Goal: Task Accomplishment & Management: Manage account settings

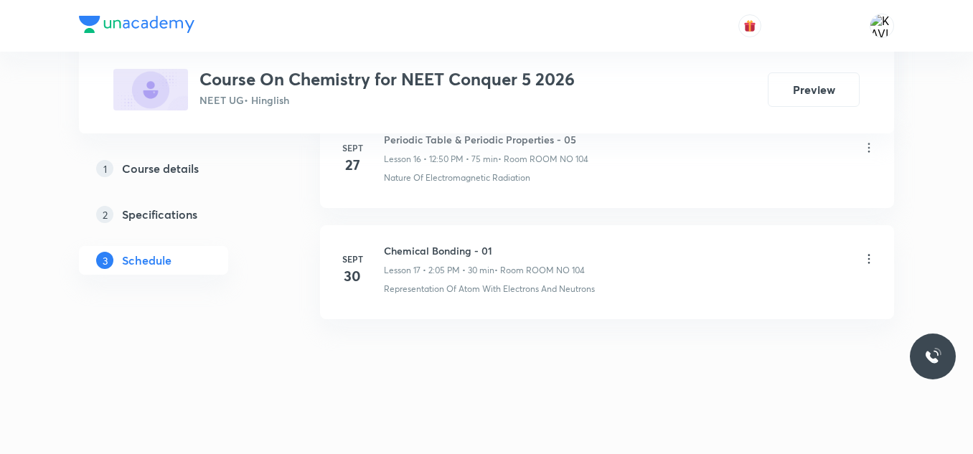
click at [439, 247] on h6 "Chemical Bonding - 01" at bounding box center [484, 250] width 201 height 15
copy h6 "Chemical Bonding - 01"
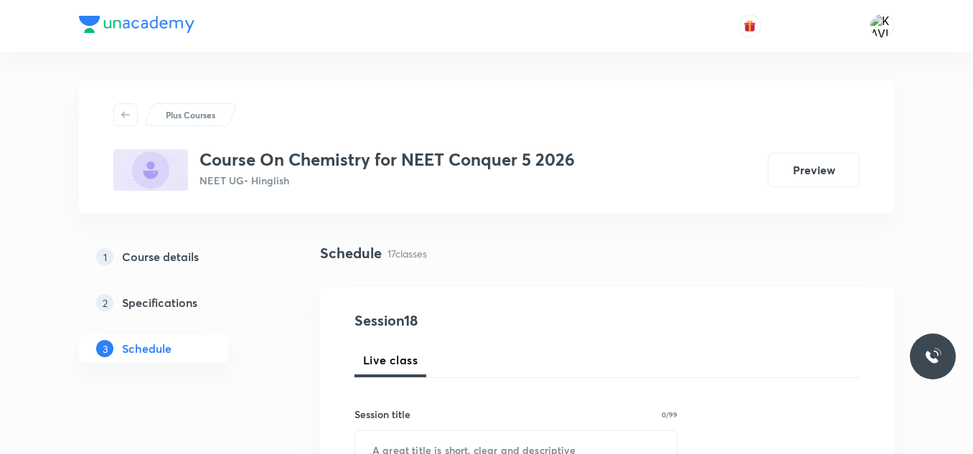
scroll to position [98, 0]
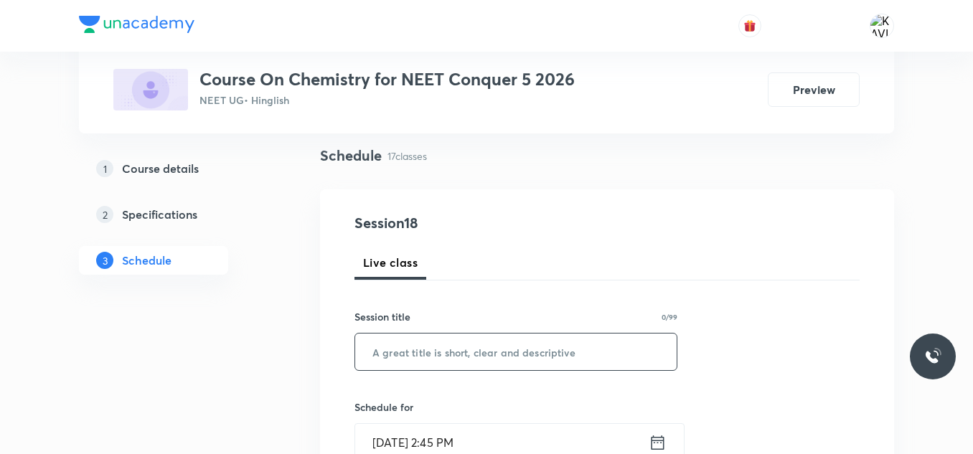
click at [436, 339] on input "text" at bounding box center [515, 352] width 321 height 37
paste input "Chemical Bonding - 01"
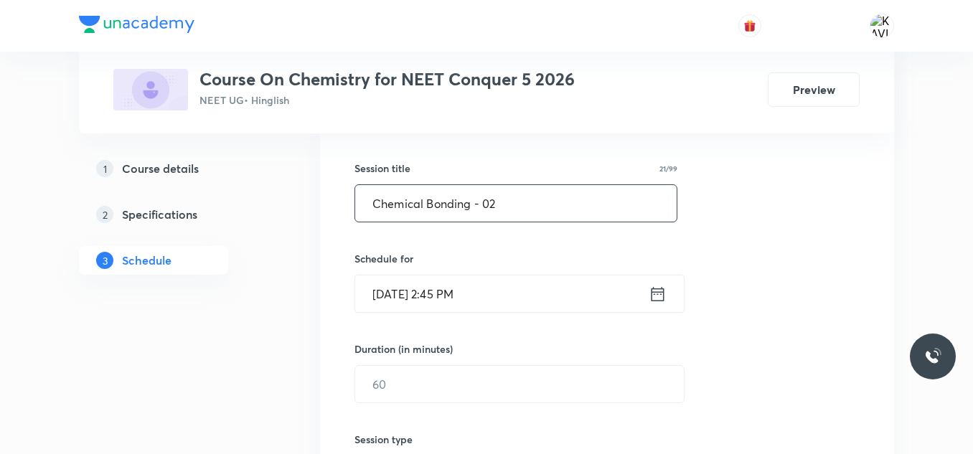
scroll to position [247, 0]
type input "Chemical Bonding - 02"
click at [651, 298] on icon at bounding box center [657, 292] width 13 height 14
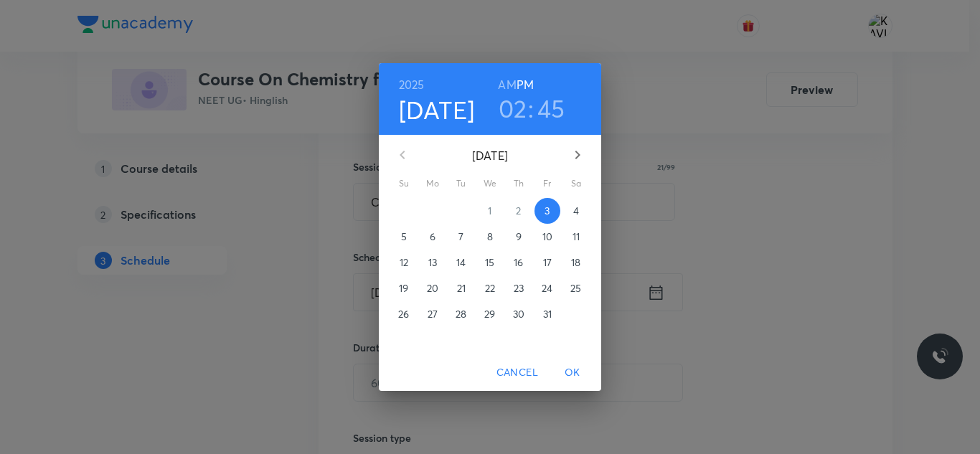
click at [516, 110] on h3 "02" at bounding box center [513, 108] width 29 height 30
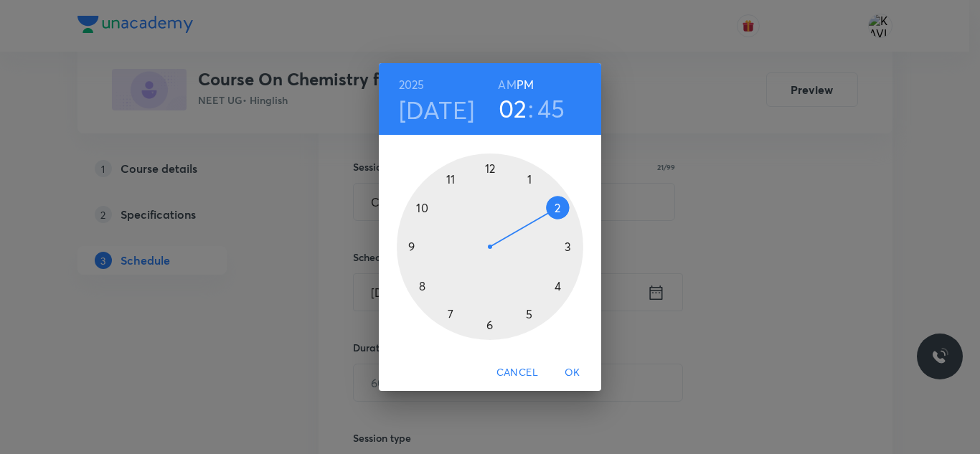
click at [557, 204] on div at bounding box center [490, 247] width 187 height 187
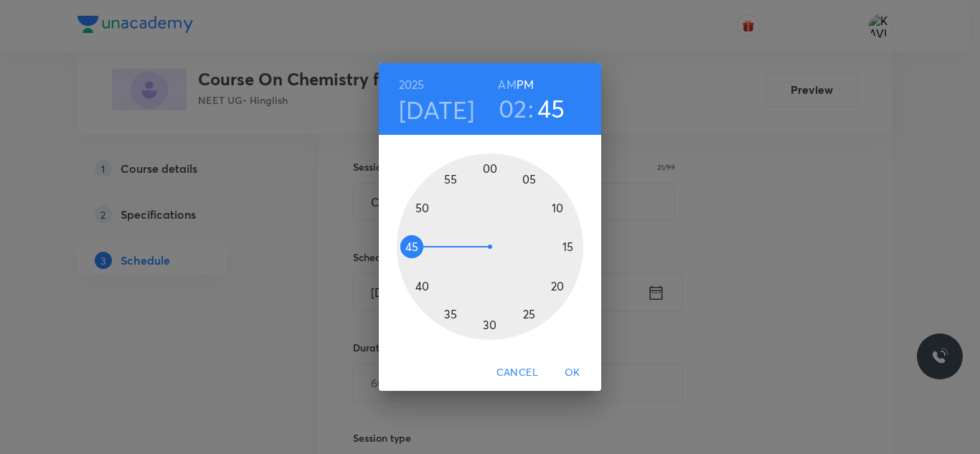
click at [420, 209] on div at bounding box center [490, 247] width 187 height 187
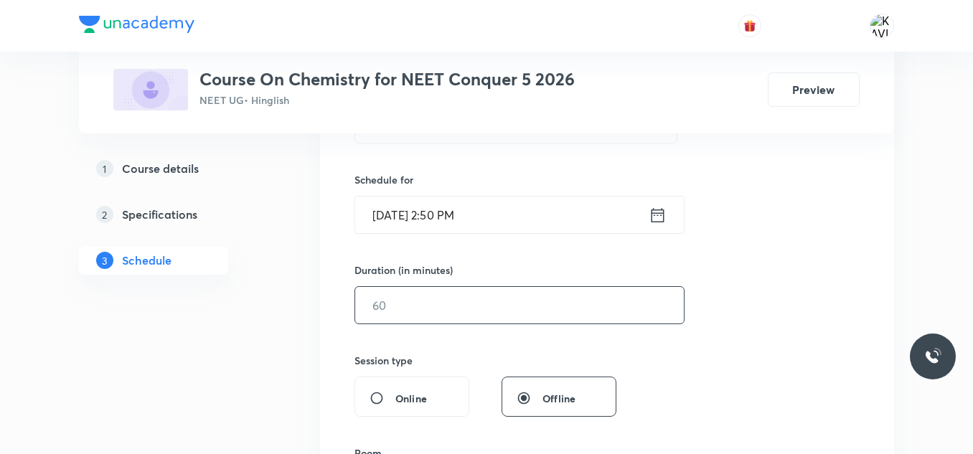
scroll to position [326, 0]
click at [448, 308] on input "text" at bounding box center [519, 304] width 329 height 37
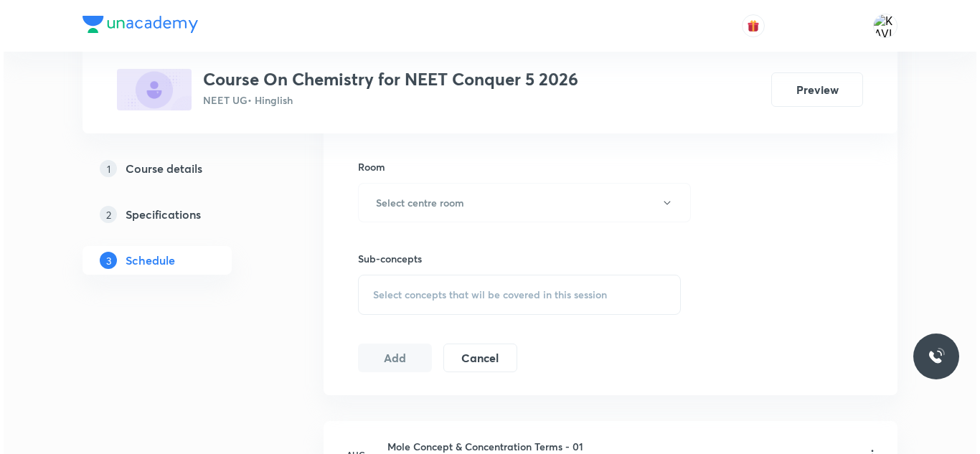
scroll to position [612, 0]
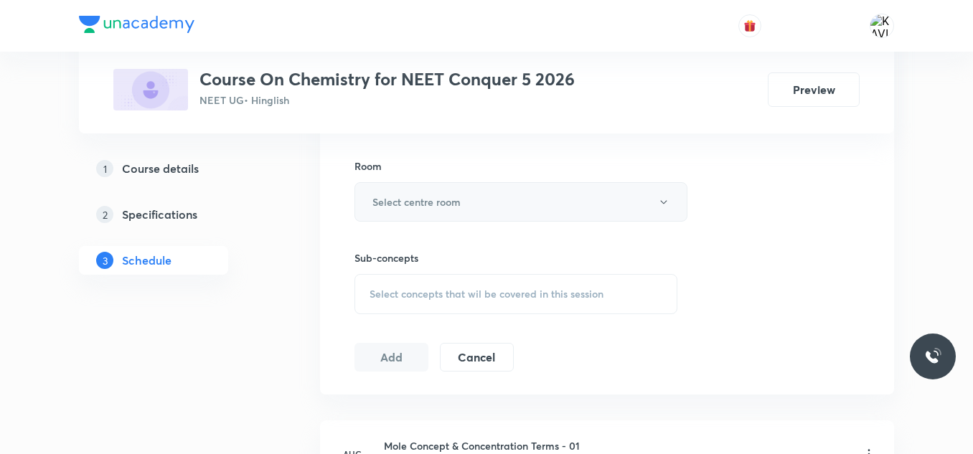
type input "60"
click at [480, 196] on button "Select centre room" at bounding box center [520, 201] width 333 height 39
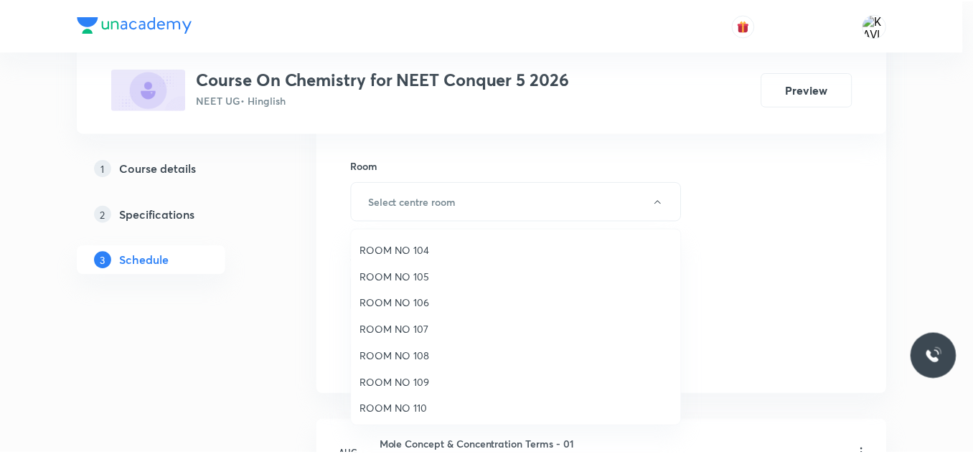
scroll to position [78, 0]
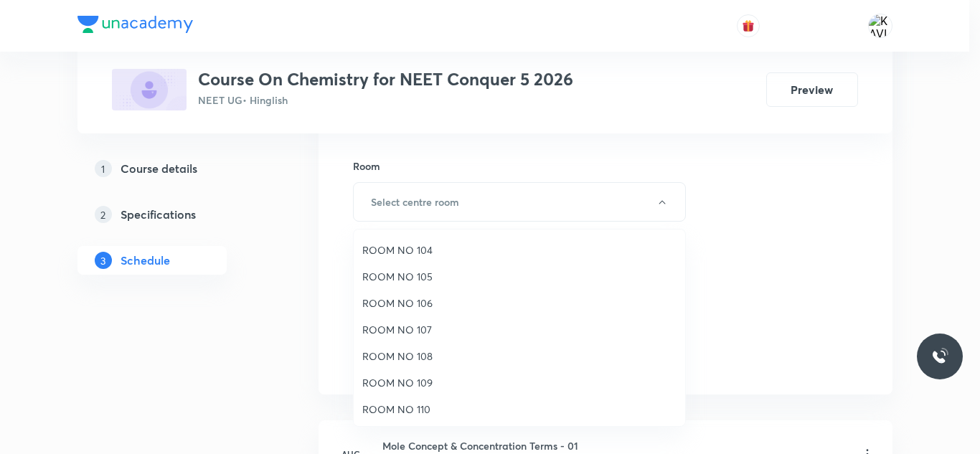
click at [423, 359] on span "ROOM NO 108" at bounding box center [519, 356] width 314 height 15
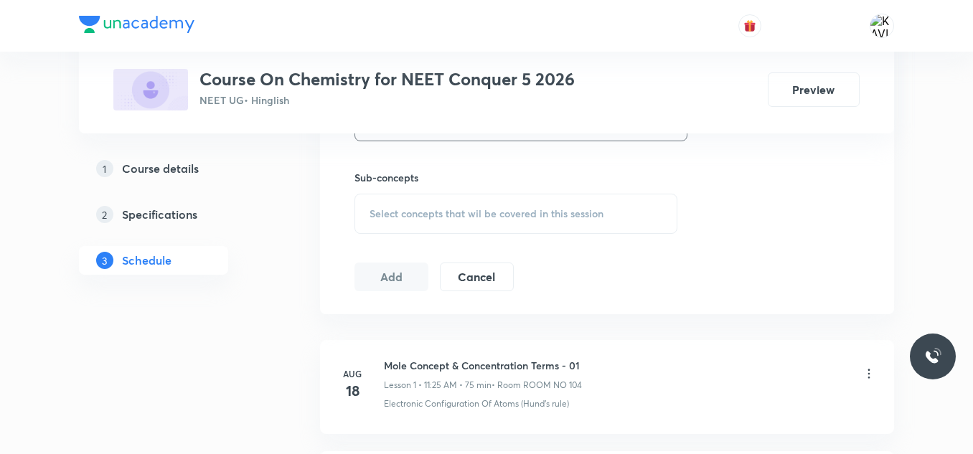
scroll to position [694, 0]
click at [468, 215] on span "Select concepts that wil be covered in this session" at bounding box center [486, 212] width 234 height 11
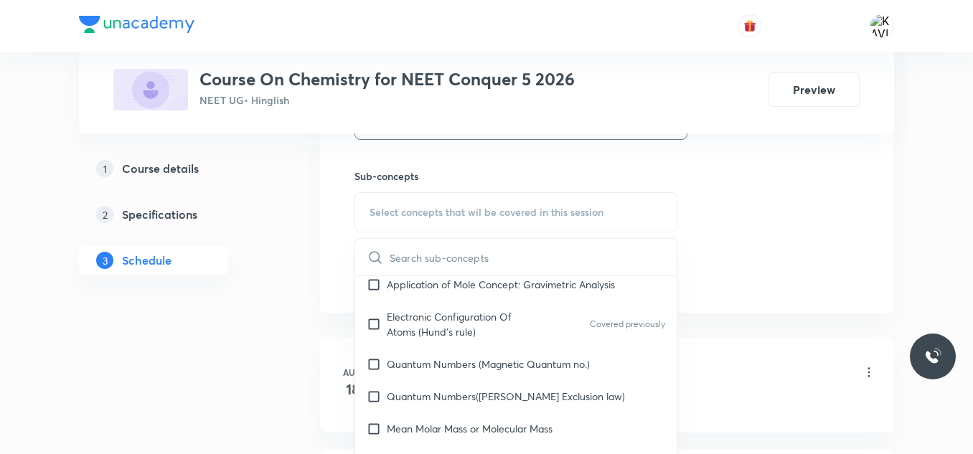
scroll to position [460, 0]
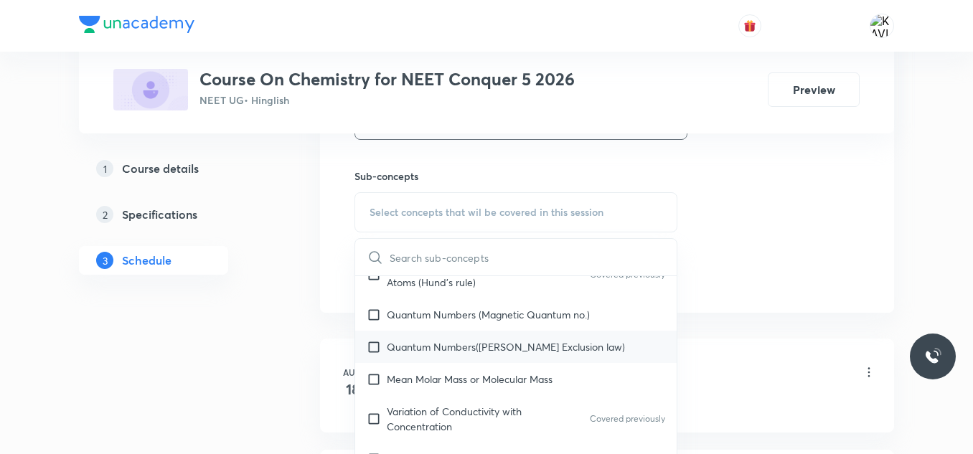
click at [484, 333] on div "Quantum Numbers(Pauli's Exclusion law)" at bounding box center [515, 347] width 321 height 32
checkbox input "true"
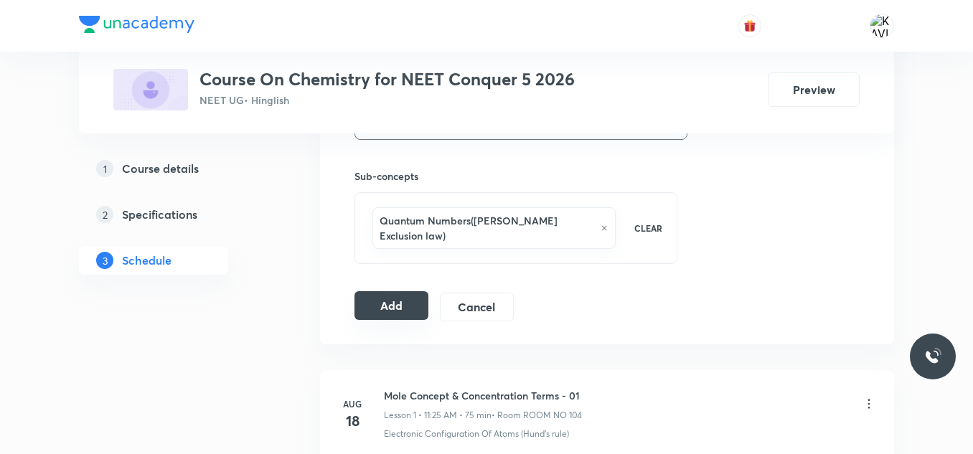
click at [401, 294] on button "Add" at bounding box center [391, 305] width 74 height 29
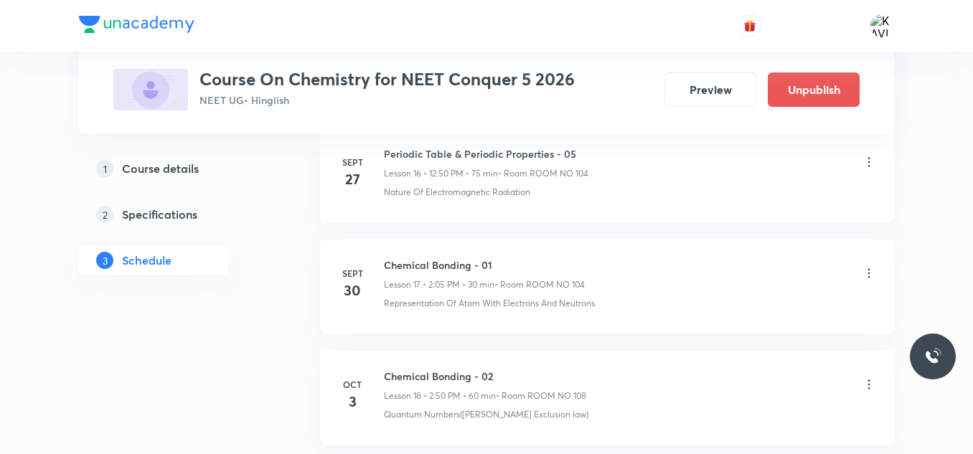
scroll to position [2038, 0]
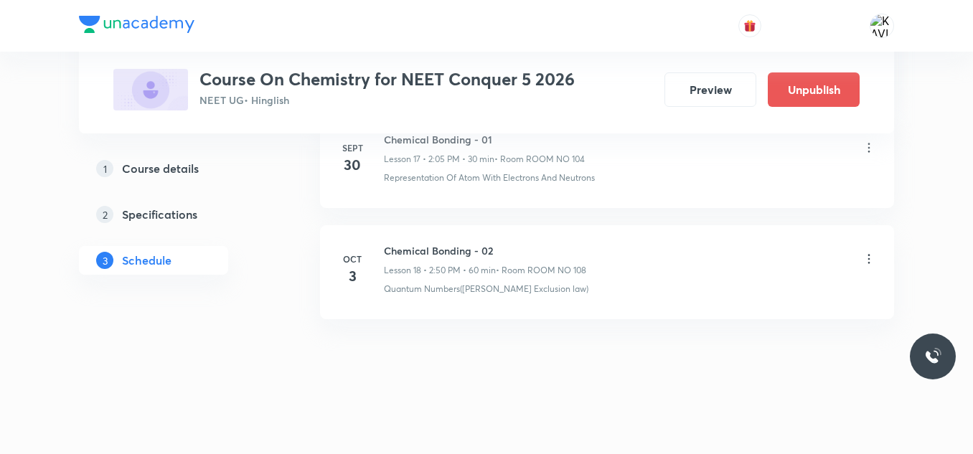
click at [867, 260] on icon at bounding box center [869, 259] width 14 height 14
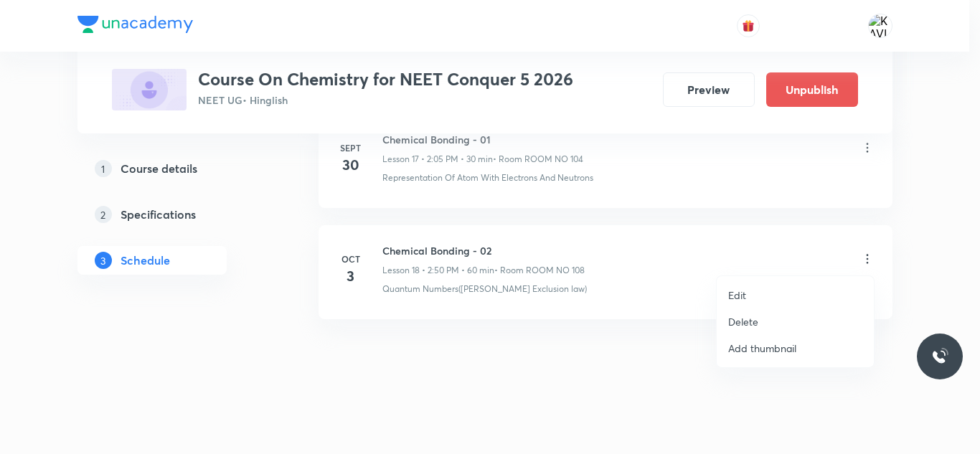
click at [742, 300] on p "Edit" at bounding box center [737, 295] width 18 height 15
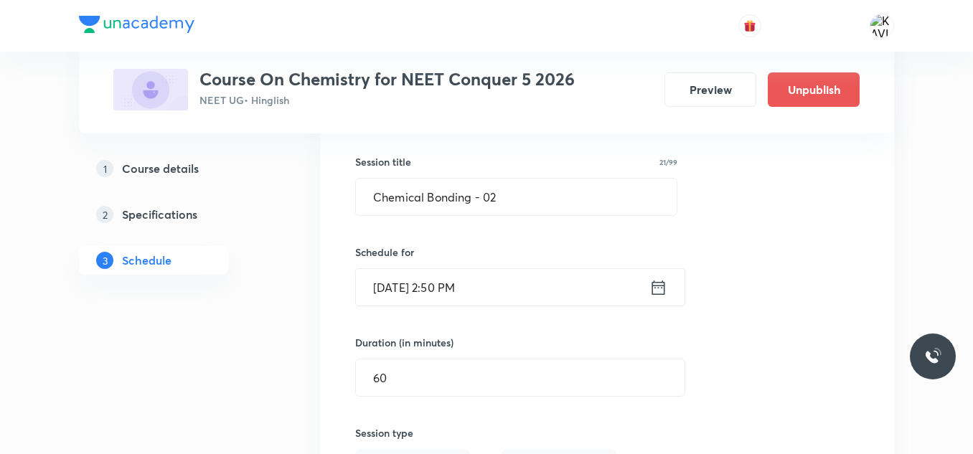
scroll to position [2141, 0]
click at [424, 375] on input "60" at bounding box center [520, 377] width 329 height 37
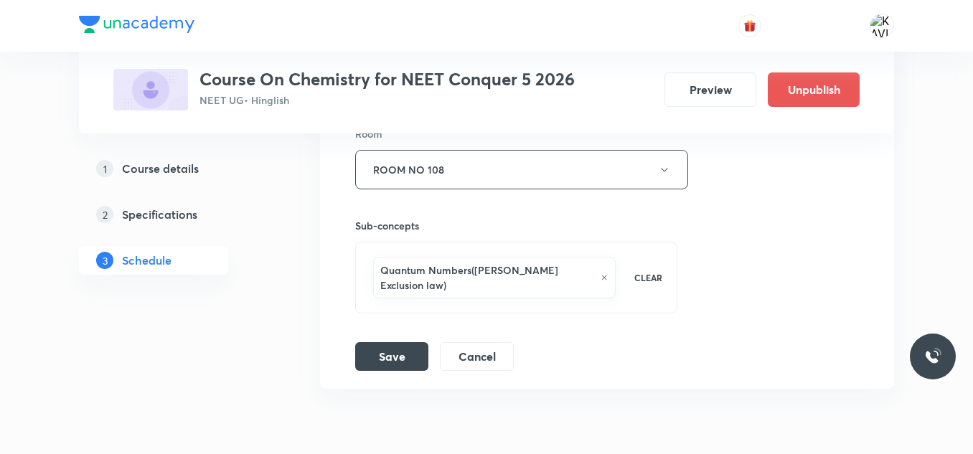
scroll to position [2590, 0]
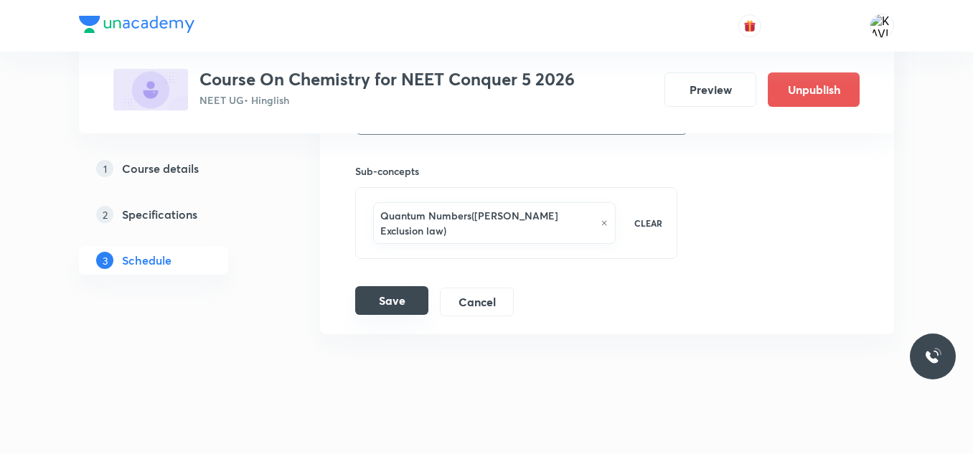
type input "30"
click at [397, 286] on button "Save" at bounding box center [391, 300] width 73 height 29
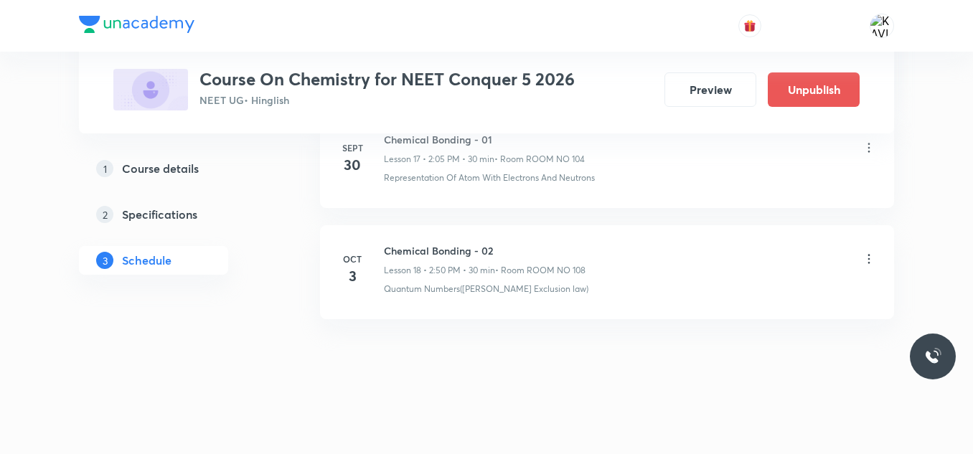
scroll to position [2038, 0]
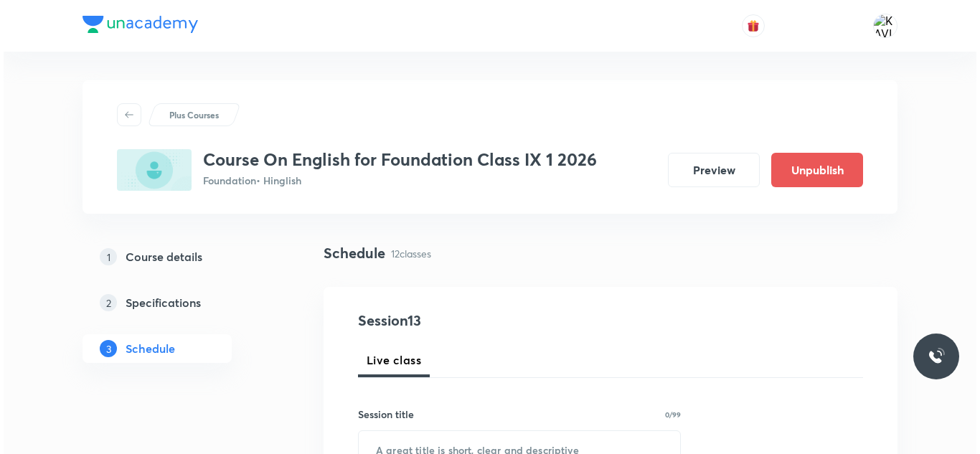
scroll to position [2030, 0]
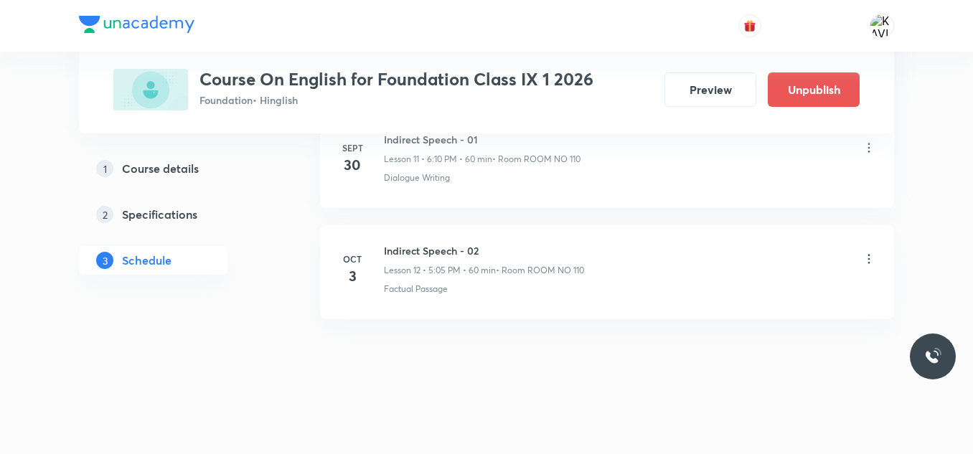
click at [867, 263] on icon at bounding box center [869, 259] width 14 height 14
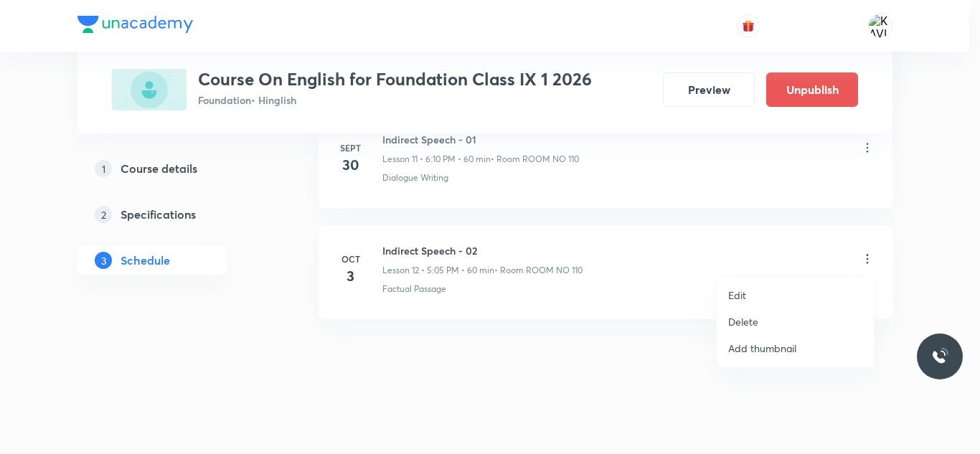
click at [740, 298] on p "Edit" at bounding box center [737, 295] width 18 height 15
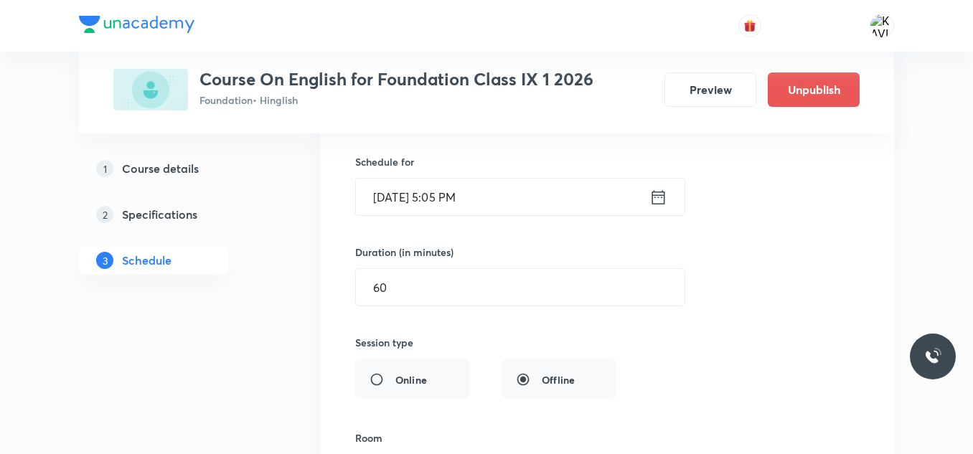
scroll to position [1420, 0]
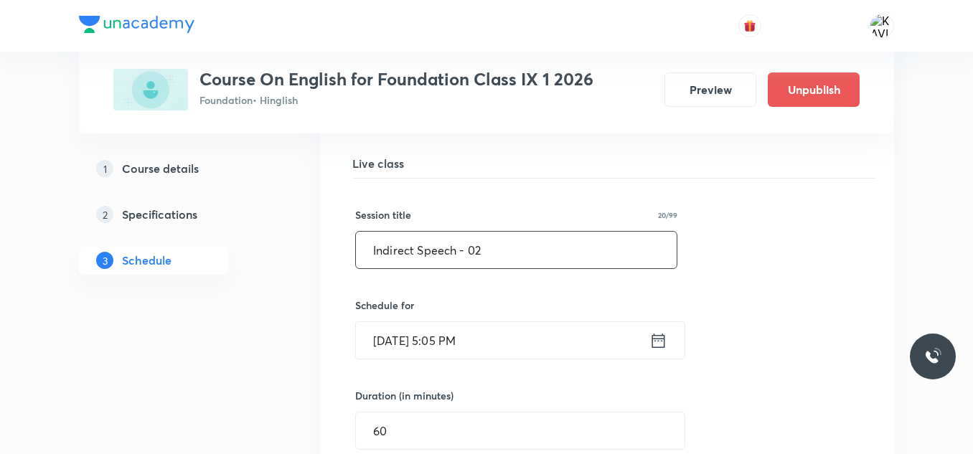
click at [471, 243] on input "Indirect Speech - 02" at bounding box center [516, 250] width 321 height 37
paste input "Order/Request Sentences & Interjection Sentences"
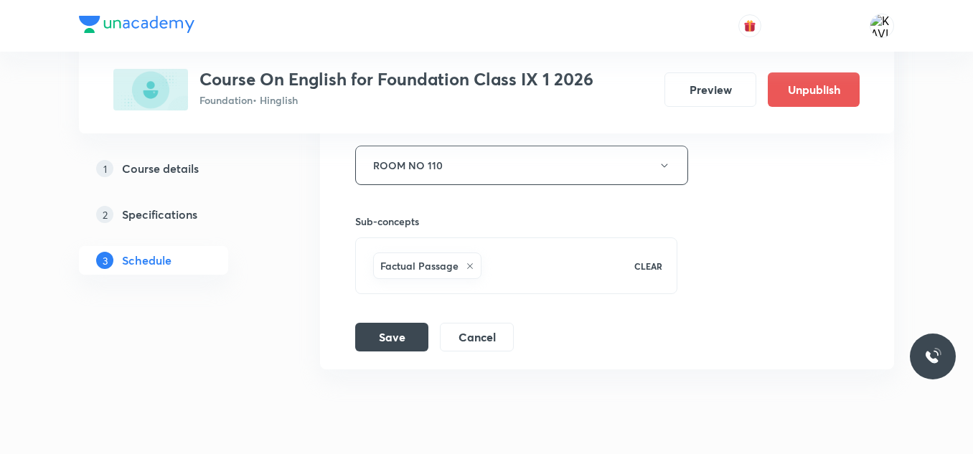
scroll to position [1922, 0]
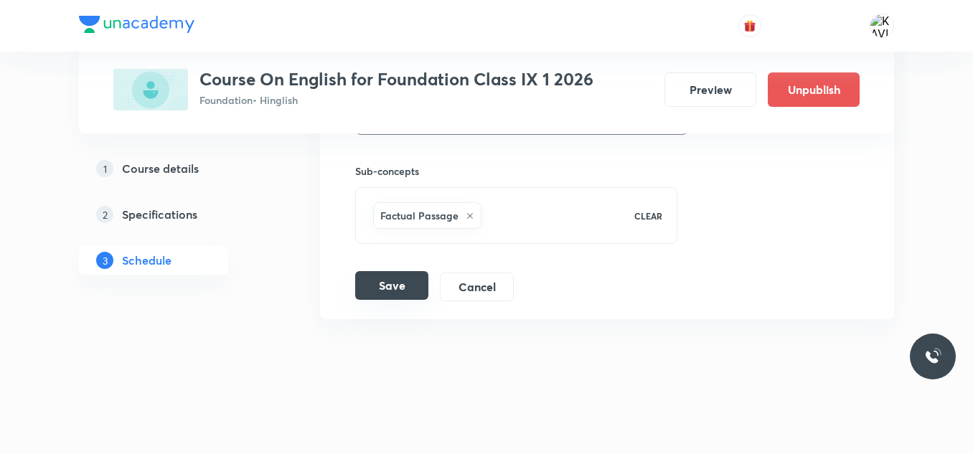
type input "Order/Request Sentences & Interjection Sentences - 01"
click at [407, 286] on button "Save" at bounding box center [391, 285] width 73 height 29
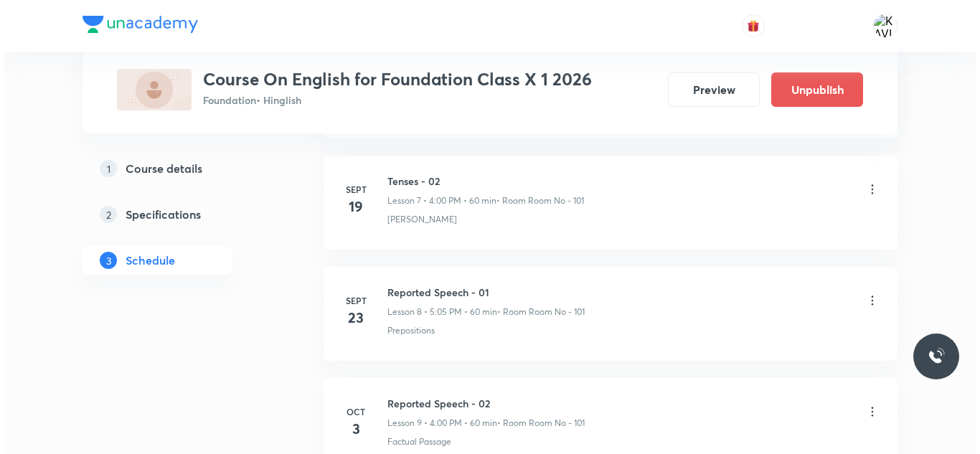
scroll to position [1697, 0]
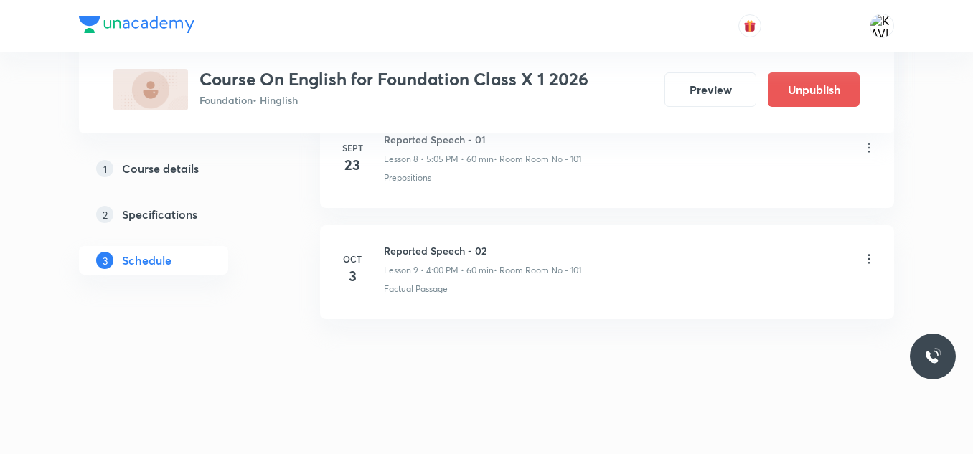
click at [869, 263] on icon at bounding box center [869, 258] width 2 height 9
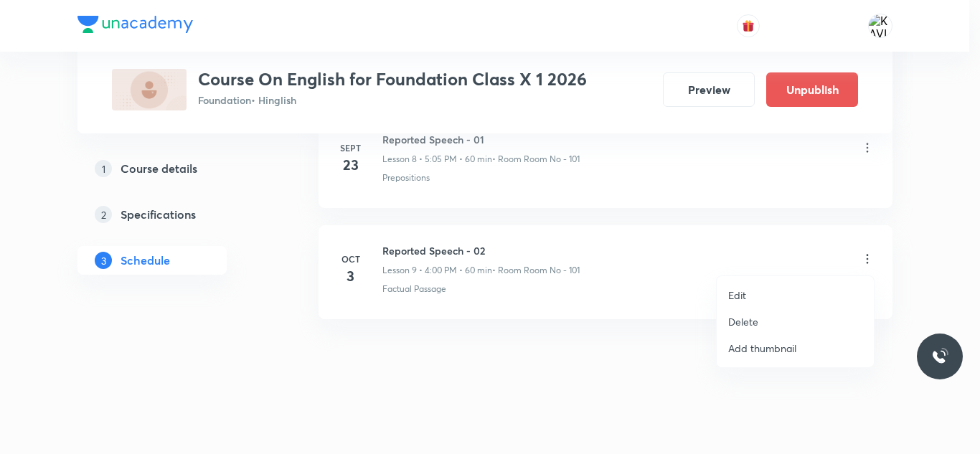
click at [737, 299] on p "Edit" at bounding box center [737, 295] width 18 height 15
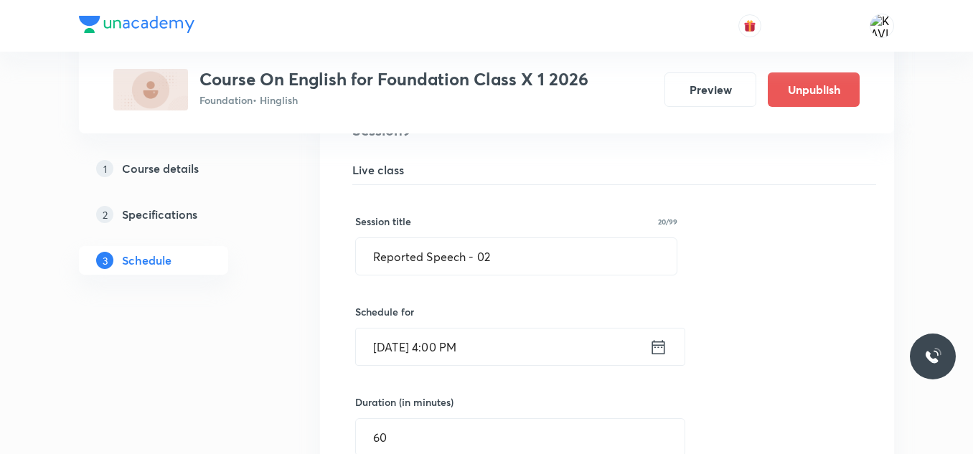
scroll to position [1087, 0]
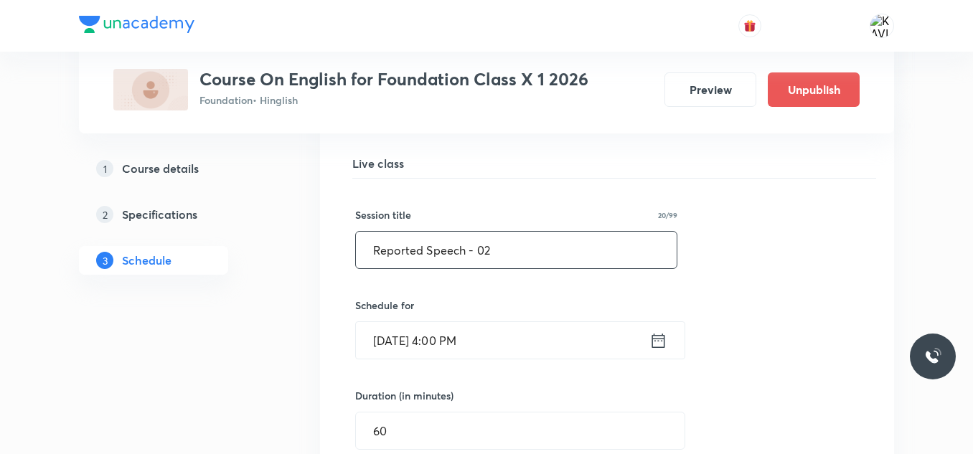
drag, startPoint x: 476, startPoint y: 262, endPoint x: 480, endPoint y: 253, distance: 10.3
click at [476, 258] on input "Reported Speech - 02" at bounding box center [516, 250] width 321 height 37
click at [480, 253] on input "Reported Speech - 02" at bounding box center [516, 250] width 321 height 37
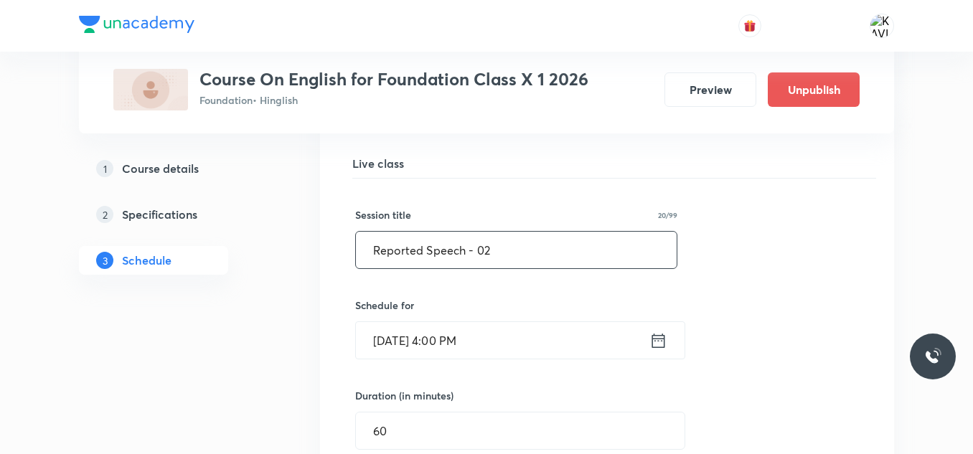
paste input "Order/Request Sentences & Interjection Sentences"
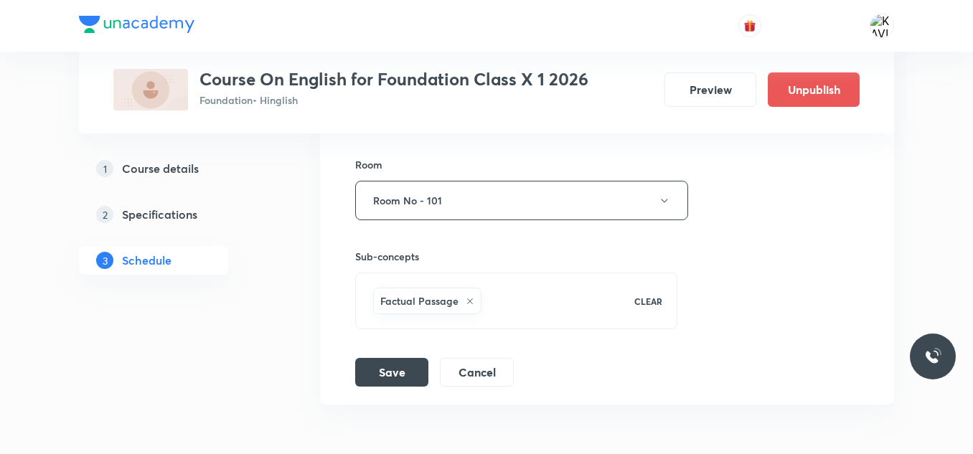
scroll to position [1589, 0]
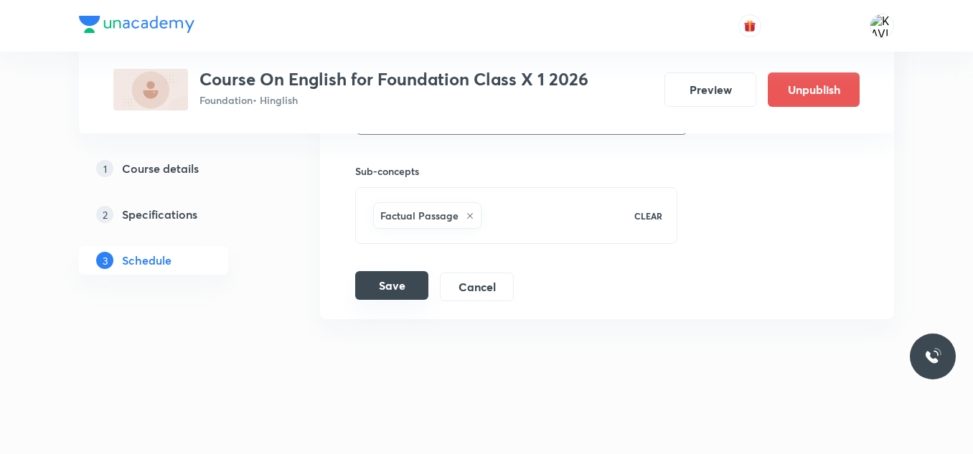
type input "Order/Request Sentences & Interjection Sentences - 01"
click at [371, 285] on button "Save" at bounding box center [391, 285] width 73 height 29
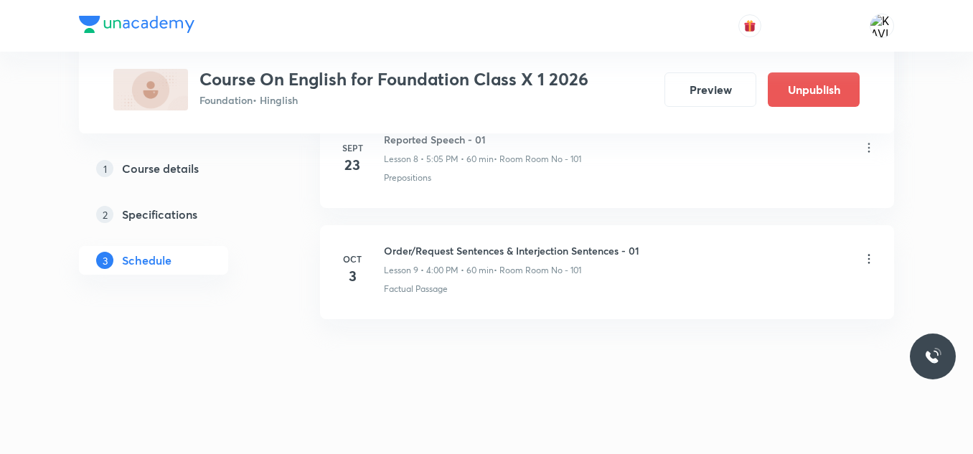
scroll to position [1037, 0]
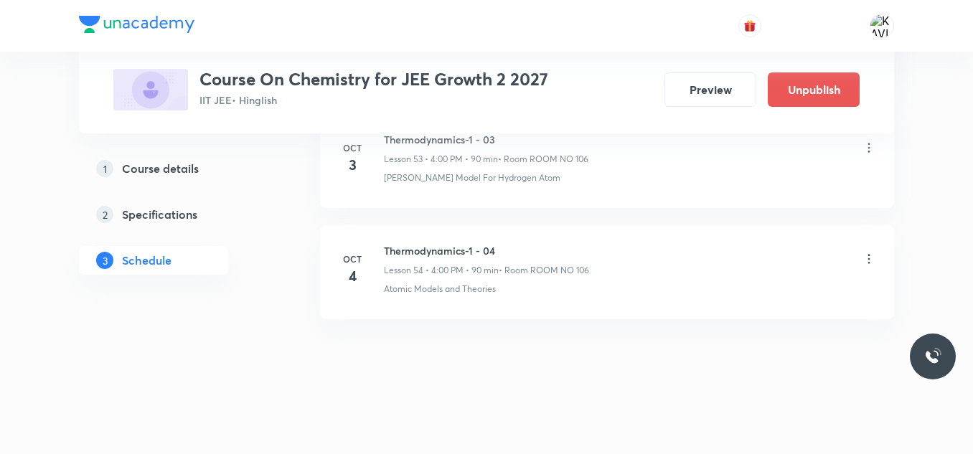
click at [872, 262] on icon at bounding box center [869, 259] width 14 height 14
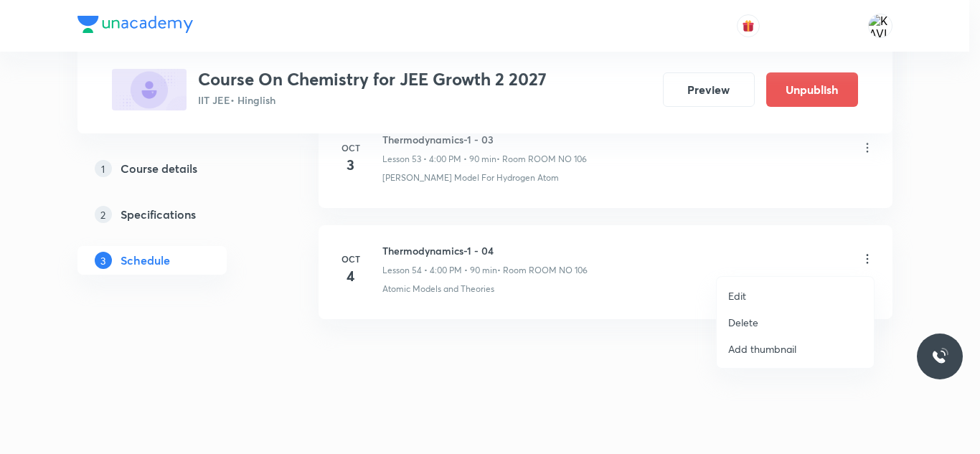
click at [485, 251] on div at bounding box center [490, 227] width 980 height 454
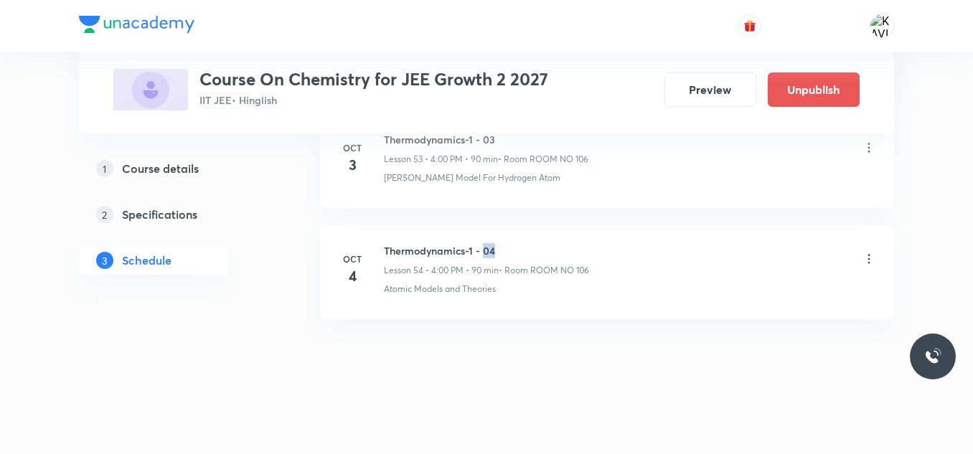
click at [485, 251] on h6 "Thermodynamics-1 - 04" at bounding box center [486, 250] width 205 height 15
copy h6 "Thermodynamics-1 - 04"
click at [866, 258] on icon at bounding box center [869, 259] width 14 height 14
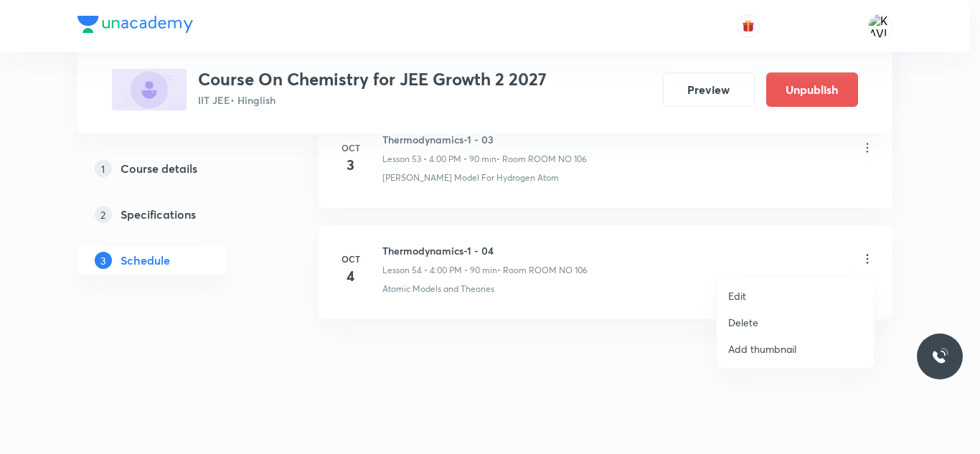
click at [736, 298] on p "Edit" at bounding box center [737, 295] width 18 height 15
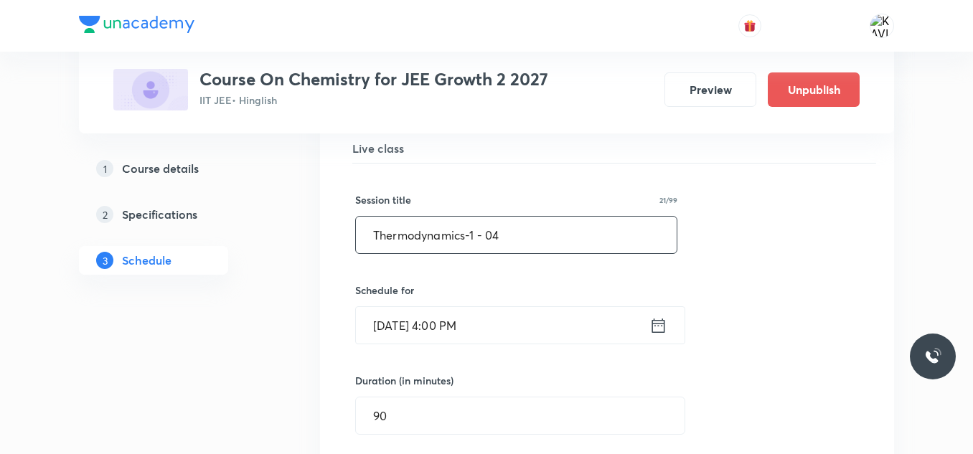
scroll to position [6090, 0]
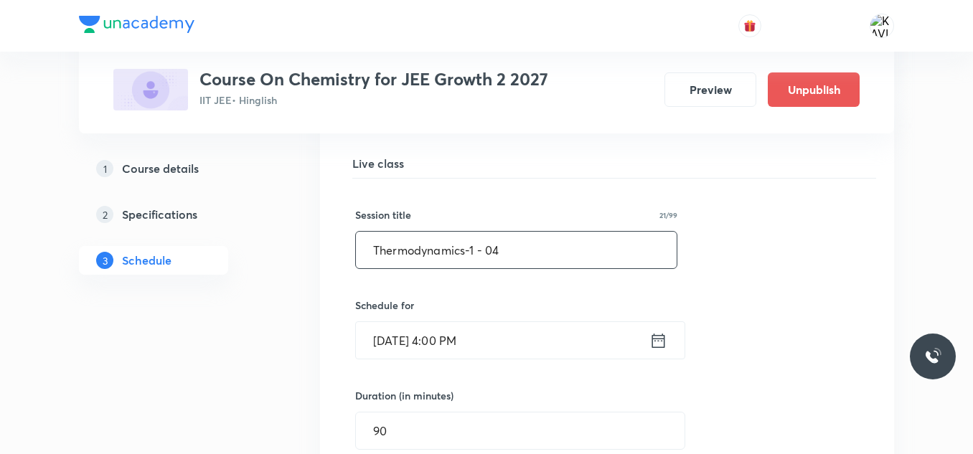
click at [562, 251] on input "Thermodynamics-1 - 04" at bounding box center [516, 250] width 321 height 37
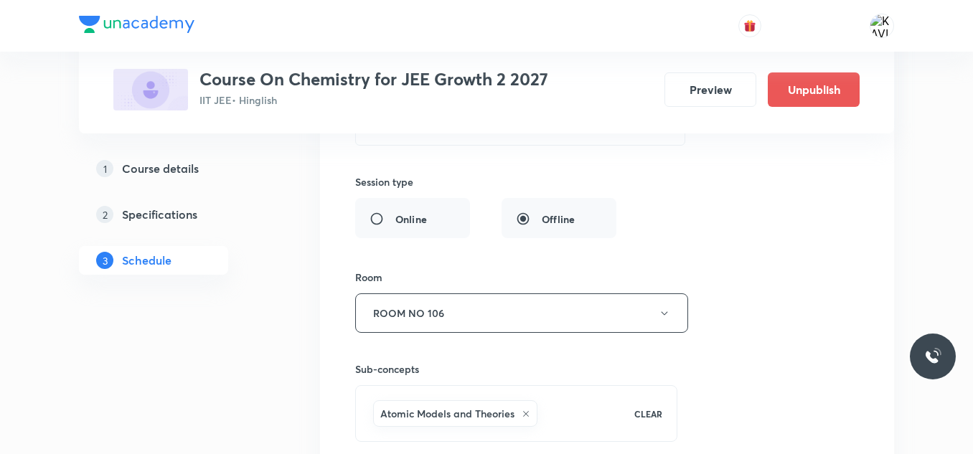
scroll to position [6592, 0]
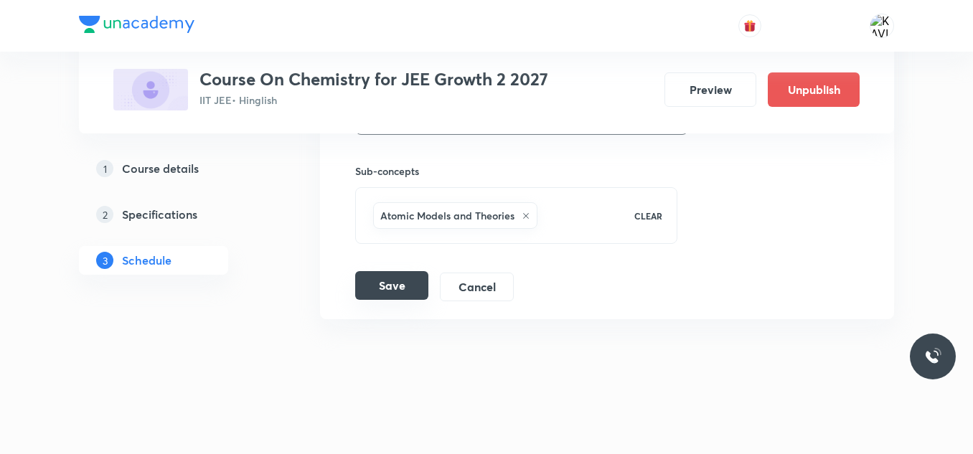
type input "Thermodynamics-1 - 05"
click at [395, 286] on button "Save" at bounding box center [391, 285] width 73 height 29
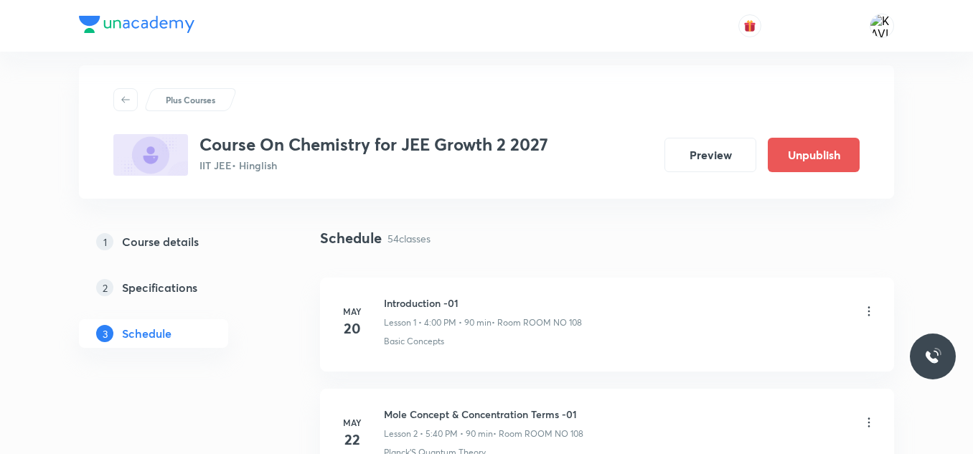
scroll to position [0, 0]
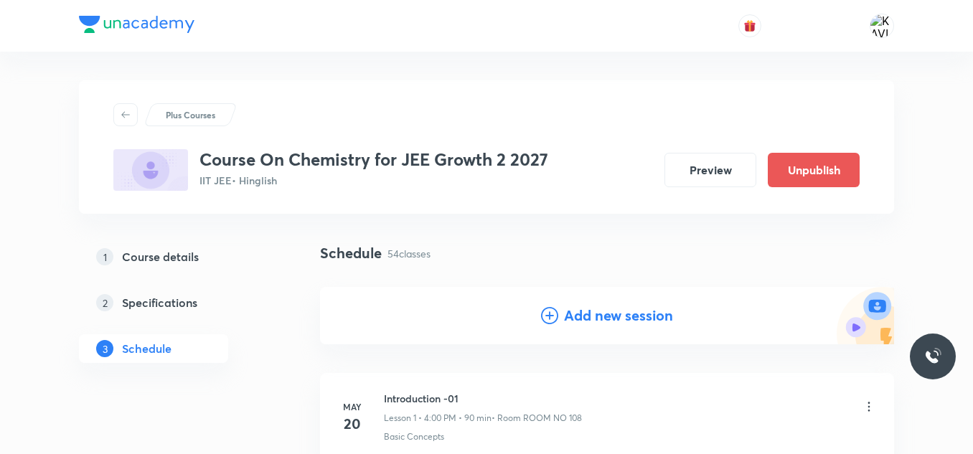
click at [643, 313] on h4 "Add new session" at bounding box center [618, 316] width 109 height 22
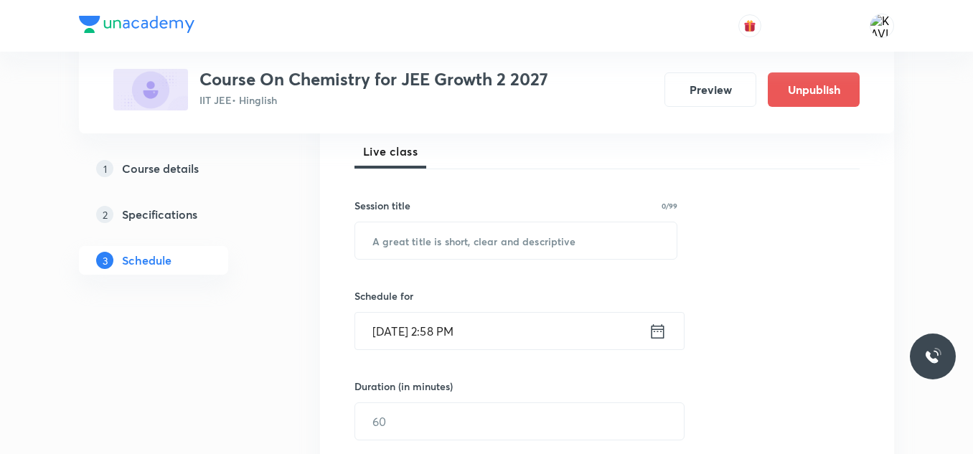
scroll to position [215, 0]
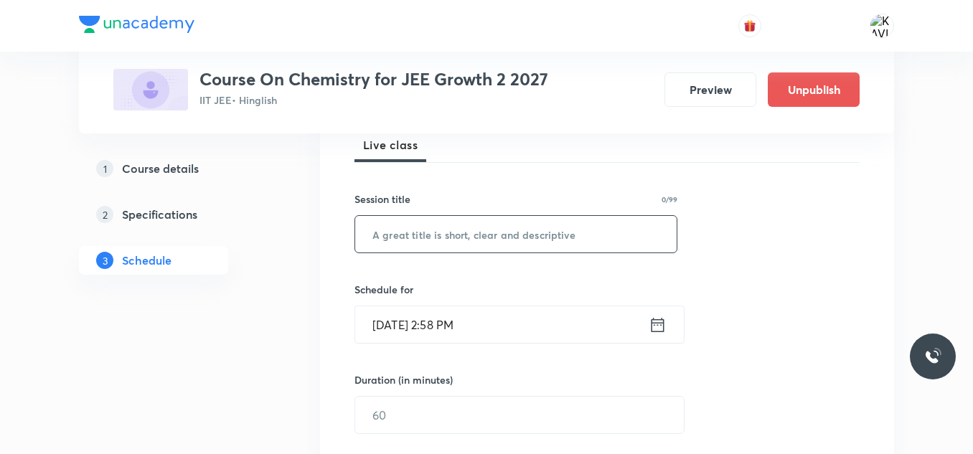
click at [423, 241] on input "text" at bounding box center [515, 234] width 321 height 37
paste input "Thermodynamics-1 - 04"
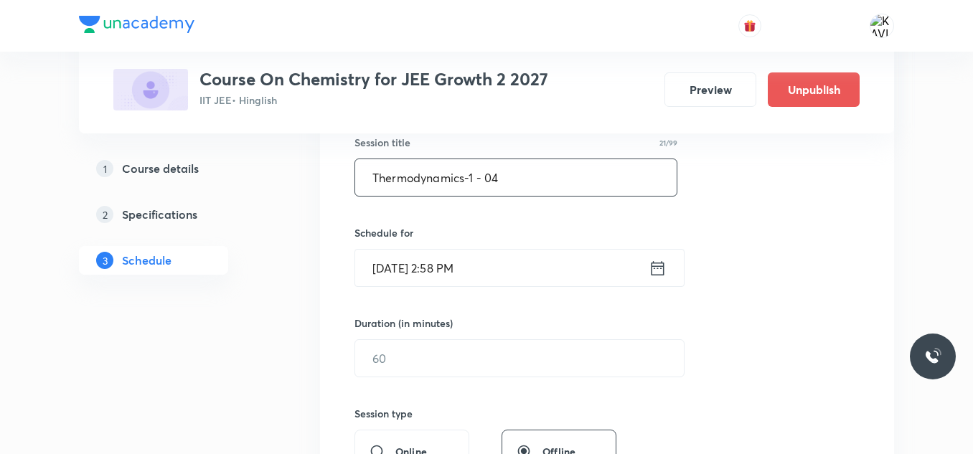
scroll to position [359, 0]
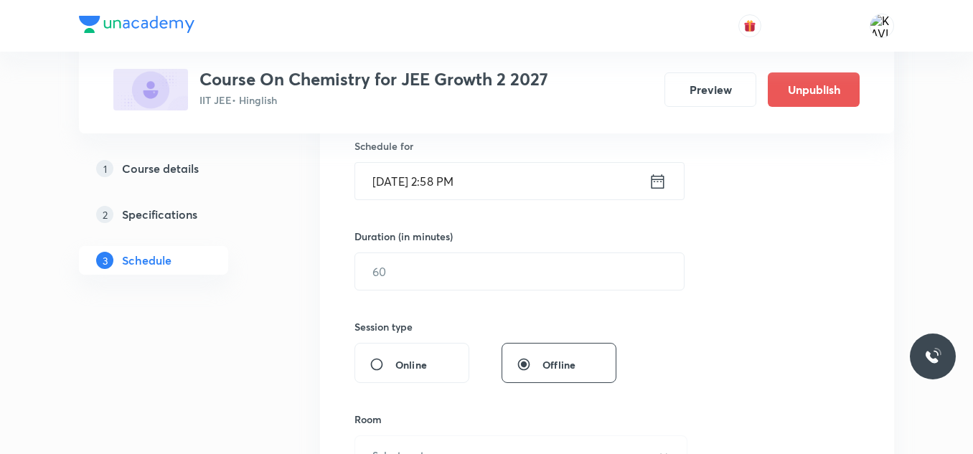
type input "Thermodynamics-1 - 04"
click at [642, 181] on input "Oct 3, 2025, 2:58 PM" at bounding box center [501, 181] width 293 height 37
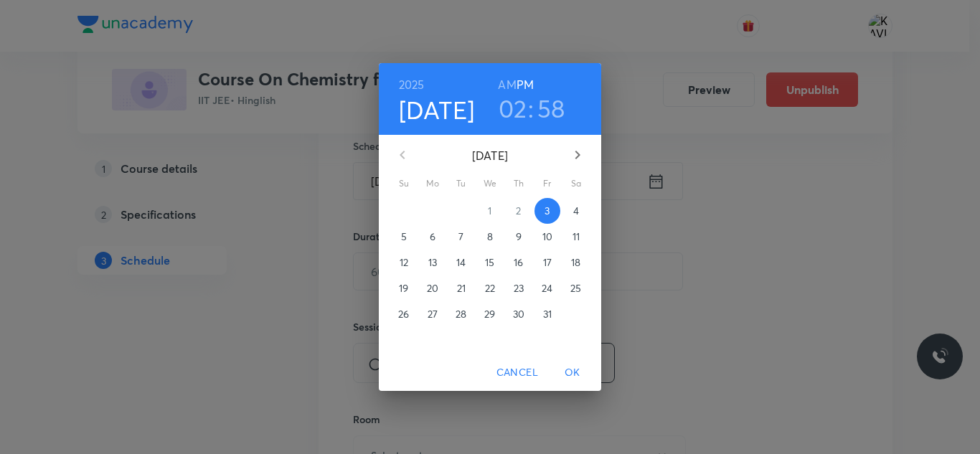
click at [516, 105] on h3 "02" at bounding box center [513, 108] width 29 height 30
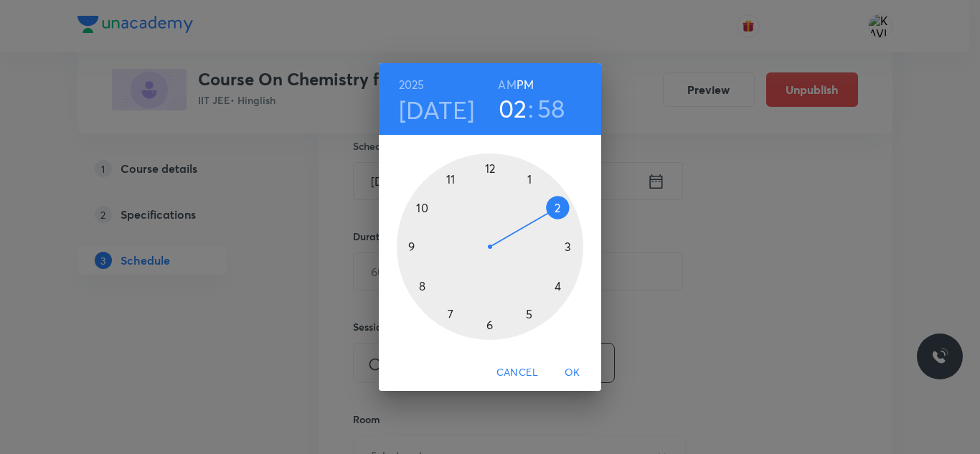
click at [558, 205] on div at bounding box center [490, 247] width 187 height 187
click at [491, 321] on div at bounding box center [490, 247] width 187 height 187
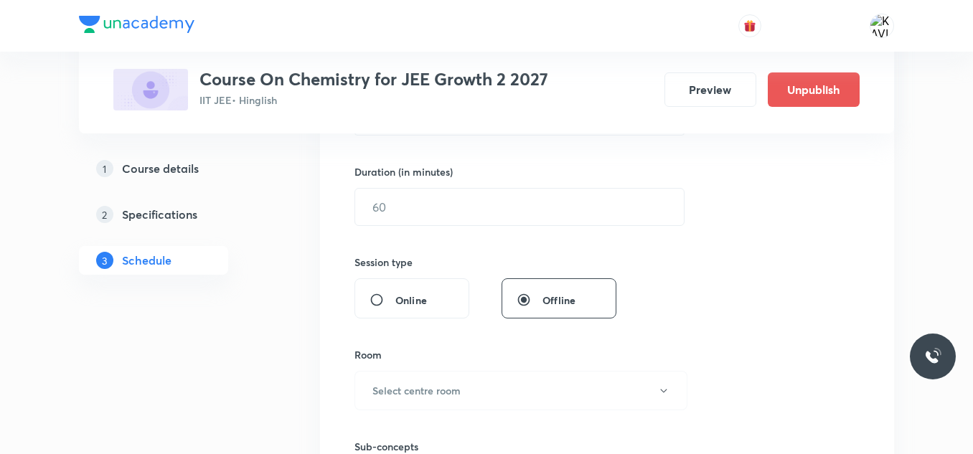
scroll to position [430, 0]
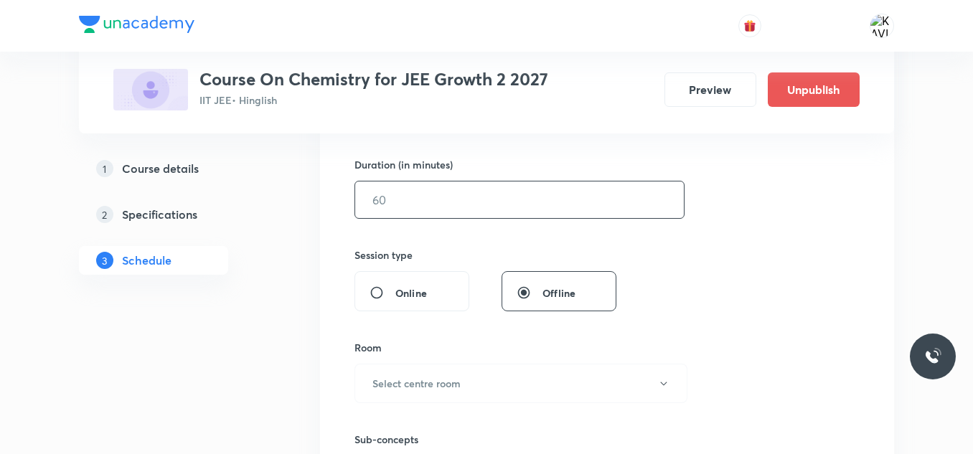
click at [430, 189] on input "text" at bounding box center [519, 199] width 329 height 37
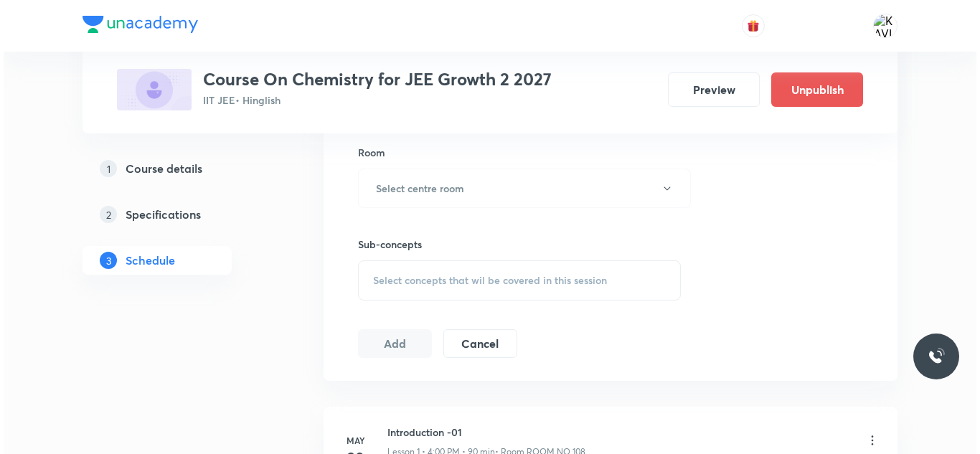
scroll to position [646, 0]
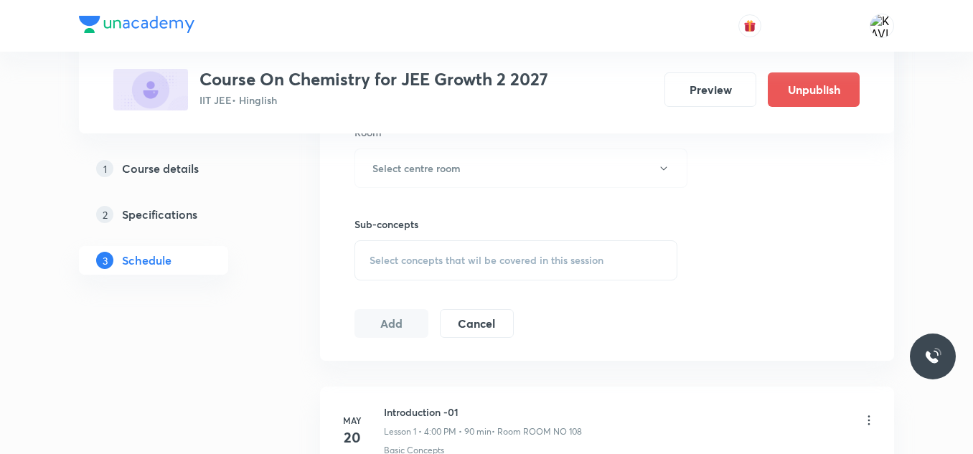
type input "60"
click at [384, 145] on div "Room Select centre room" at bounding box center [515, 156] width 323 height 63
click at [415, 177] on button "Select centre room" at bounding box center [520, 167] width 333 height 39
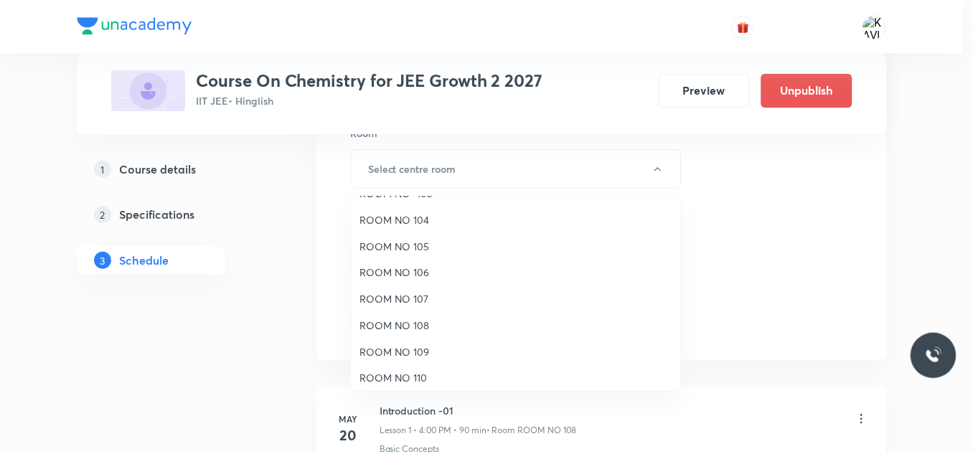
scroll to position [160, 0]
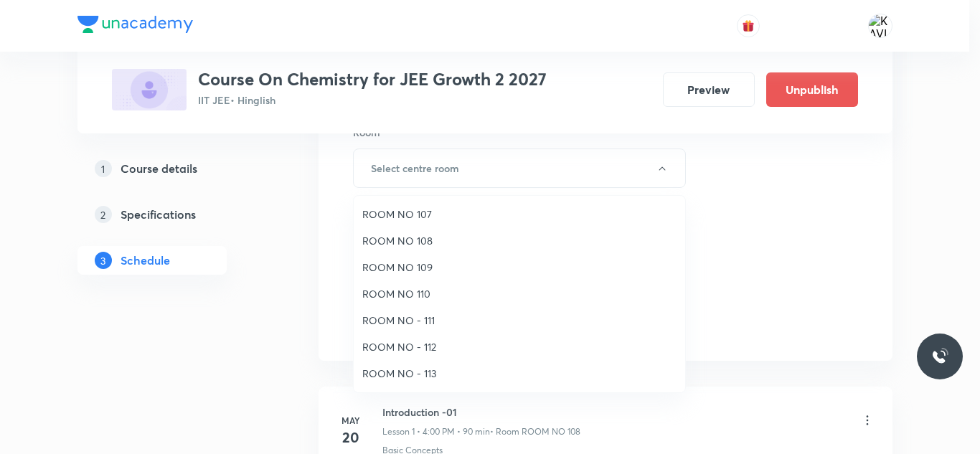
click at [433, 341] on span "ROOM NO - 112" at bounding box center [519, 346] width 314 height 15
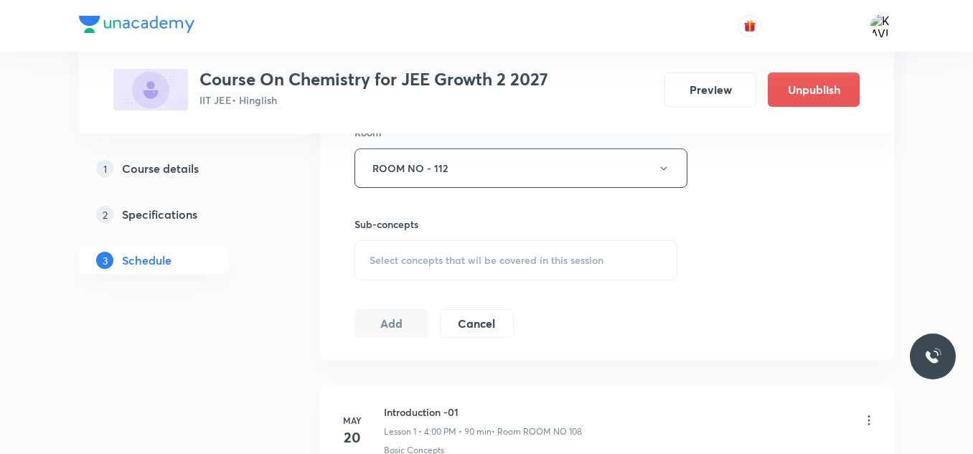
click at [491, 268] on div "Select concepts that wil be covered in this session" at bounding box center [515, 260] width 323 height 40
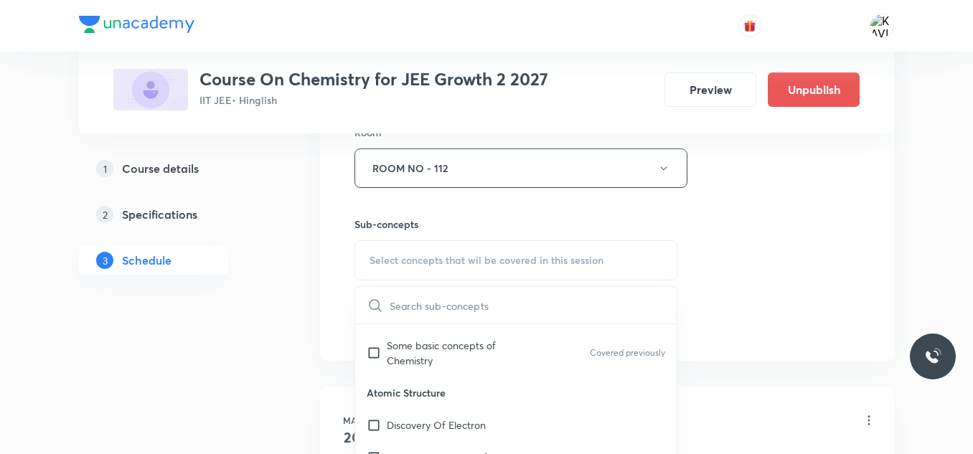
scroll to position [430, 0]
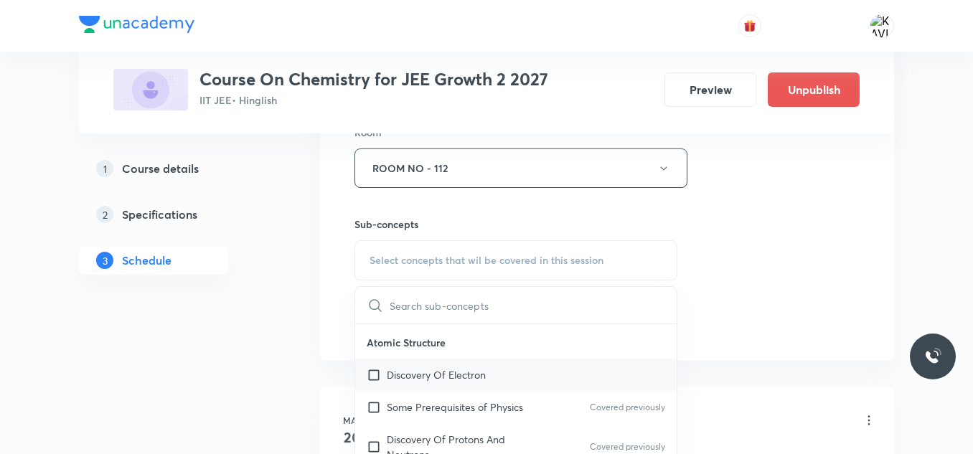
click at [470, 377] on p "Discovery Of Electron" at bounding box center [436, 374] width 99 height 15
checkbox input "true"
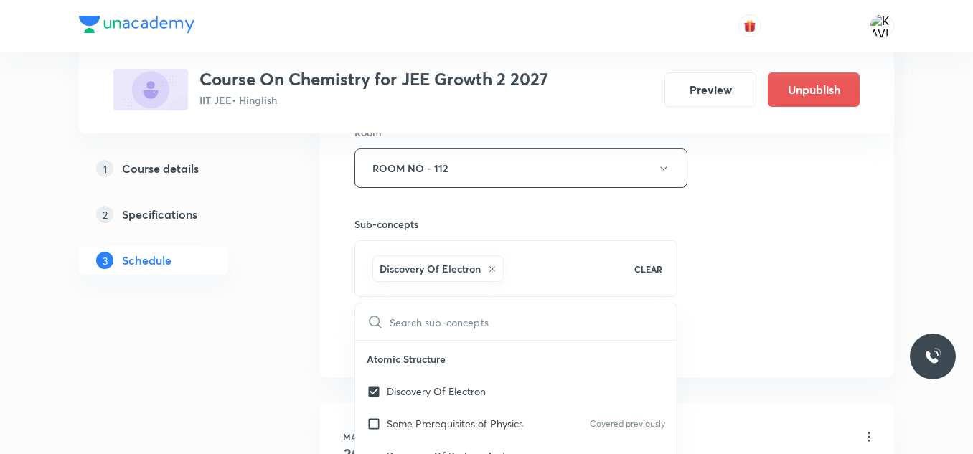
click at [832, 219] on div "Session 55 Live class Session title 21/99 Thermodynamics-1 - 04 ​ Schedule for …" at bounding box center [606, 9] width 505 height 690
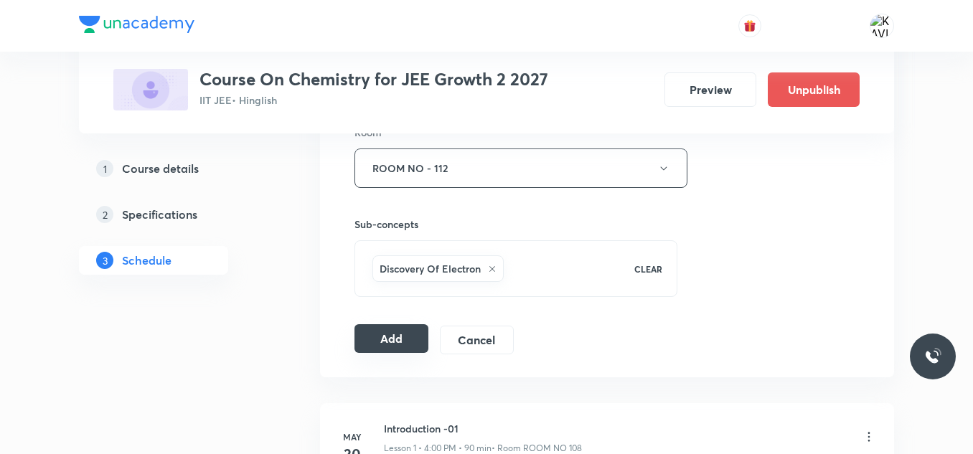
click at [401, 337] on button "Add" at bounding box center [391, 338] width 74 height 29
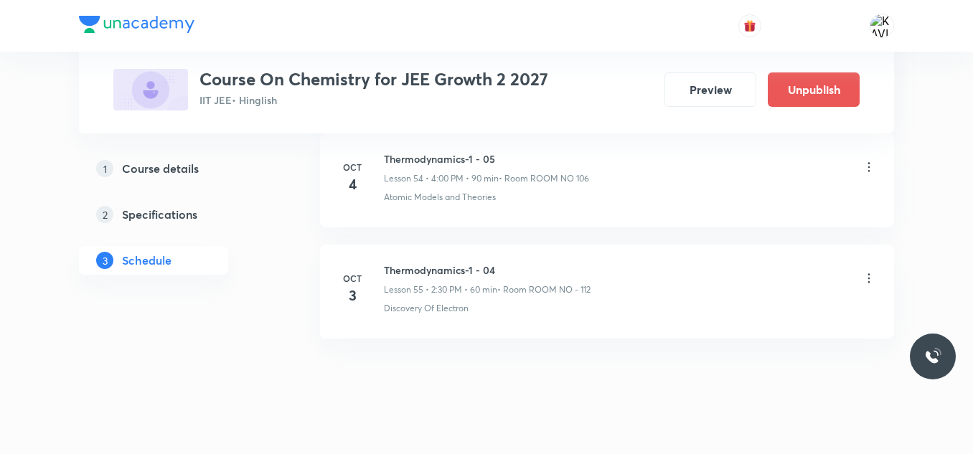
scroll to position [6152, 0]
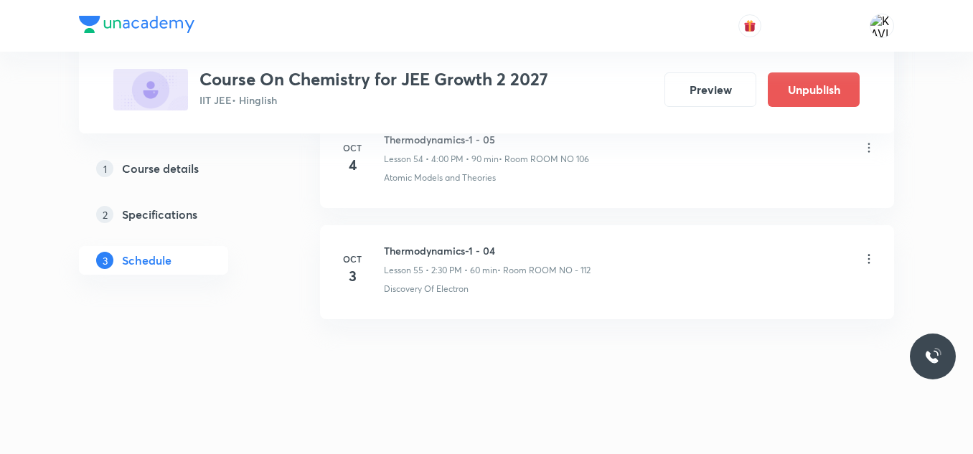
click at [870, 263] on icon at bounding box center [869, 259] width 14 height 14
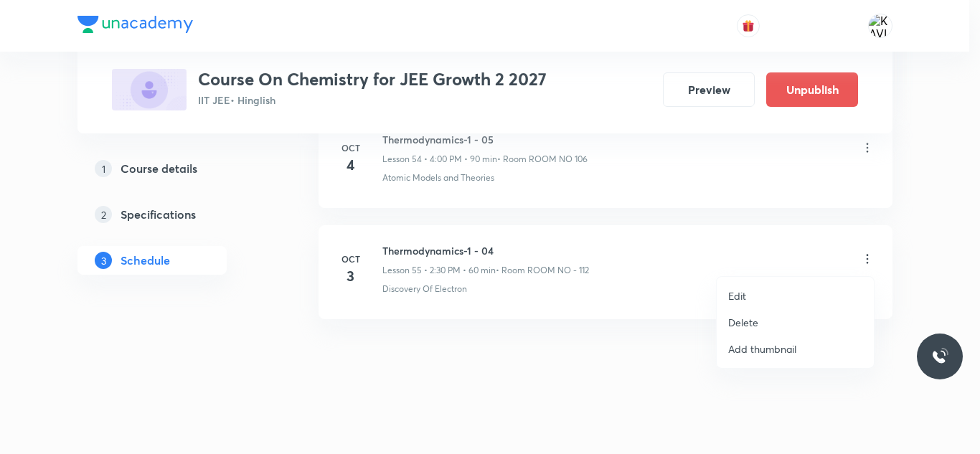
click at [740, 324] on p "Delete" at bounding box center [743, 322] width 30 height 15
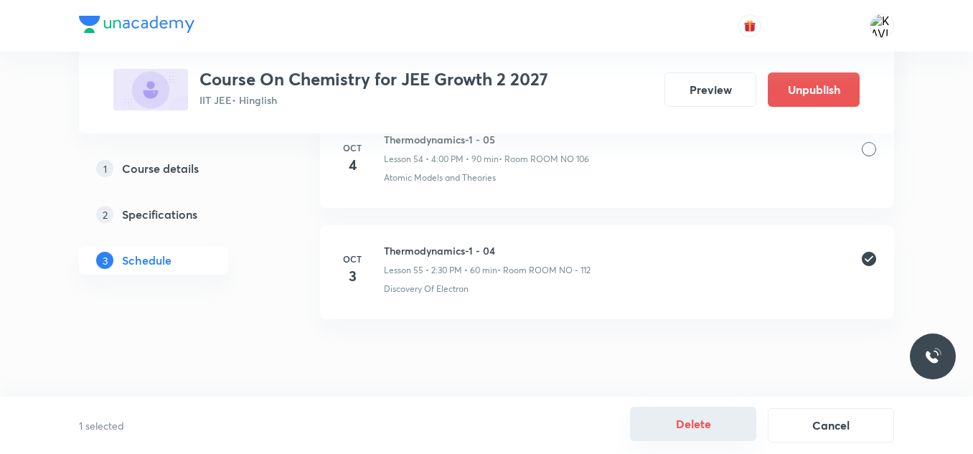
click at [702, 429] on button "Delete" at bounding box center [693, 424] width 126 height 34
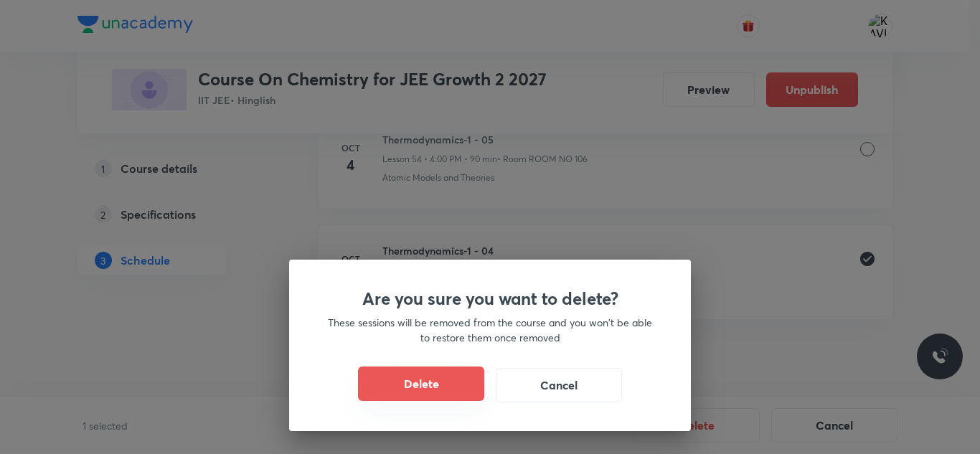
click at [446, 386] on button "Delete" at bounding box center [421, 384] width 126 height 34
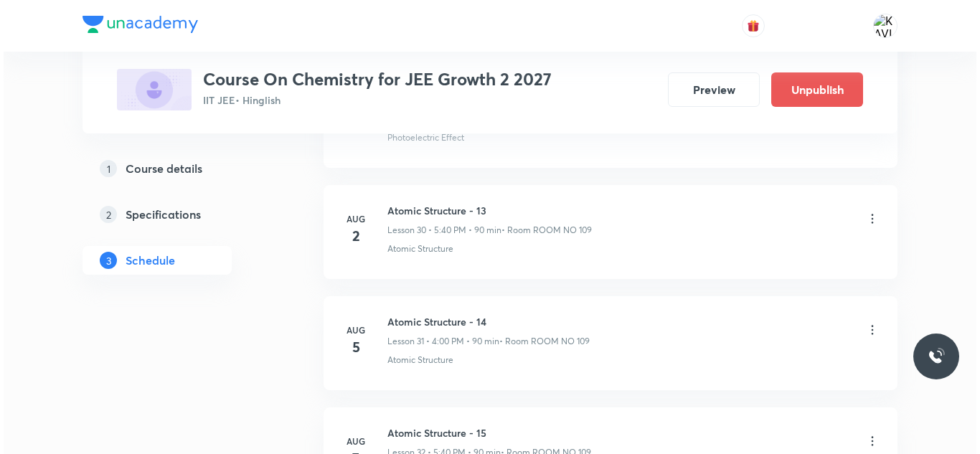
scroll to position [3283, 0]
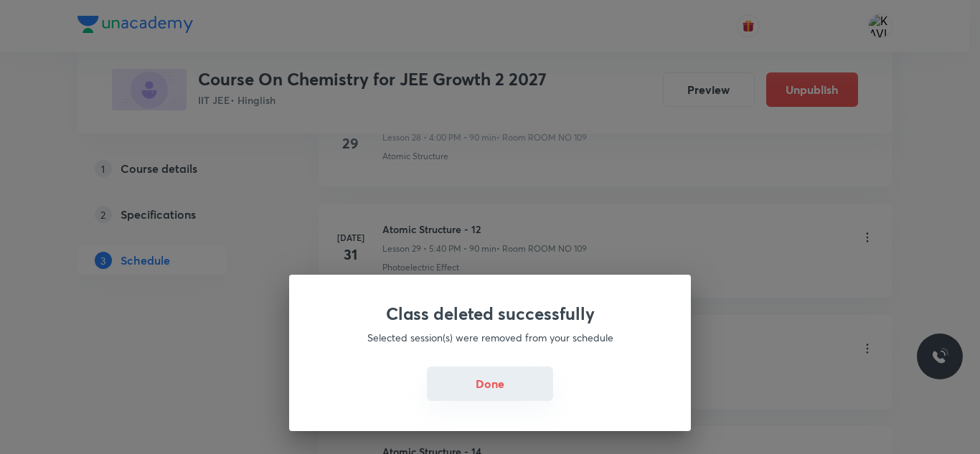
click at [481, 374] on button "Done" at bounding box center [490, 384] width 126 height 34
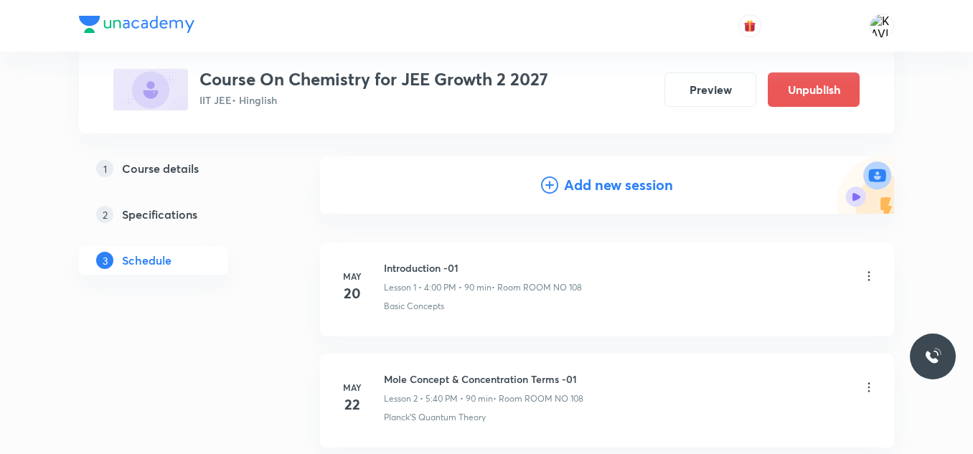
scroll to position [0, 0]
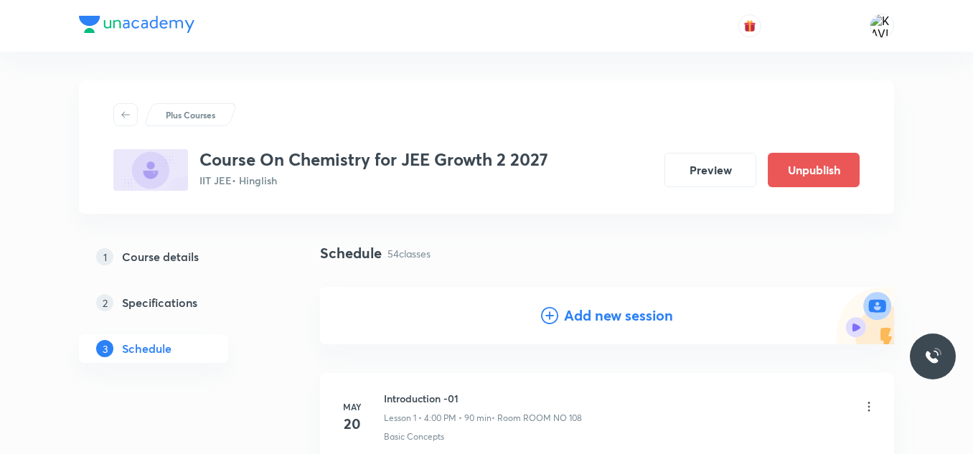
drag, startPoint x: 610, startPoint y: 306, endPoint x: 610, endPoint y: 324, distance: 17.9
click at [610, 306] on h4 "Add new session" at bounding box center [618, 316] width 109 height 22
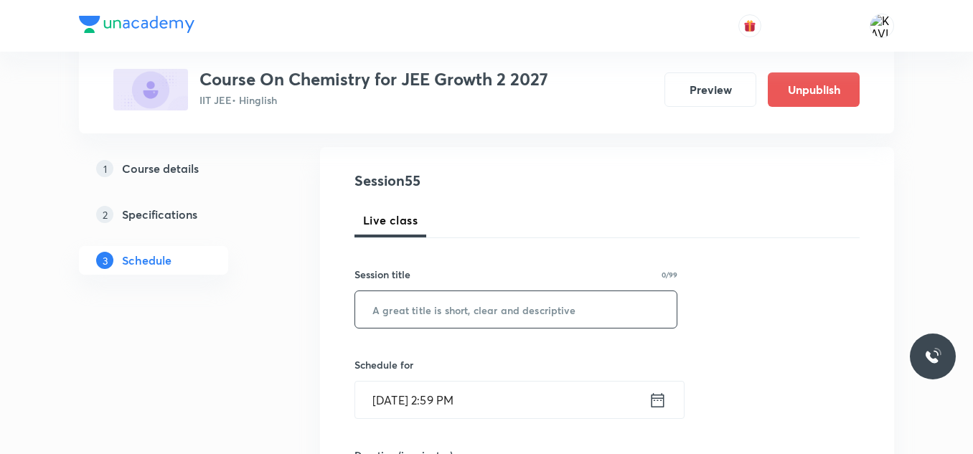
scroll to position [143, 0]
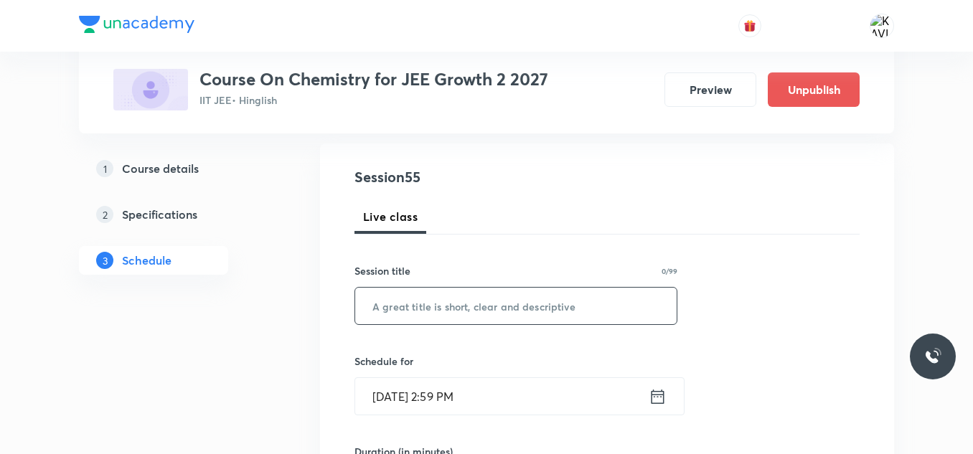
click at [460, 311] on input "text" at bounding box center [515, 306] width 321 height 37
paste input "Thermodynamics-1 - 04"
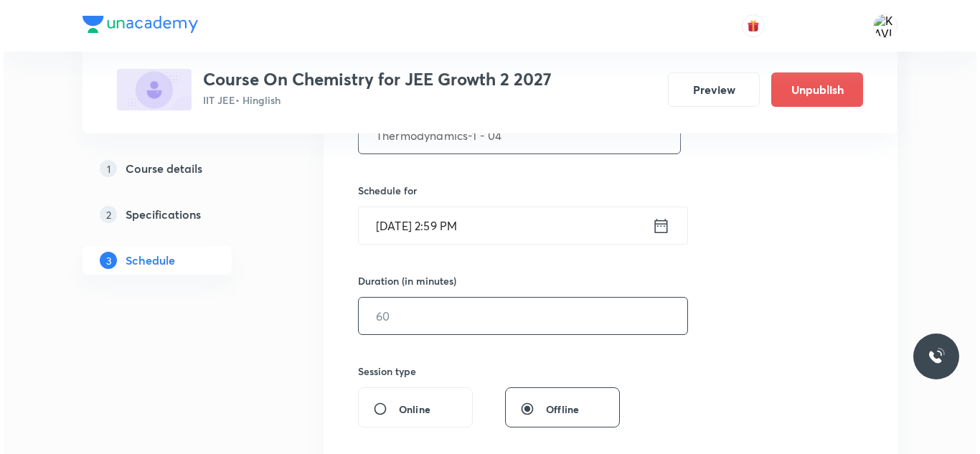
scroll to position [359, 0]
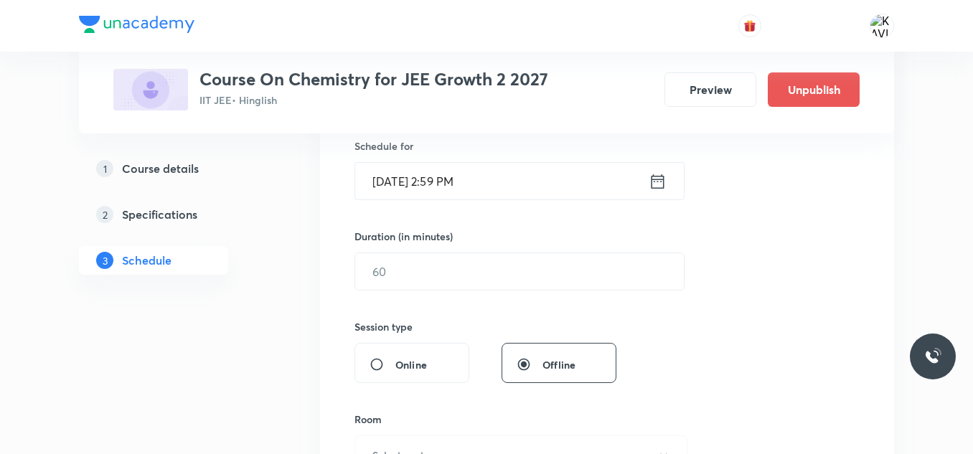
type input "Thermodynamics-1 - 04"
click at [662, 189] on icon at bounding box center [657, 181] width 18 height 20
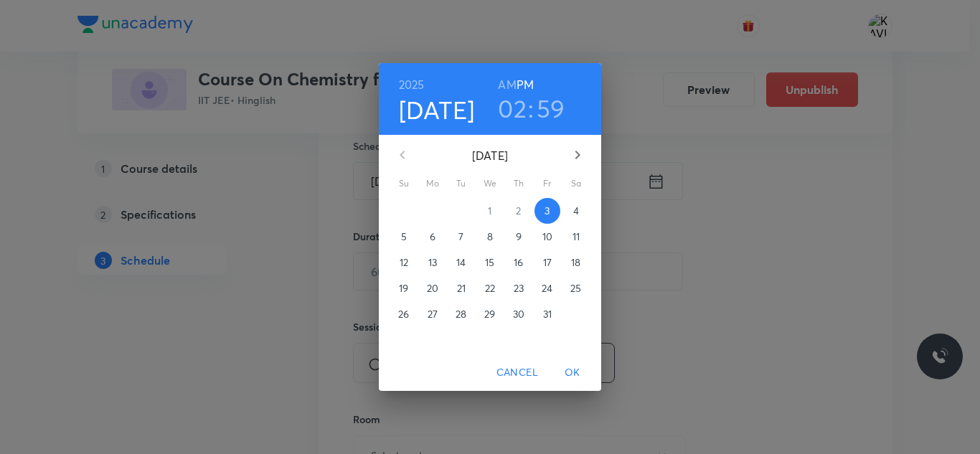
click at [577, 217] on p "4" at bounding box center [576, 211] width 6 height 14
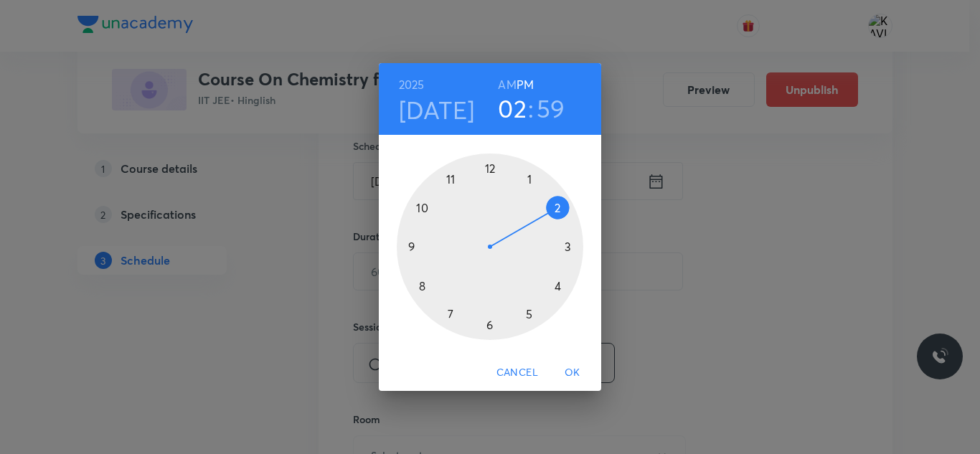
click at [554, 209] on div at bounding box center [490, 247] width 187 height 187
click at [489, 323] on div at bounding box center [490, 247] width 187 height 187
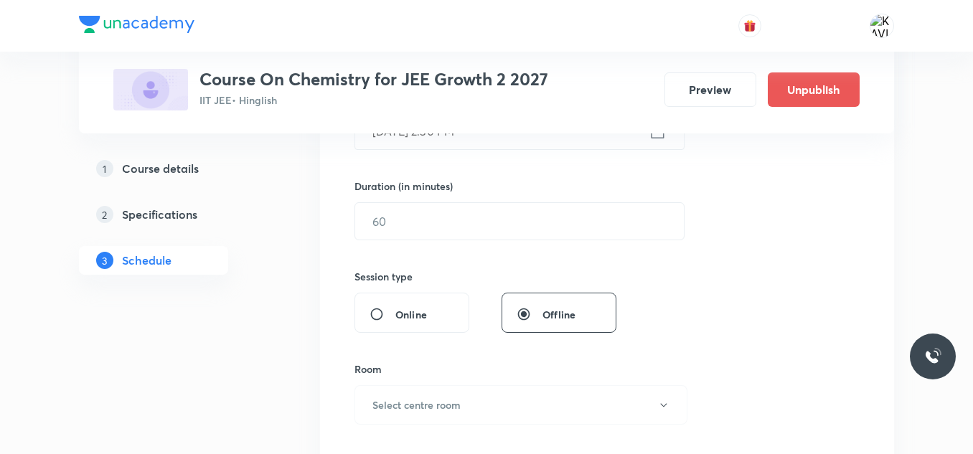
scroll to position [430, 0]
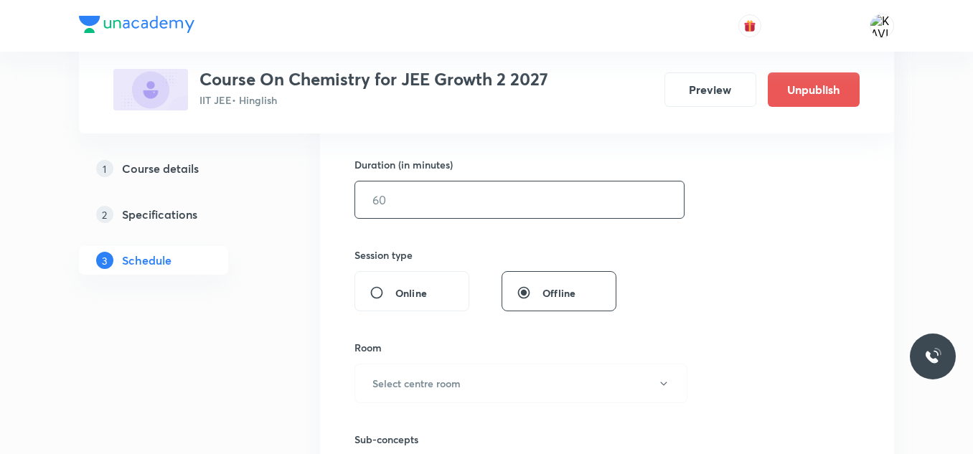
click at [433, 209] on input "text" at bounding box center [519, 199] width 329 height 37
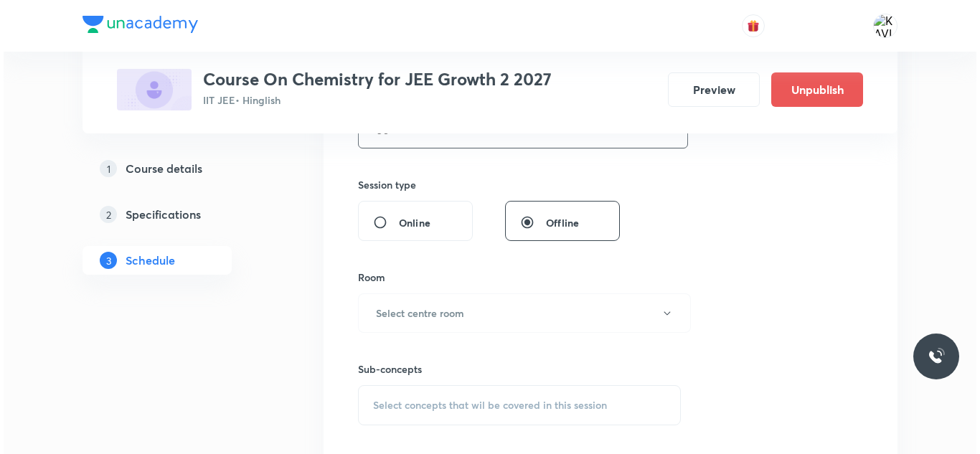
scroll to position [574, 0]
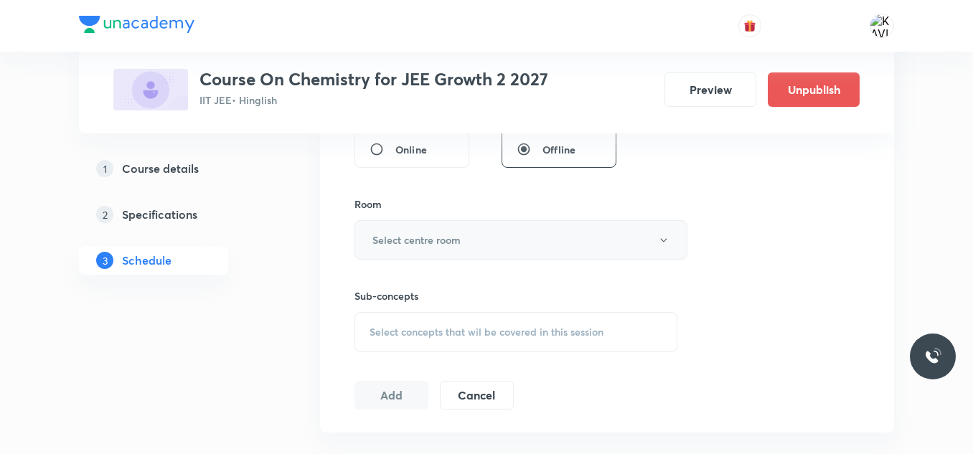
type input "60"
click at [456, 250] on button "Select centre room" at bounding box center [520, 239] width 333 height 39
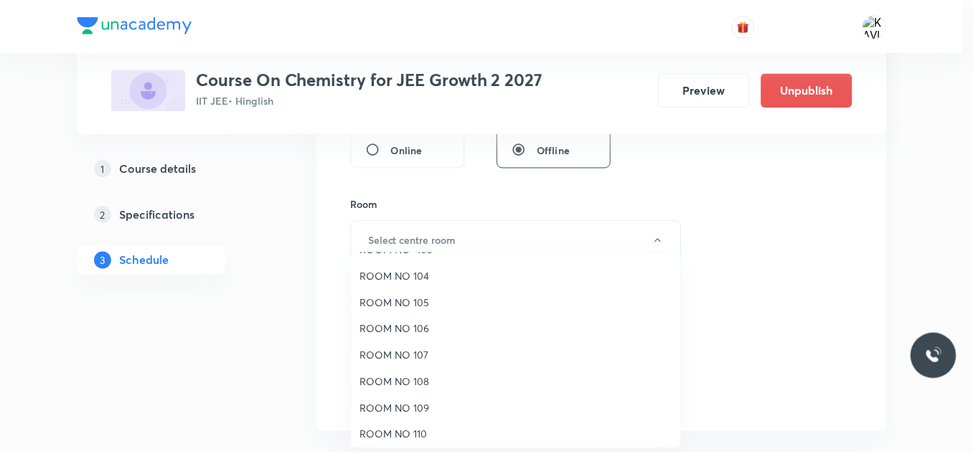
scroll to position [160, 0]
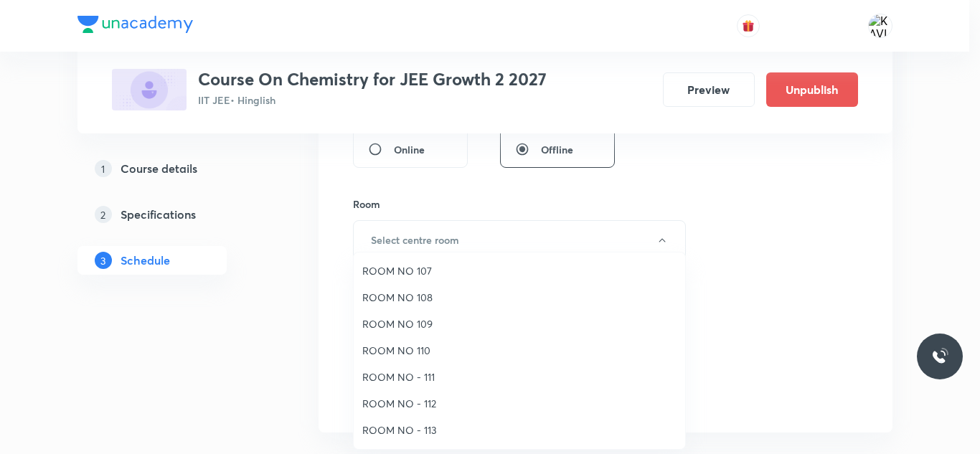
click at [428, 430] on span "ROOM NO - 113" at bounding box center [519, 430] width 314 height 15
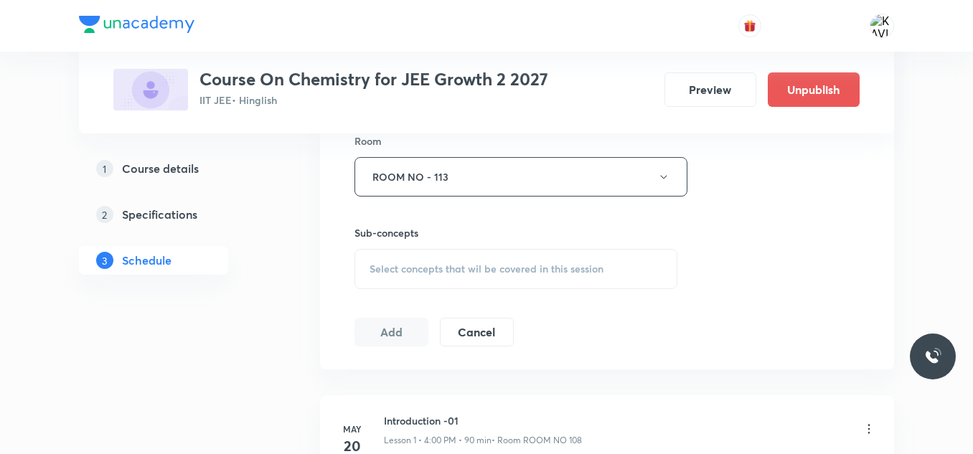
scroll to position [717, 0]
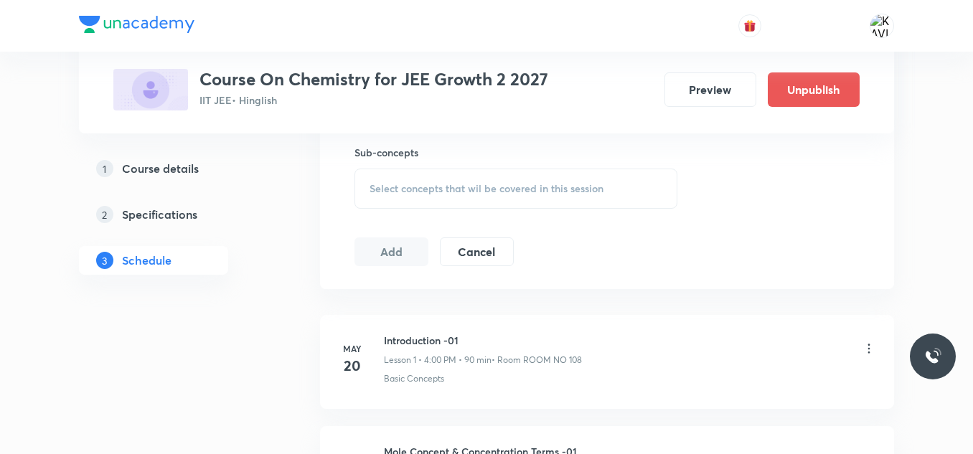
click at [423, 195] on div "Select concepts that wil be covered in this session" at bounding box center [515, 189] width 323 height 40
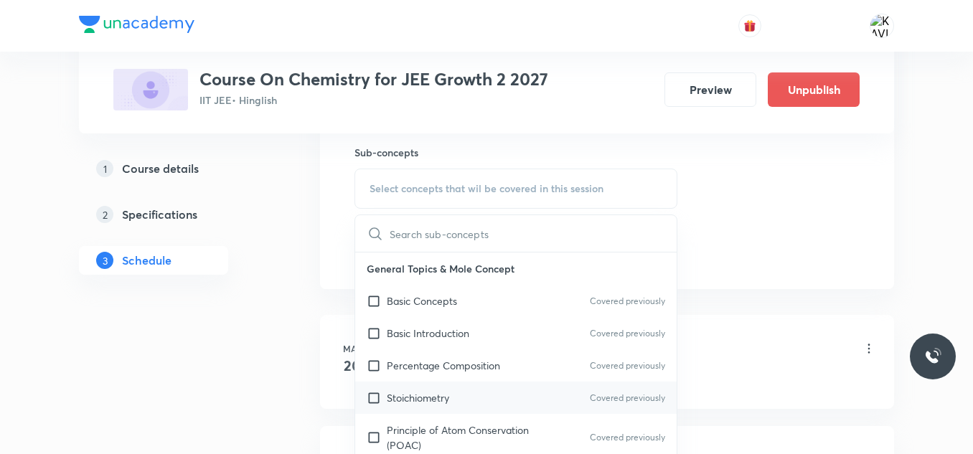
scroll to position [359, 0]
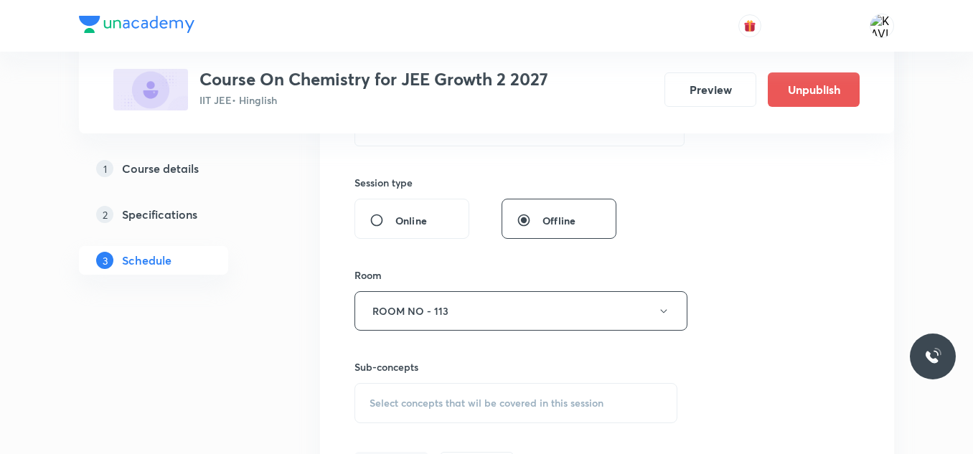
scroll to position [502, 0]
click at [532, 306] on button "ROOM NO - 113" at bounding box center [520, 311] width 333 height 39
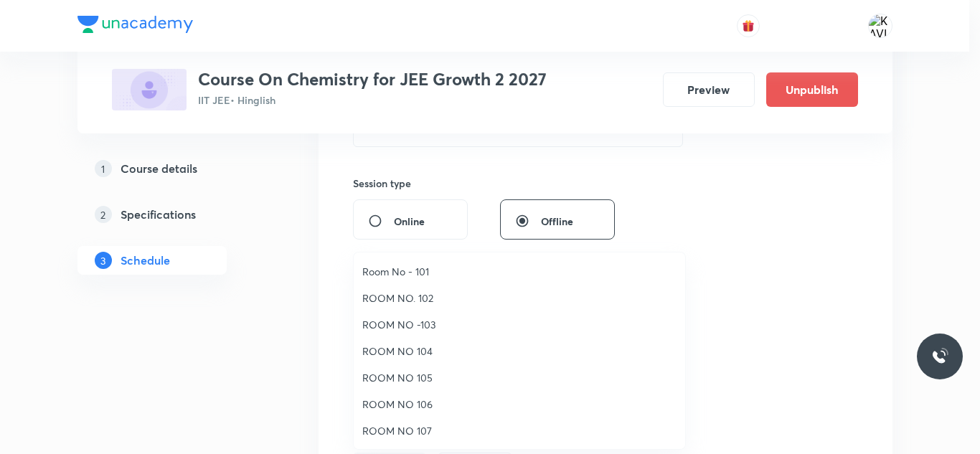
click at [440, 405] on span "ROOM NO 106" at bounding box center [519, 404] width 314 height 15
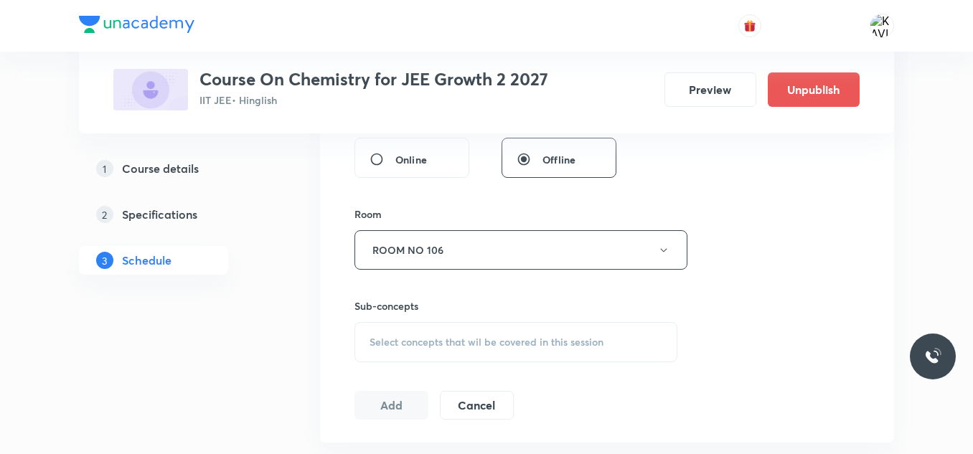
scroll to position [717, 0]
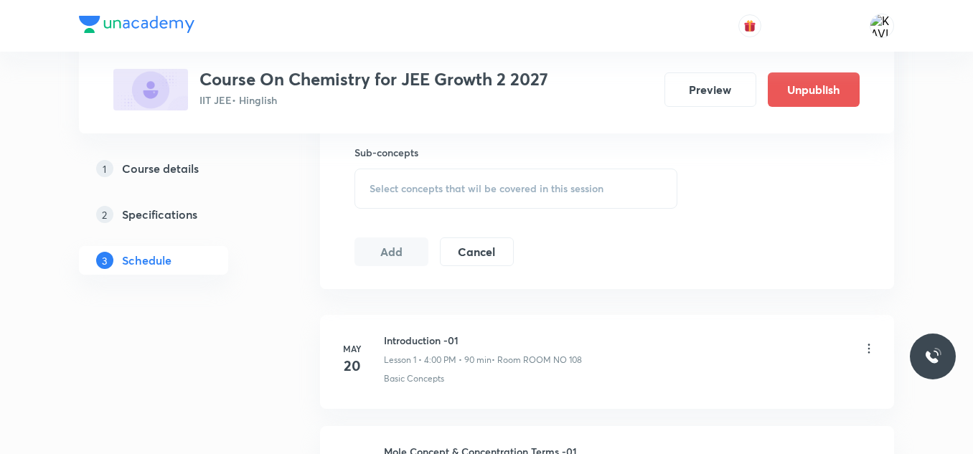
click at [406, 193] on span "Select concepts that wil be covered in this session" at bounding box center [486, 188] width 234 height 11
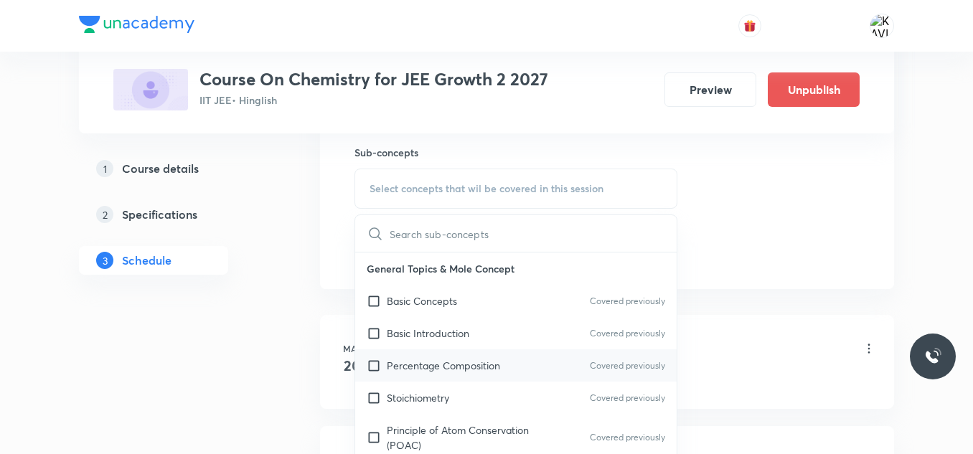
scroll to position [359, 0]
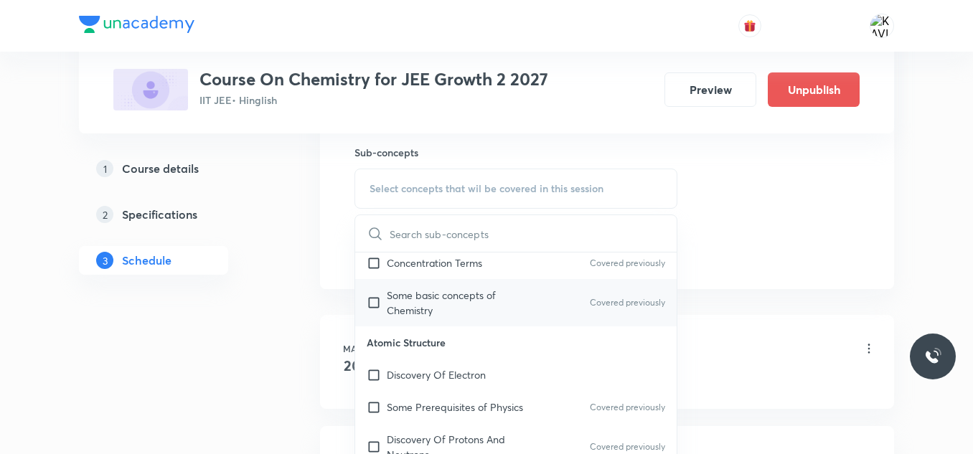
click at [456, 308] on p "Some basic concepts of Chemistry" at bounding box center [459, 303] width 145 height 30
checkbox input "true"
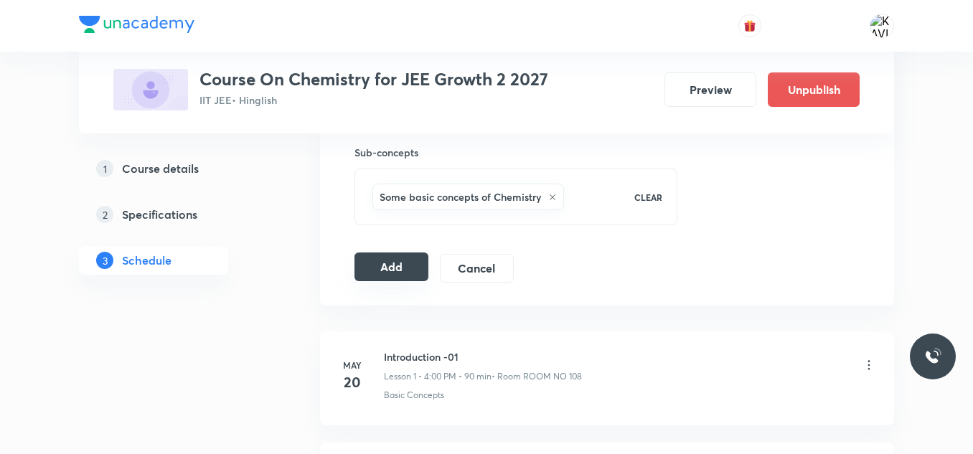
click at [401, 273] on button "Add" at bounding box center [391, 267] width 74 height 29
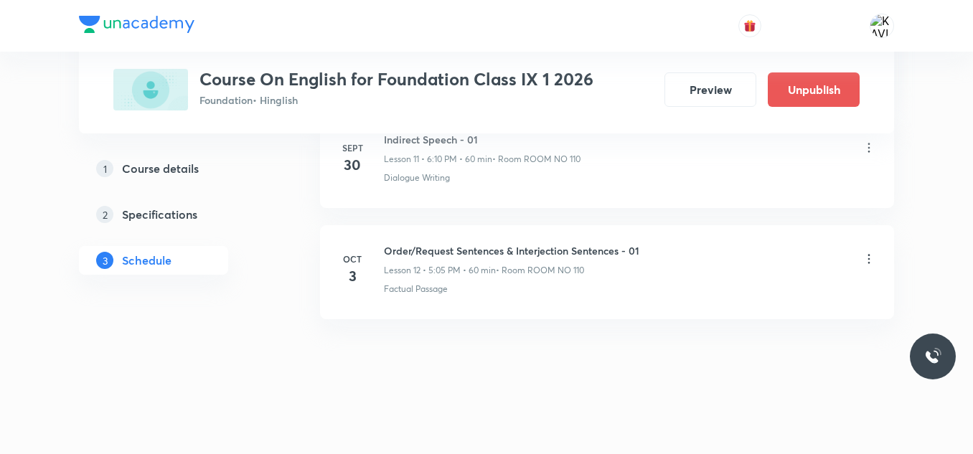
scroll to position [1371, 0]
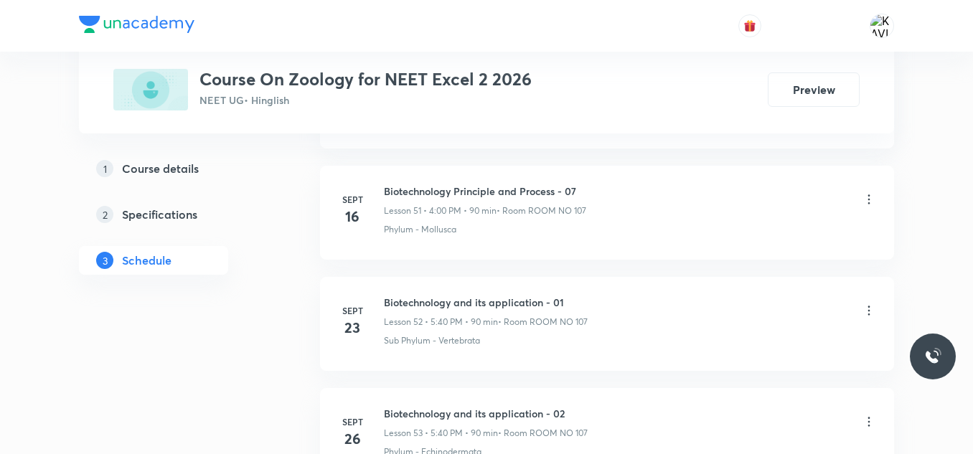
scroll to position [6589, 0]
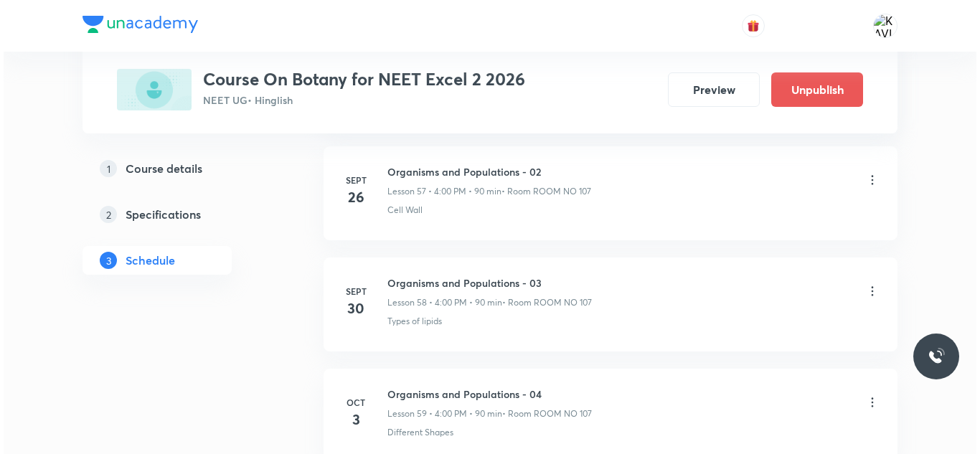
scroll to position [7256, 0]
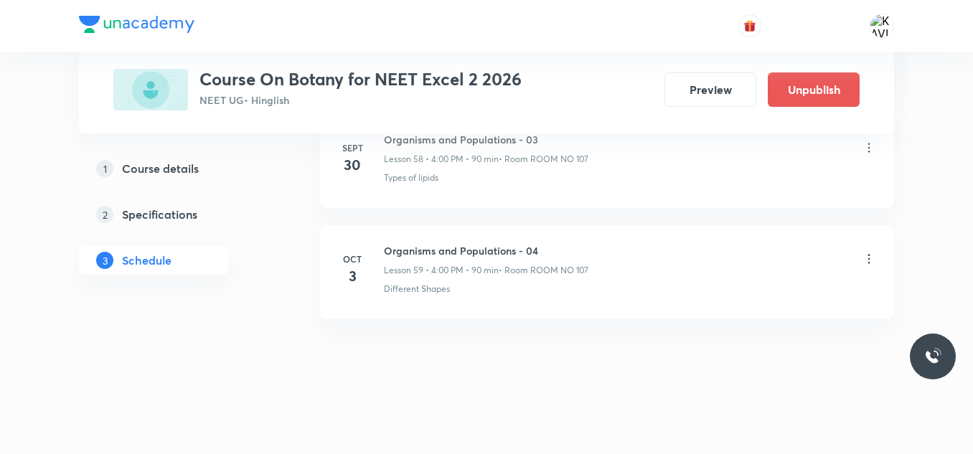
click at [869, 261] on icon at bounding box center [869, 259] width 14 height 14
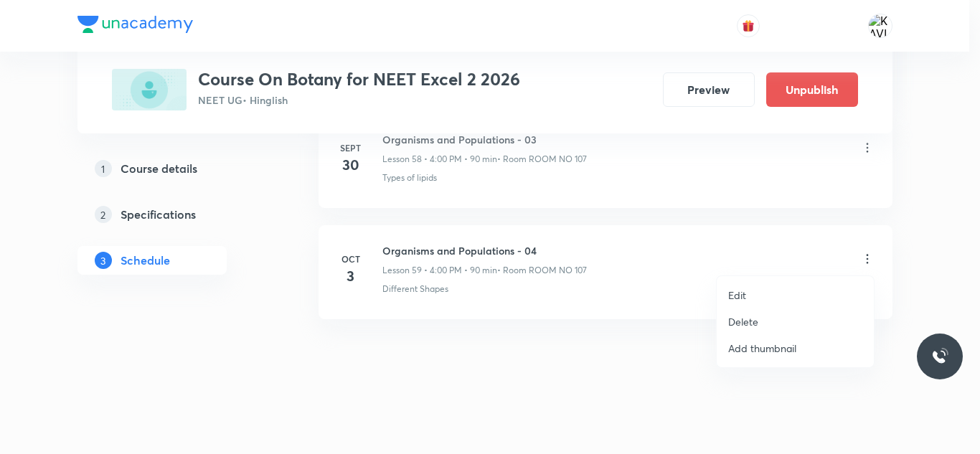
click at [744, 297] on p "Edit" at bounding box center [737, 295] width 18 height 15
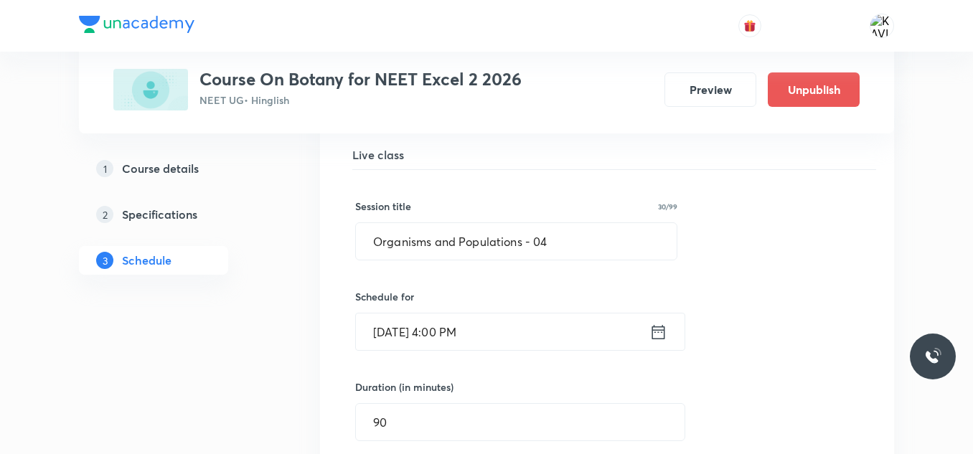
scroll to position [6575, 0]
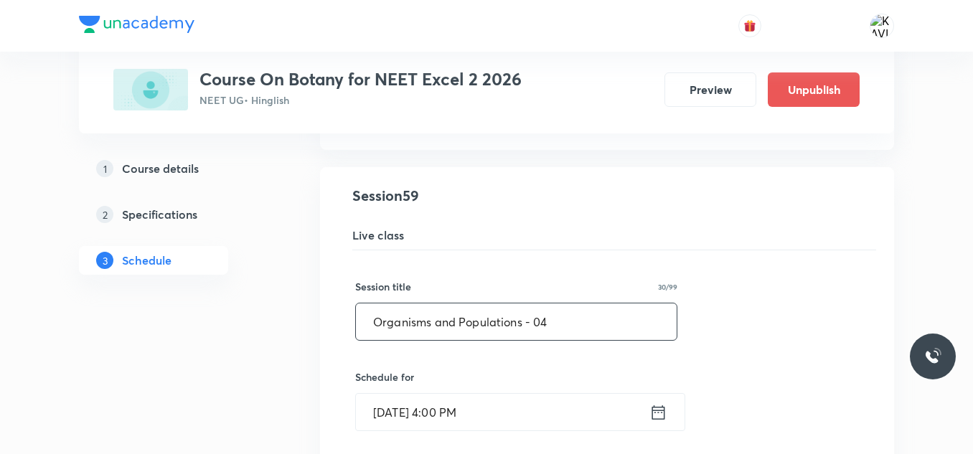
click at [466, 318] on input "Organisms and Populations - 04" at bounding box center [516, 321] width 321 height 37
paste input "Ecosystem"
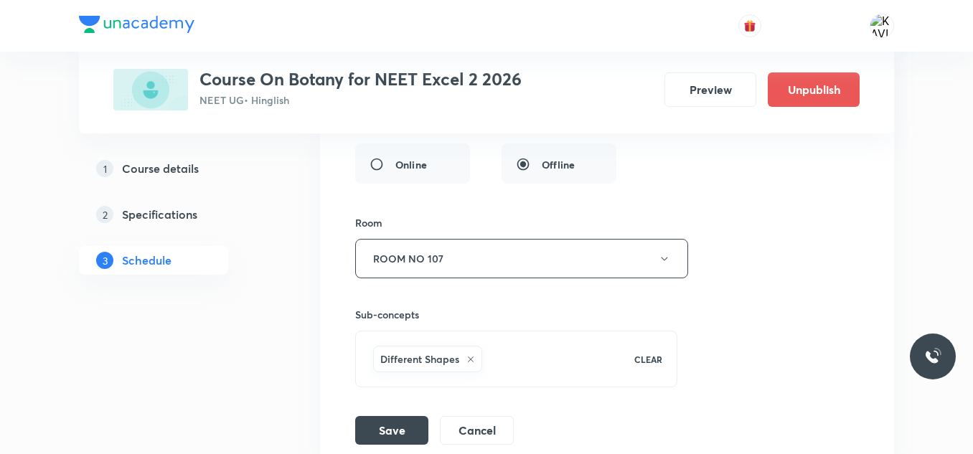
scroll to position [7148, 0]
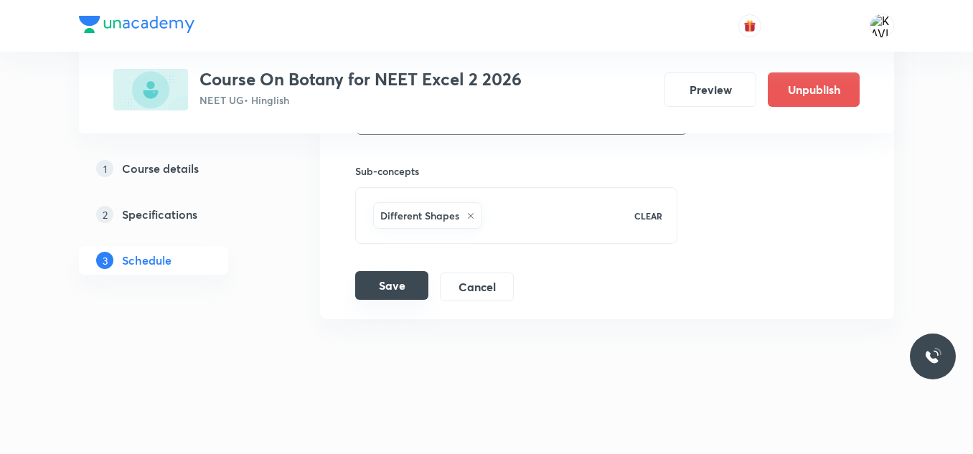
type input "Ecosystem - 01"
click at [400, 291] on button "Save" at bounding box center [391, 285] width 73 height 29
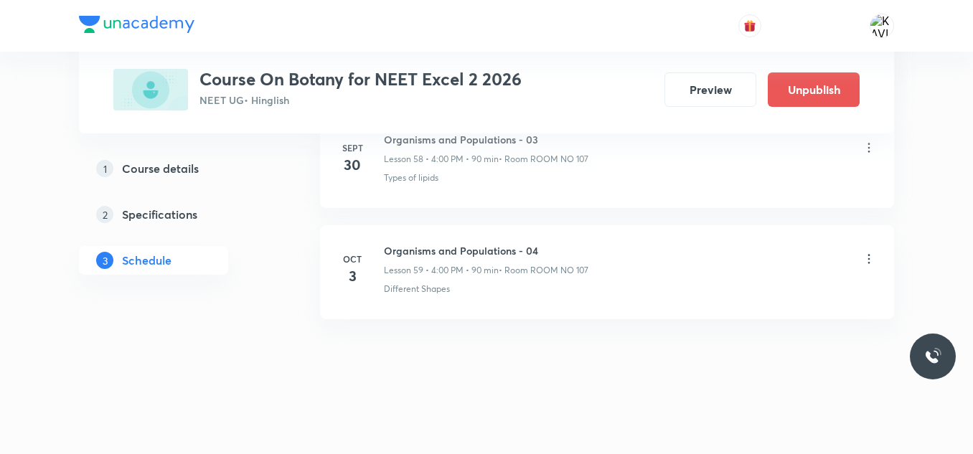
scroll to position [6597, 0]
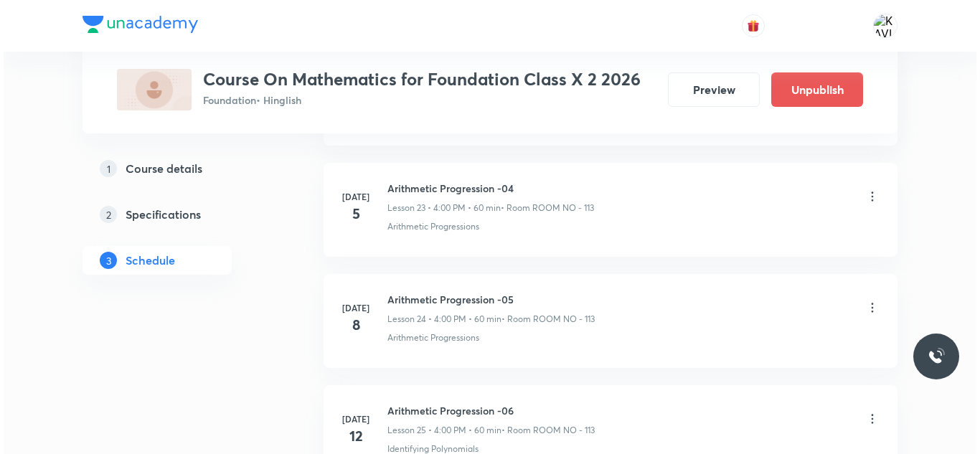
scroll to position [6478, 0]
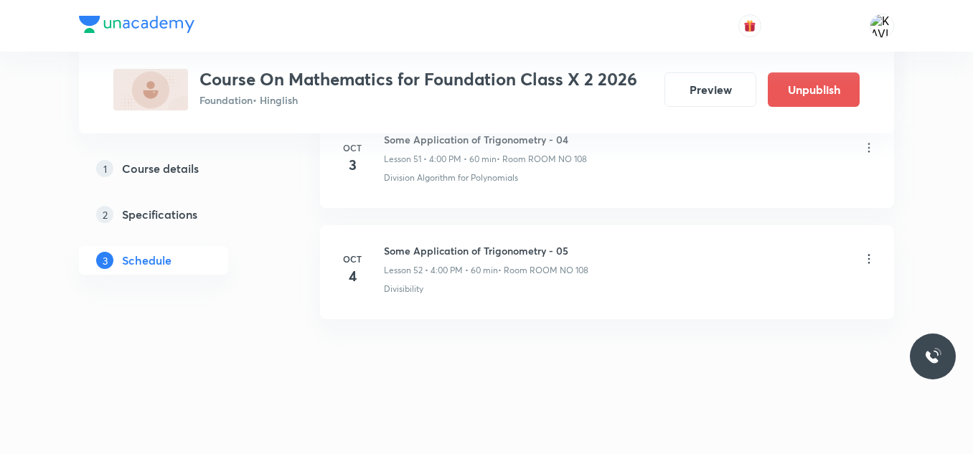
click at [874, 262] on icon at bounding box center [869, 259] width 14 height 14
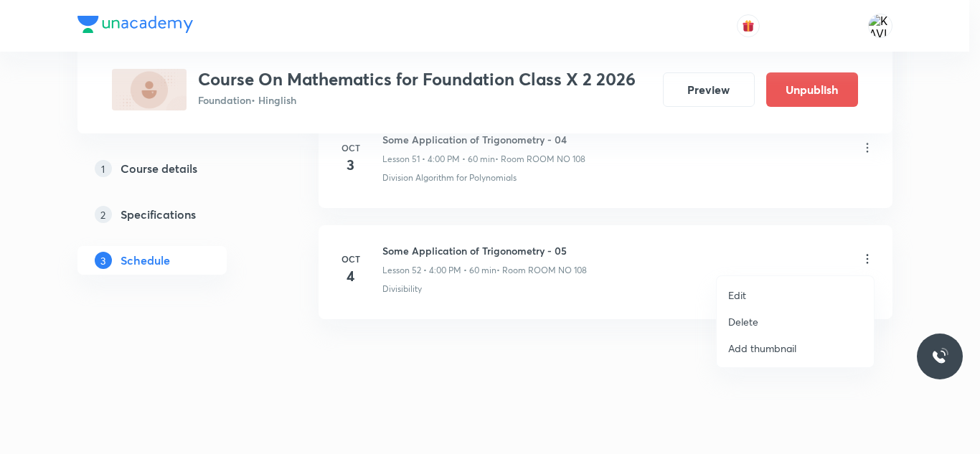
click at [740, 296] on p "Edit" at bounding box center [737, 295] width 18 height 15
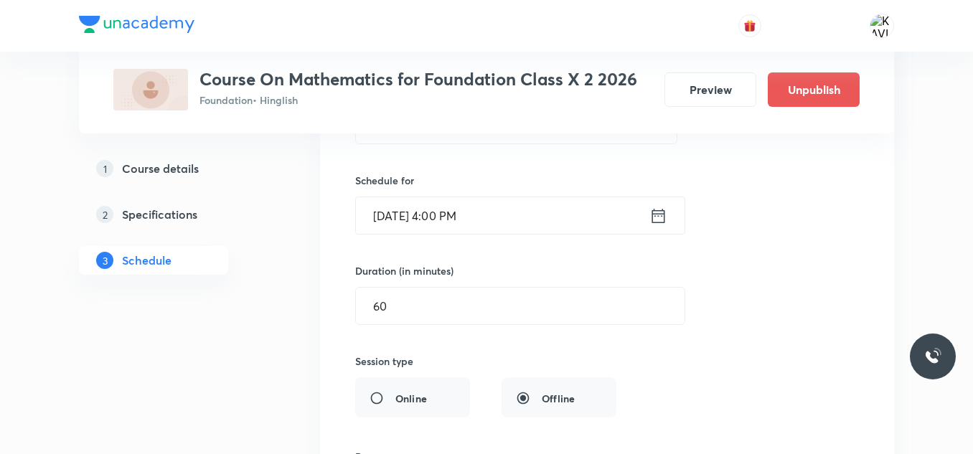
scroll to position [5940, 0]
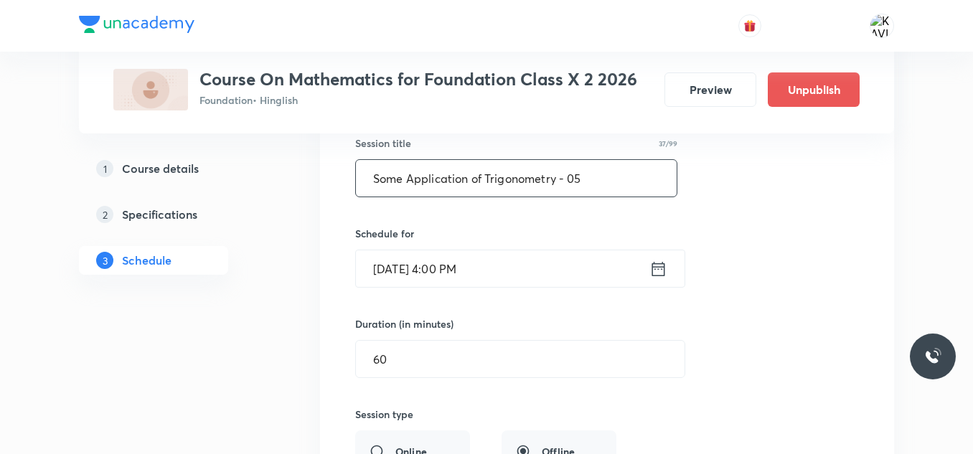
click at [443, 188] on input "Some Application of Trigonometry - 05" at bounding box center [516, 178] width 321 height 37
paste input "circle"
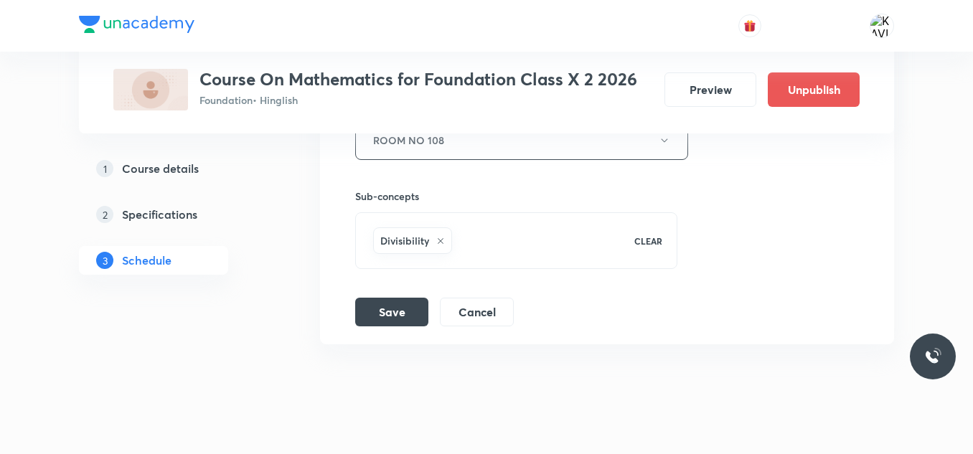
scroll to position [6370, 0]
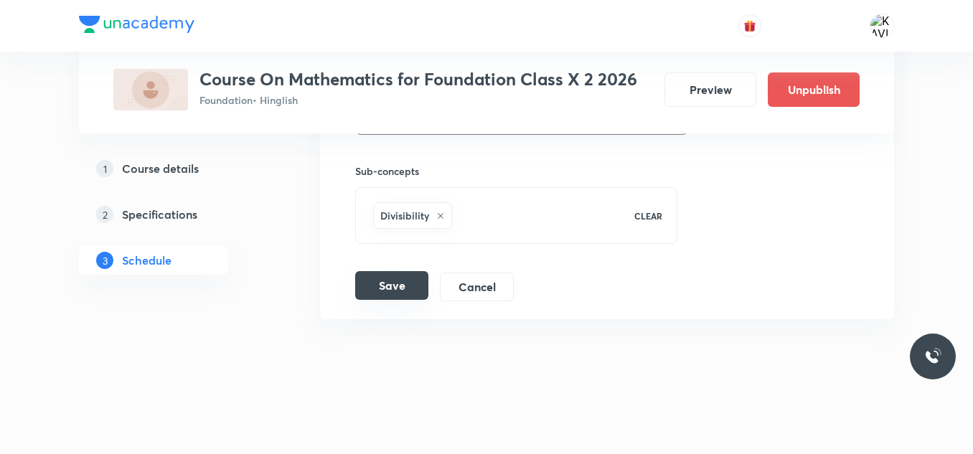
type input "circle - 01"
click at [402, 282] on button "Save" at bounding box center [391, 285] width 73 height 29
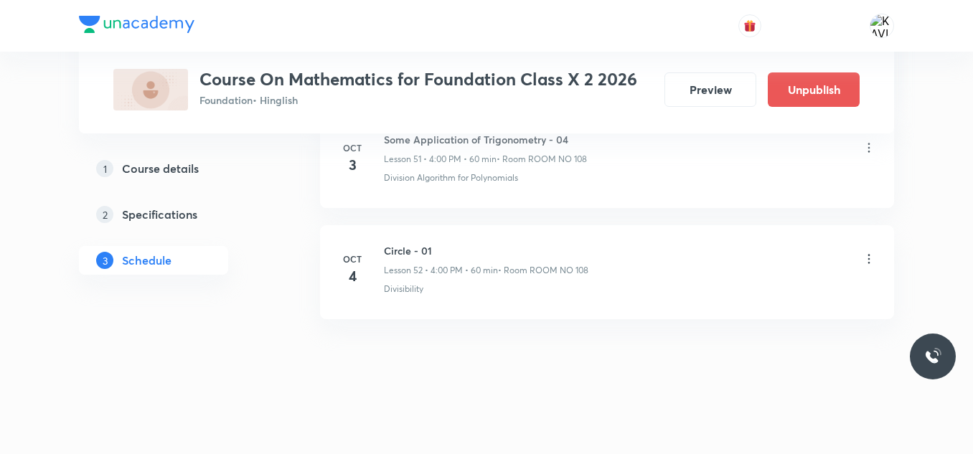
scroll to position [5818, 0]
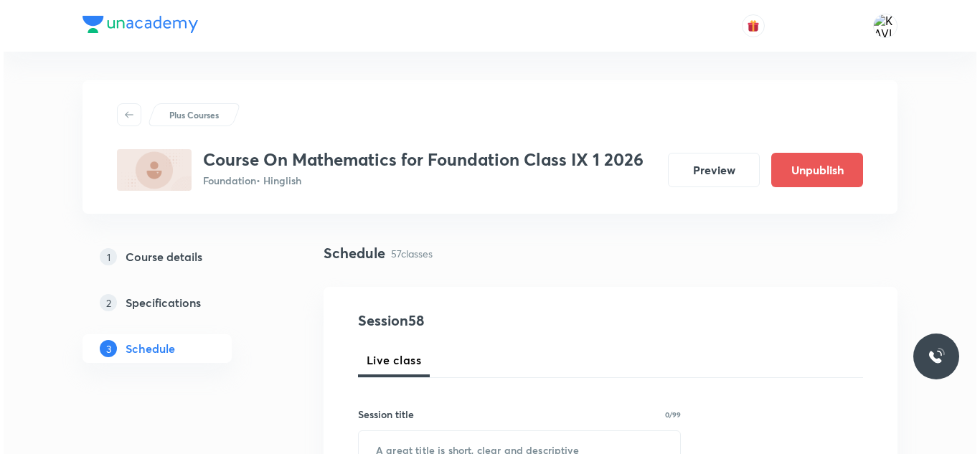
scroll to position [7034, 0]
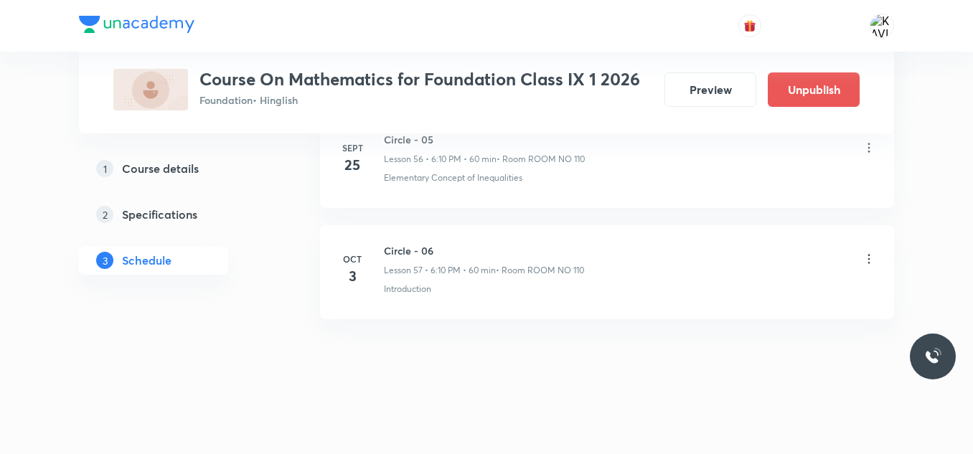
click at [869, 256] on icon at bounding box center [869, 259] width 14 height 14
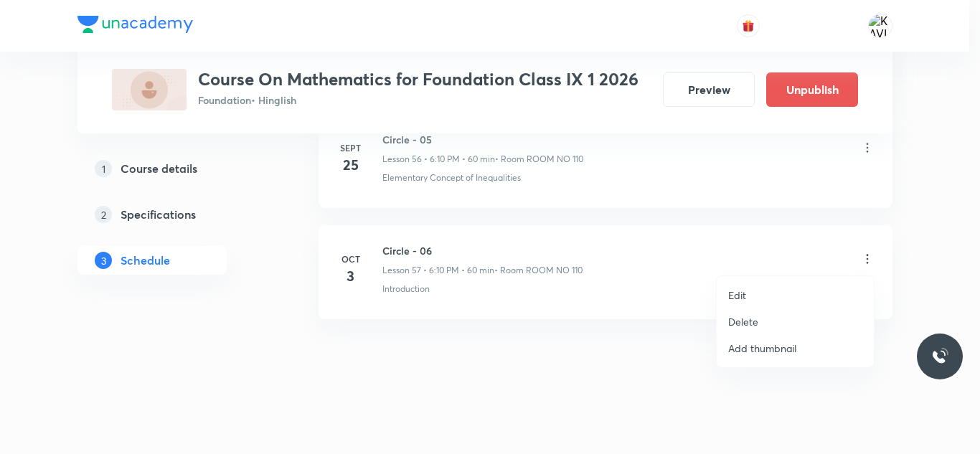
click at [736, 300] on p "Edit" at bounding box center [737, 295] width 18 height 15
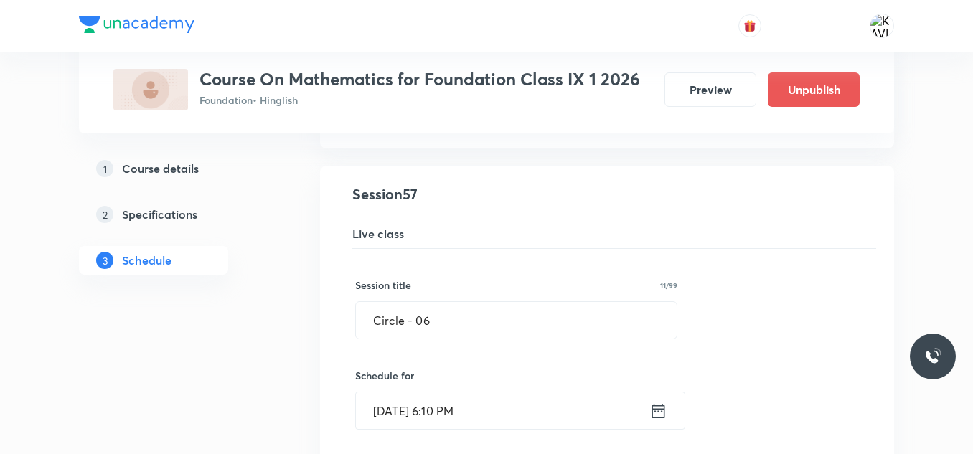
scroll to position [6352, 0]
click at [427, 329] on input "Circle - 06" at bounding box center [516, 321] width 321 height 37
paste input "Area Related to Circle"
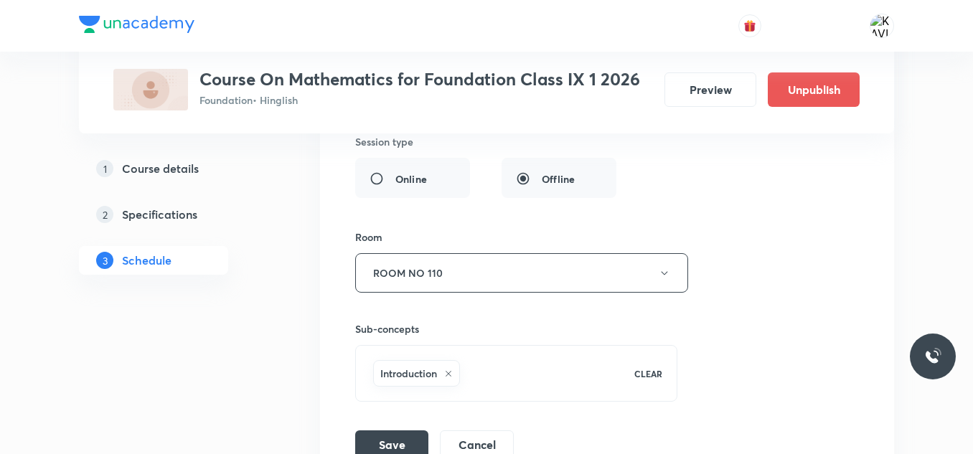
scroll to position [6926, 0]
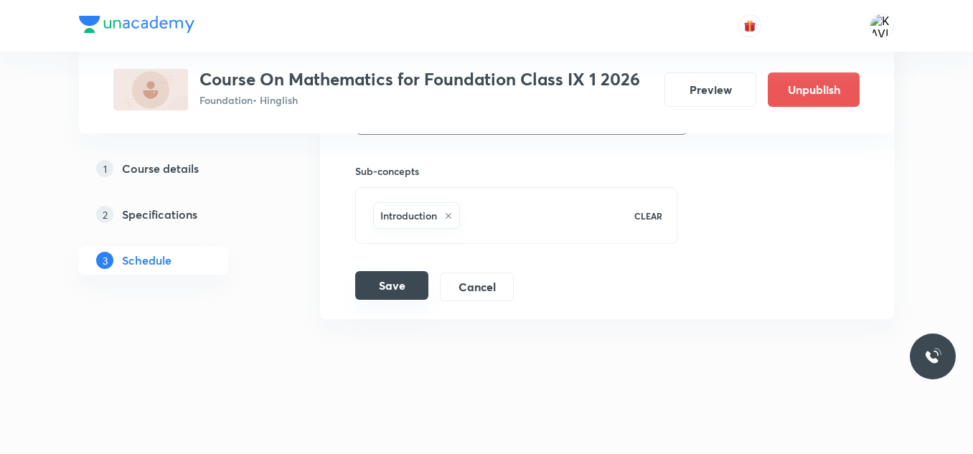
type input "Area Related to Circle - 01"
click at [401, 286] on button "Save" at bounding box center [391, 285] width 73 height 29
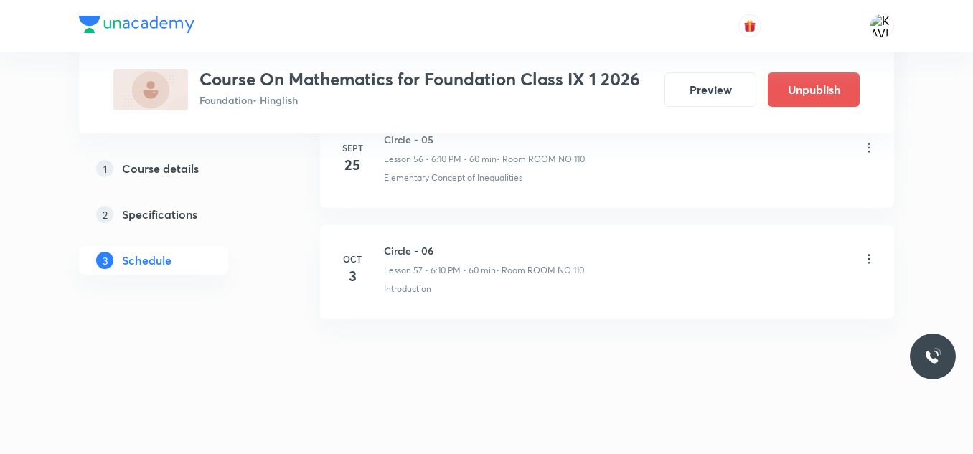
scroll to position [6374, 0]
click at [867, 260] on icon at bounding box center [869, 259] width 14 height 14
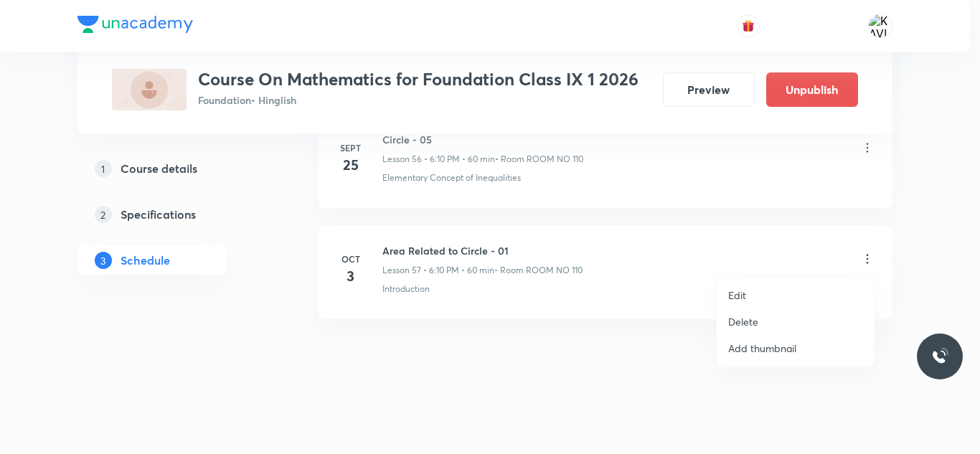
click at [734, 308] on li "Edit" at bounding box center [795, 295] width 157 height 27
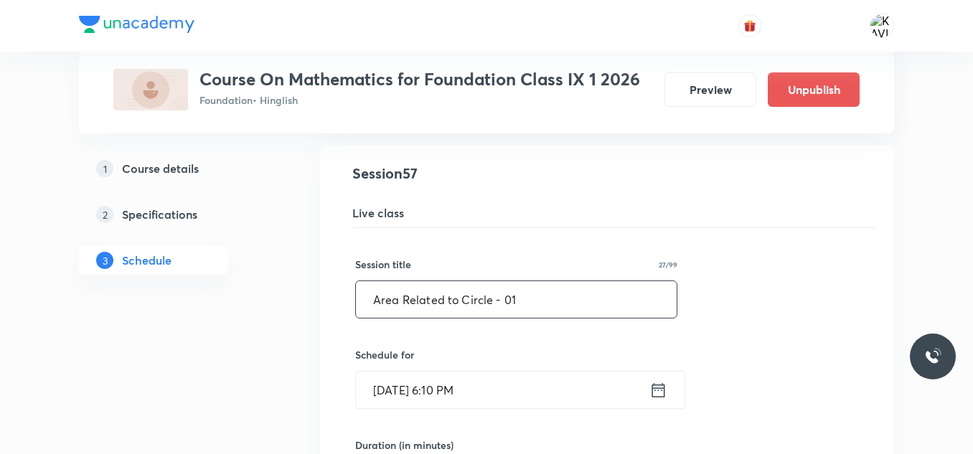
click at [502, 303] on input "Area Related to Circle - 01" at bounding box center [516, 299] width 321 height 37
paste input "Heron's Formula"
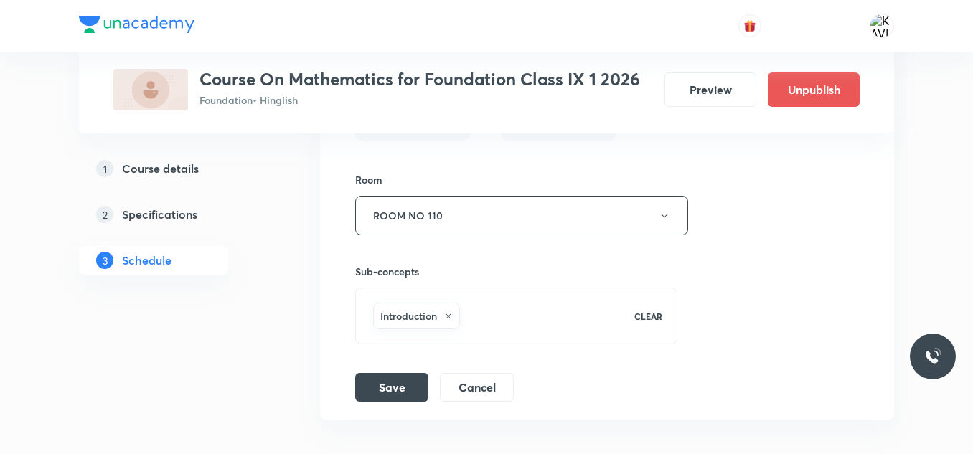
scroll to position [6926, 0]
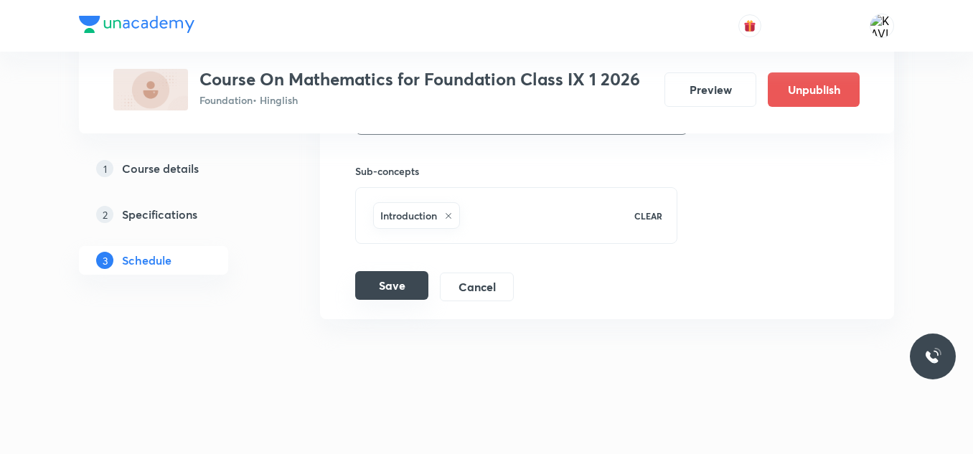
type input "Heron's Formula - 01"
click at [380, 284] on button "Save" at bounding box center [391, 285] width 73 height 29
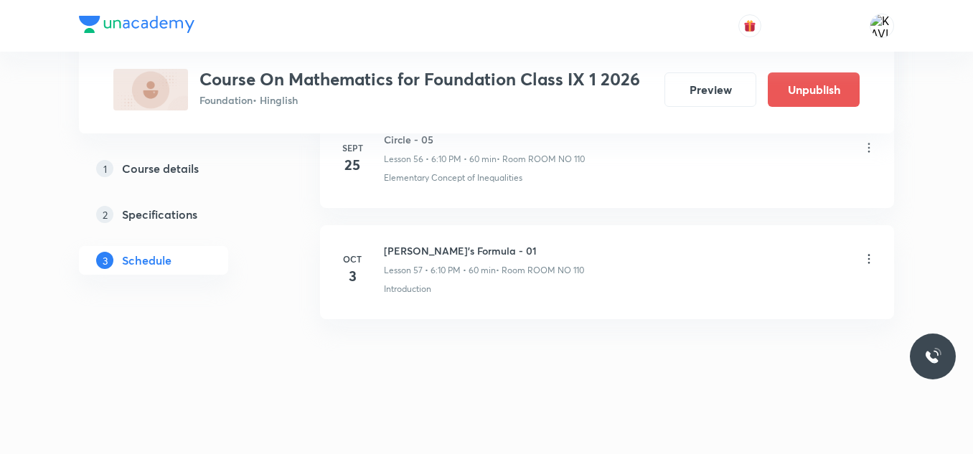
scroll to position [6374, 0]
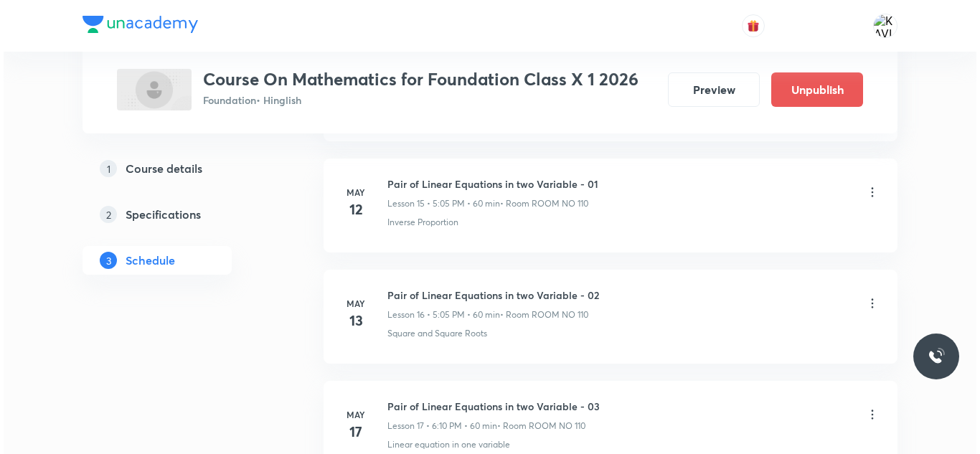
scroll to position [7478, 0]
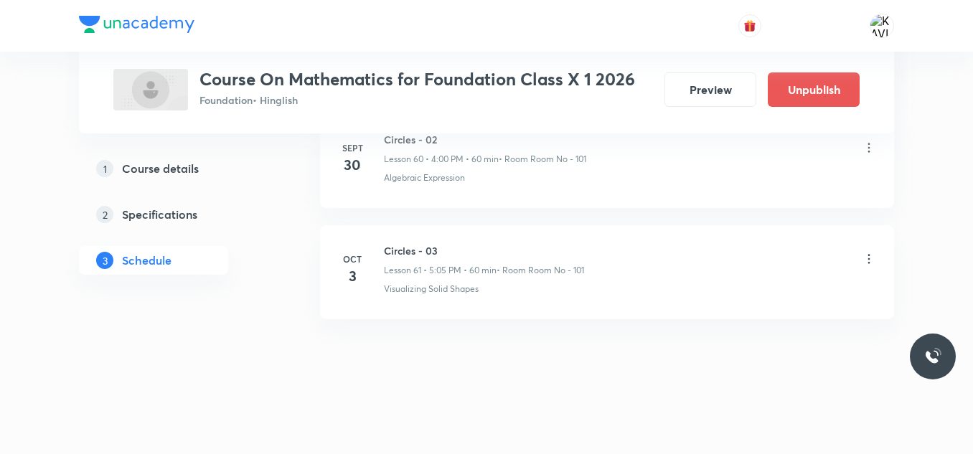
click at [872, 261] on icon at bounding box center [869, 259] width 14 height 14
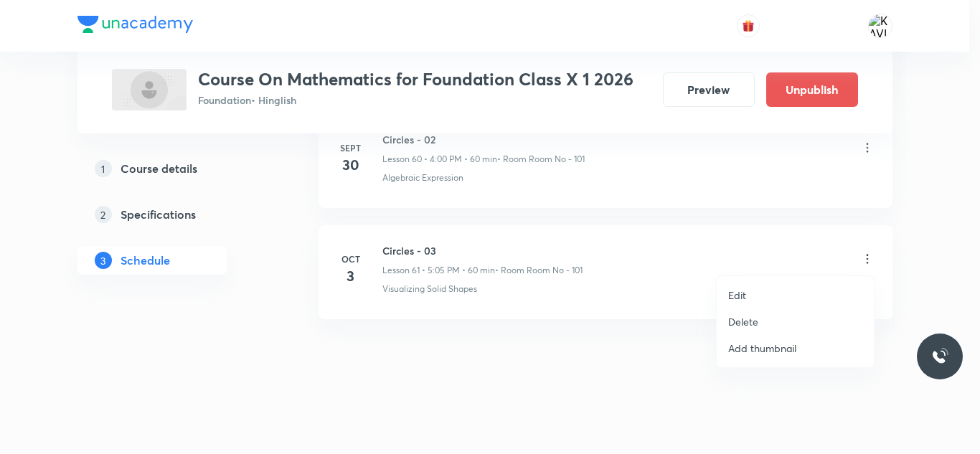
click at [737, 298] on p "Edit" at bounding box center [737, 295] width 18 height 15
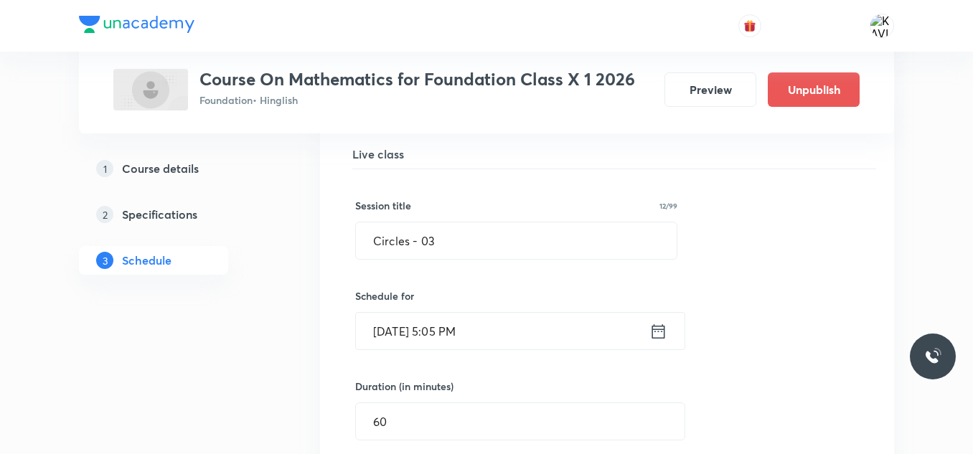
scroll to position [6797, 0]
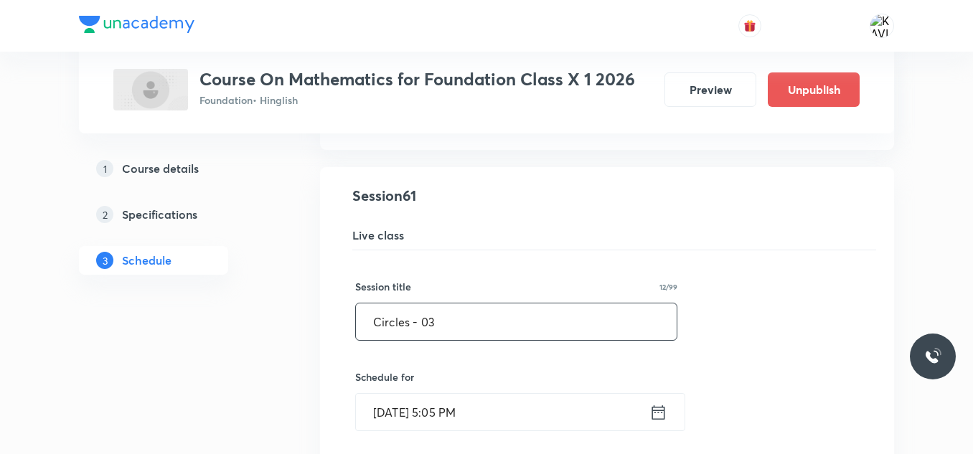
click at [454, 330] on input "Circles - 03" at bounding box center [516, 321] width 321 height 37
paste input "Area Related to Circle"
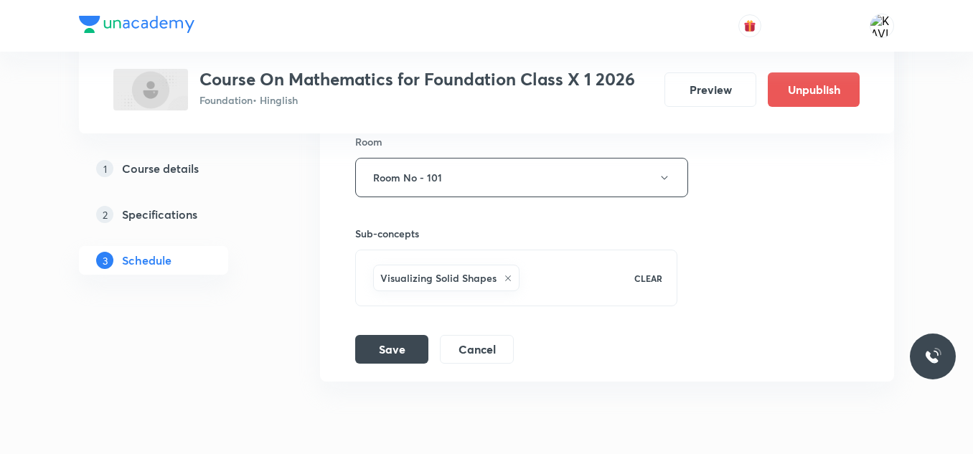
scroll to position [7312, 0]
type input "Area Related to Circle - 01"
click at [387, 356] on button "Save" at bounding box center [391, 344] width 73 height 29
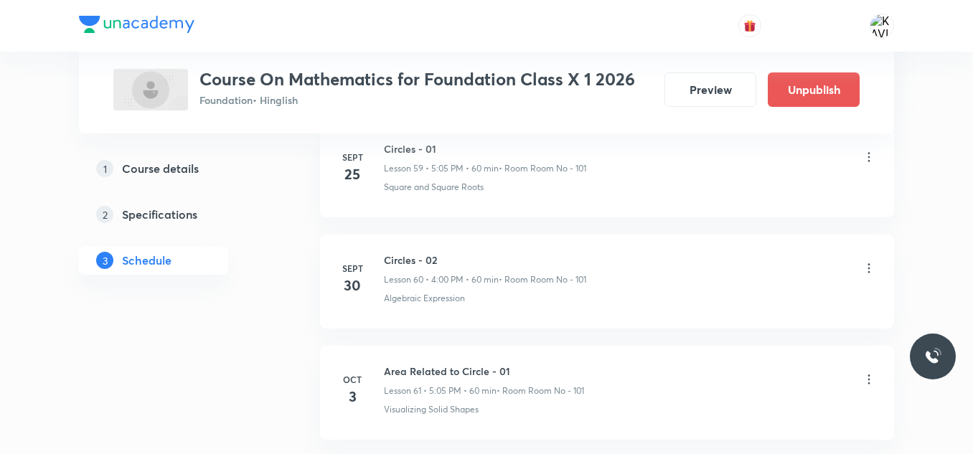
scroll to position [6819, 0]
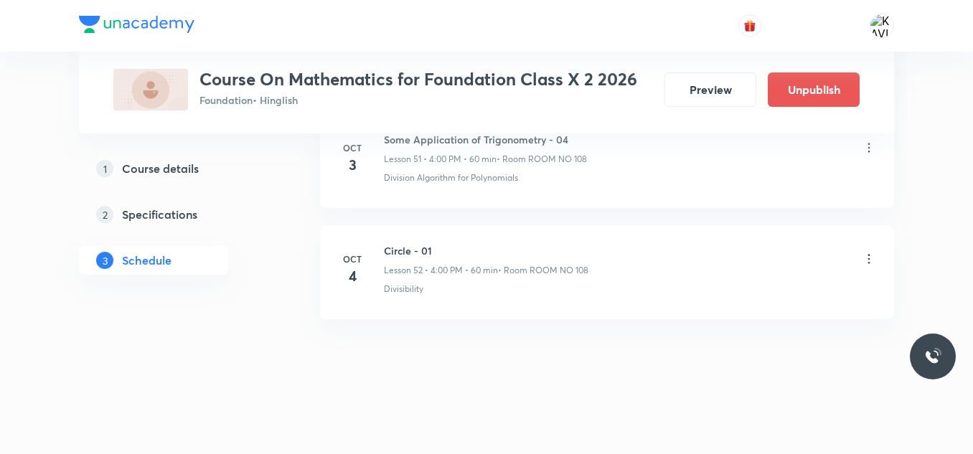
click at [425, 250] on h6 "Circle - 01" at bounding box center [486, 250] width 204 height 15
copy h6 "Circle - 01"
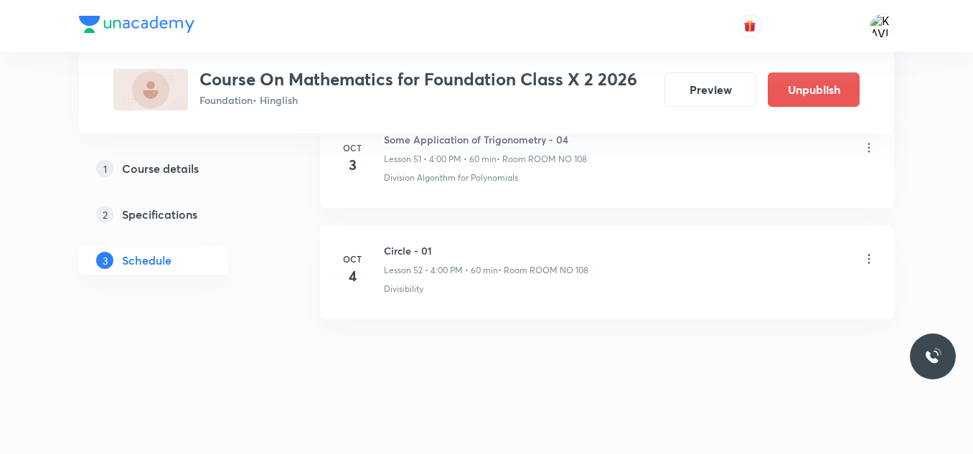
click at [863, 147] on icon at bounding box center [869, 148] width 14 height 14
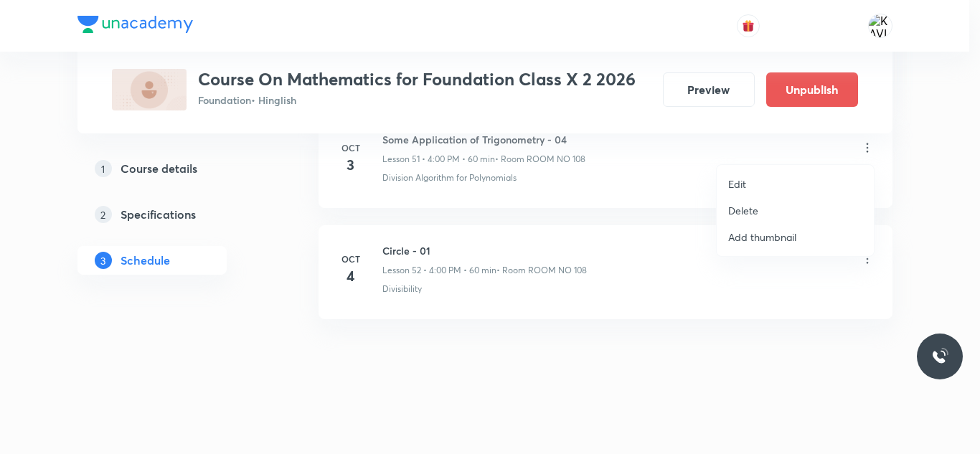
click at [744, 214] on p "Delete" at bounding box center [743, 210] width 30 height 15
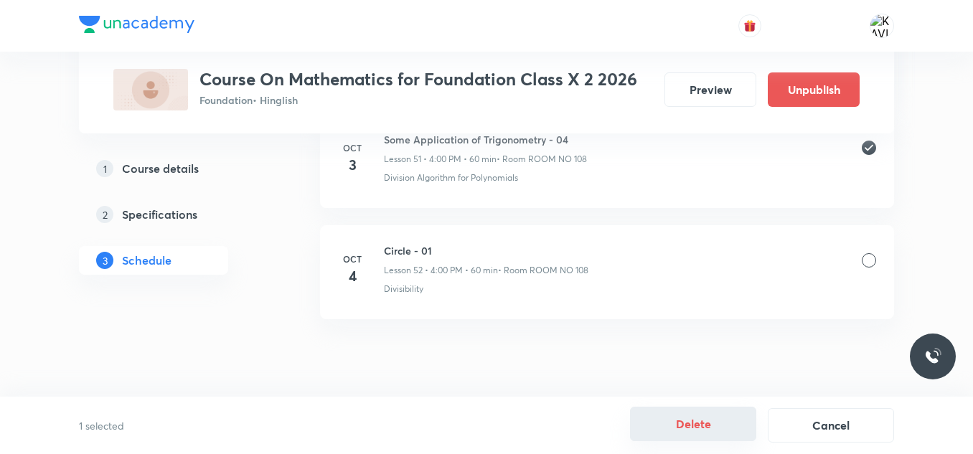
click at [693, 429] on button "Delete" at bounding box center [693, 424] width 126 height 34
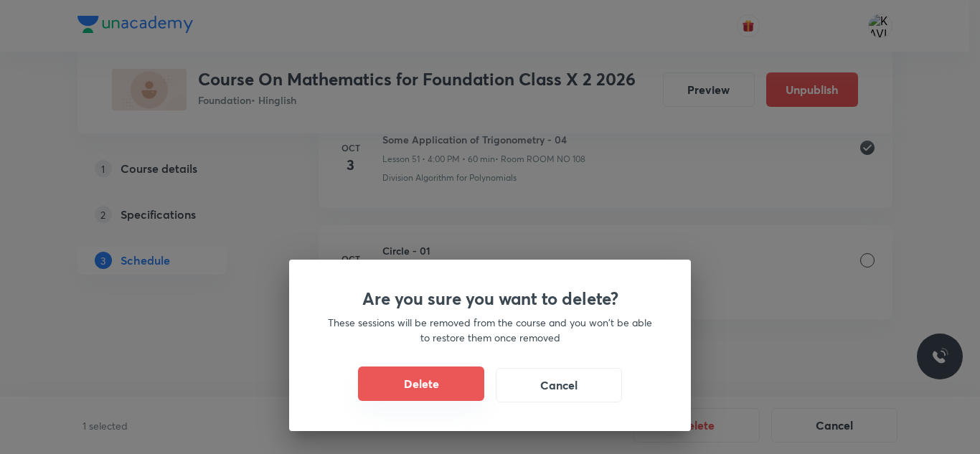
click at [427, 384] on button "Delete" at bounding box center [421, 384] width 126 height 34
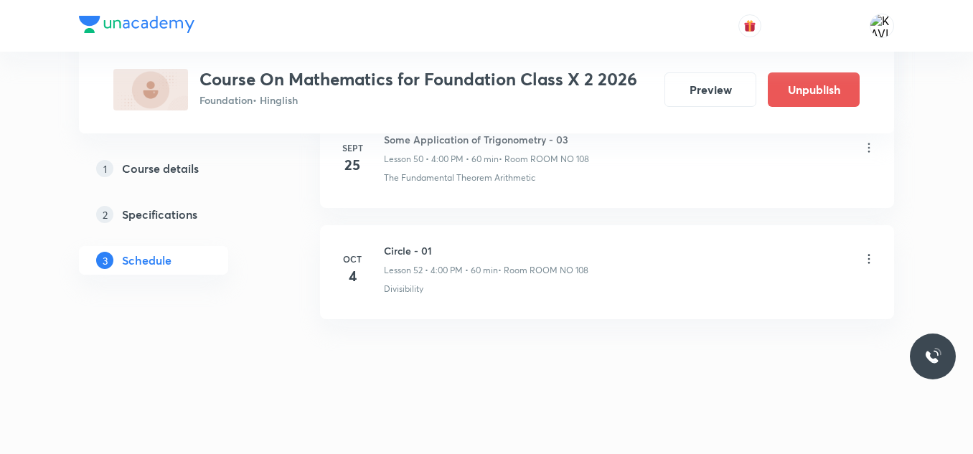
scroll to position [6366, 0]
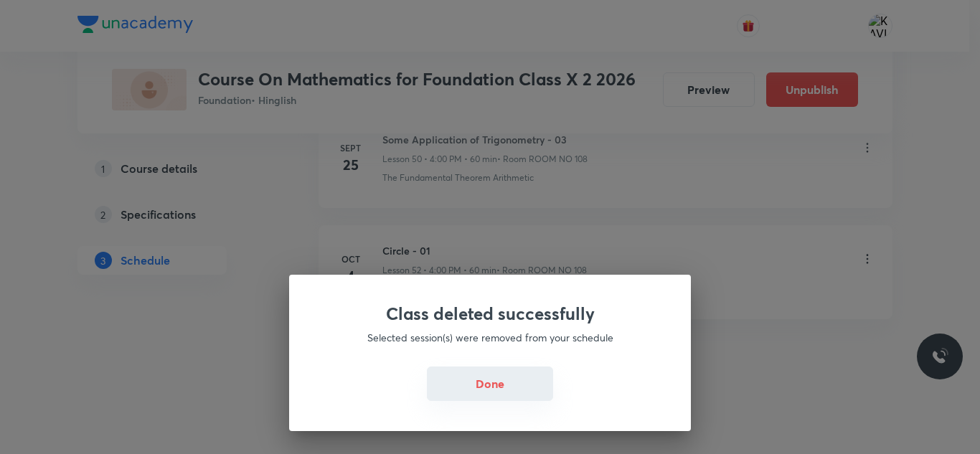
click at [496, 375] on button "Done" at bounding box center [490, 384] width 126 height 34
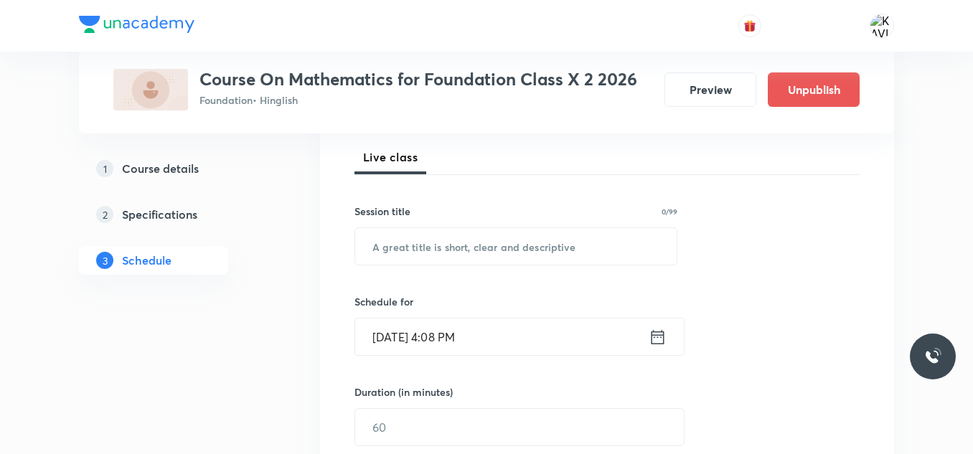
scroll to position [205, 0]
click at [383, 251] on input "text" at bounding box center [515, 244] width 321 height 37
paste input "Circle - 01"
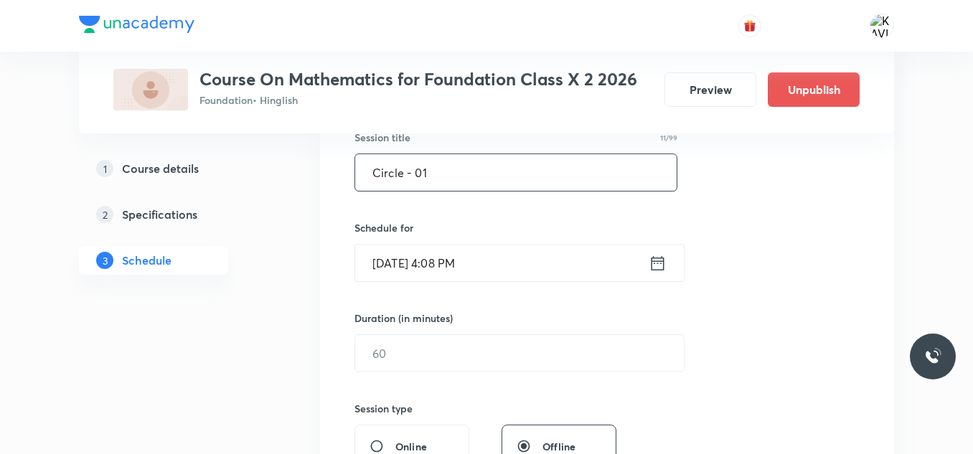
type input "Circle - 01"
click at [653, 268] on icon at bounding box center [657, 263] width 18 height 20
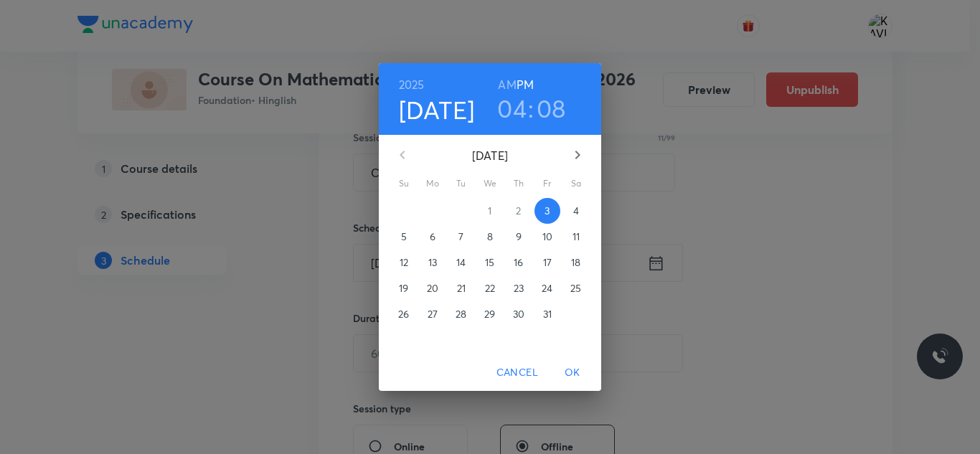
click at [510, 107] on h3 "04" at bounding box center [511, 108] width 29 height 30
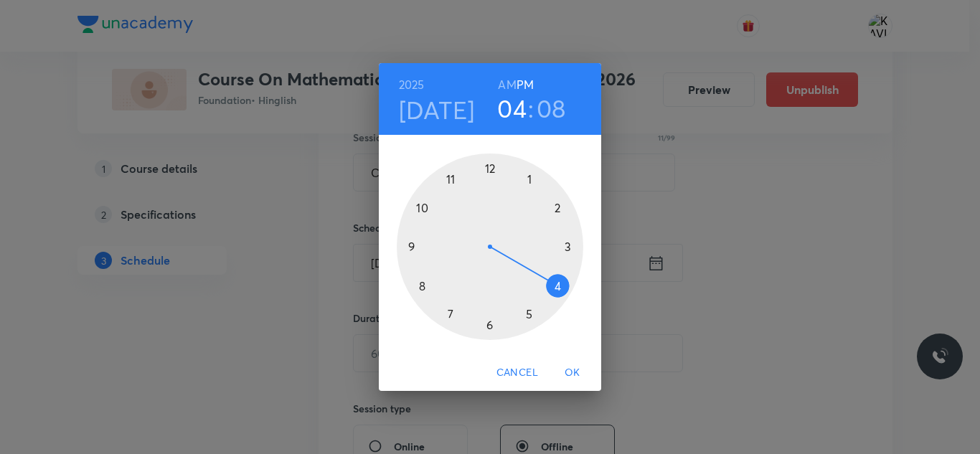
drag, startPoint x: 559, startPoint y: 280, endPoint x: 546, endPoint y: 280, distance: 12.9
click at [558, 280] on div at bounding box center [490, 247] width 187 height 187
click at [557, 212] on div at bounding box center [490, 247] width 187 height 187
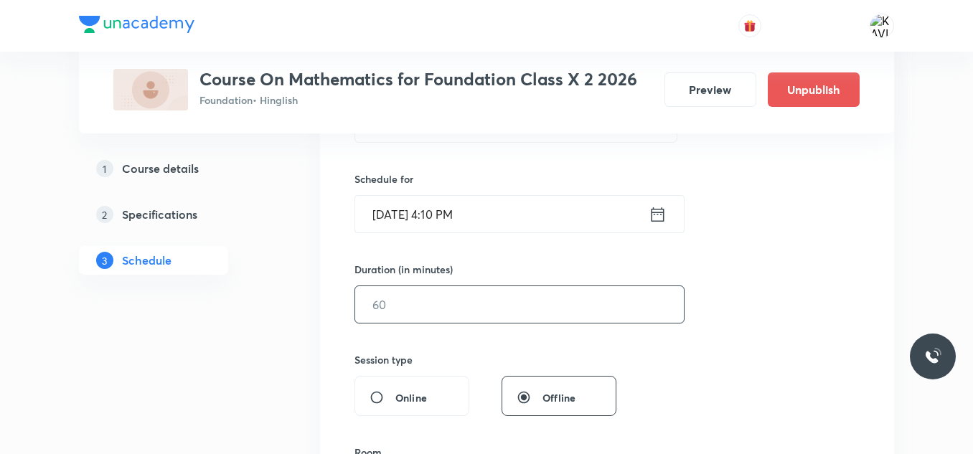
scroll to position [349, 0]
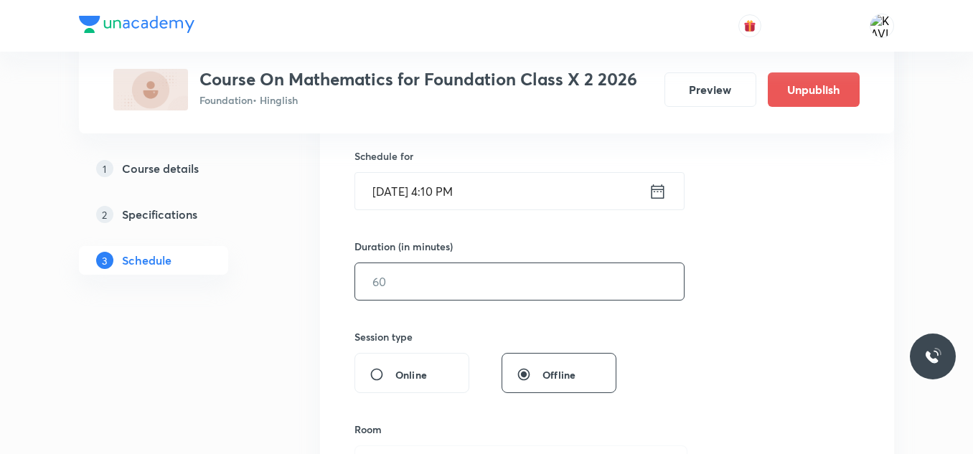
click at [442, 272] on input "text" at bounding box center [519, 281] width 329 height 37
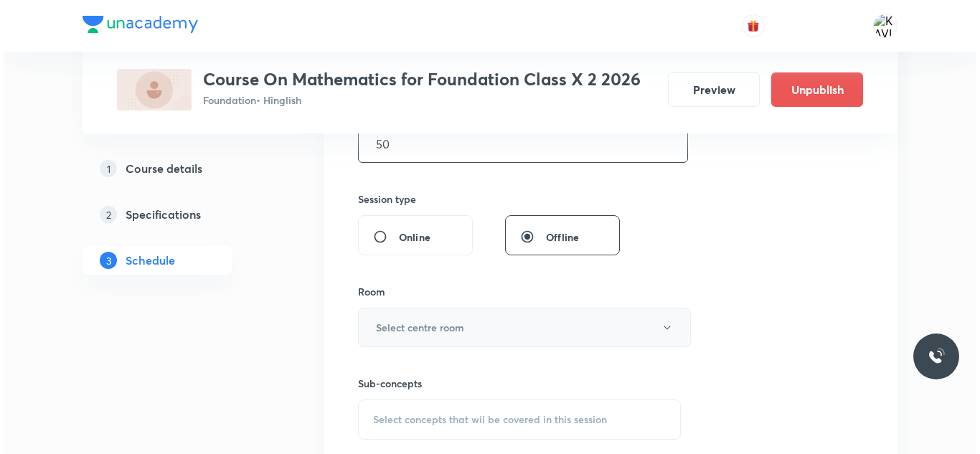
scroll to position [492, 0]
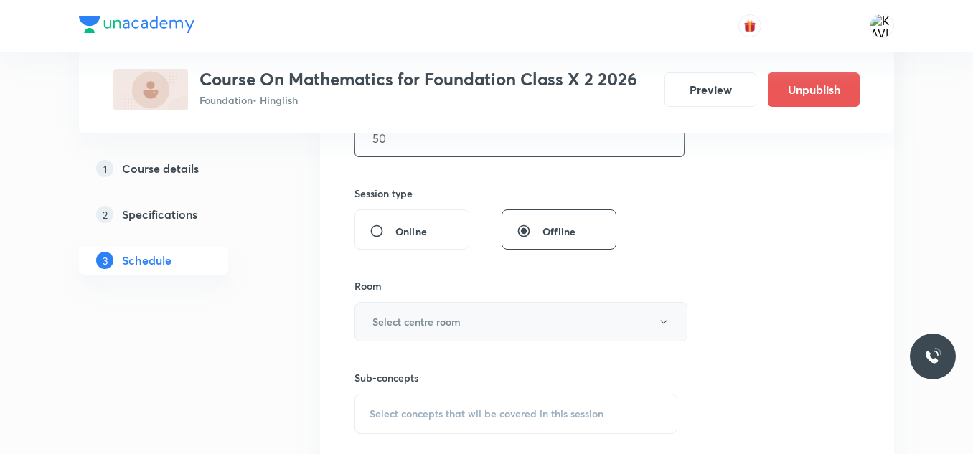
type input "50"
click at [547, 308] on button "Select centre room" at bounding box center [520, 321] width 333 height 39
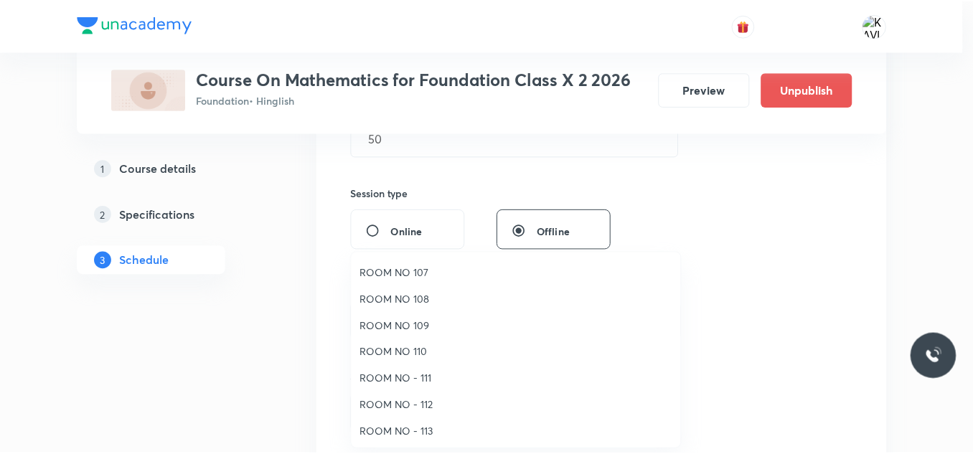
scroll to position [160, 0]
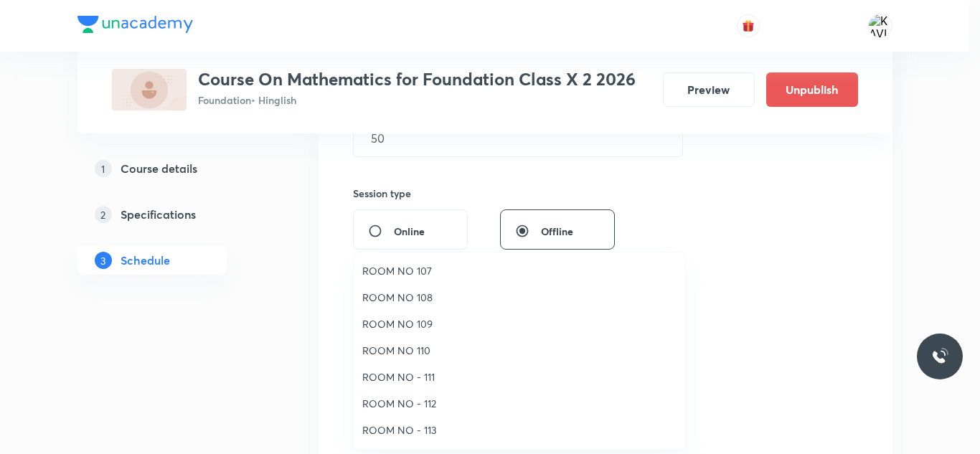
drag, startPoint x: 428, startPoint y: 425, endPoint x: 780, endPoint y: 275, distance: 381.9
click at [429, 423] on span "ROOM NO - 113" at bounding box center [519, 430] width 314 height 15
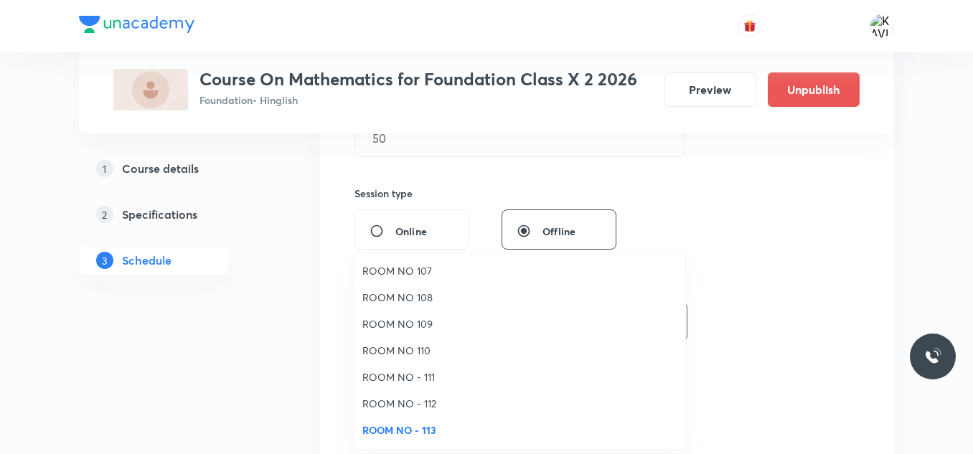
click at [817, 250] on div "Session 52 Live class Session title 11/99 Circle - 01 ​ Schedule for Oct 3, 202…" at bounding box center [606, 155] width 505 height 674
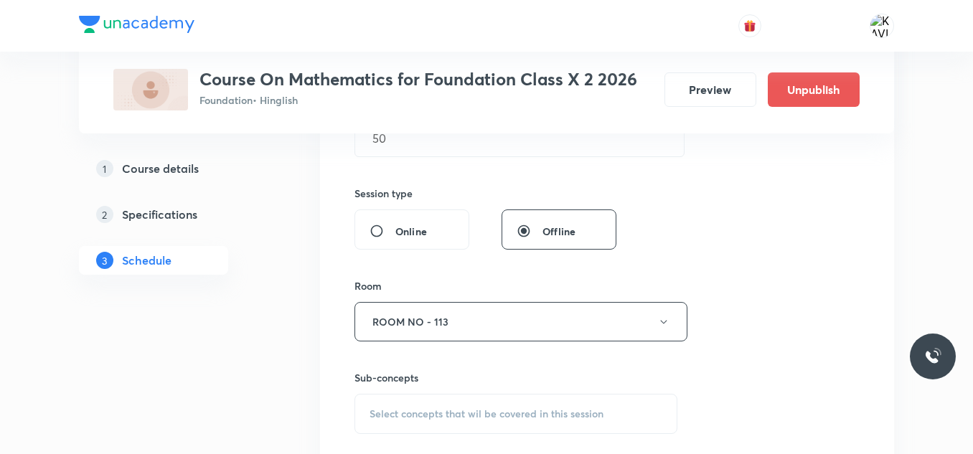
drag, startPoint x: 399, startPoint y: 419, endPoint x: 603, endPoint y: 346, distance: 217.1
click at [401, 417] on span "Select concepts that wil be covered in this session" at bounding box center [486, 413] width 234 height 11
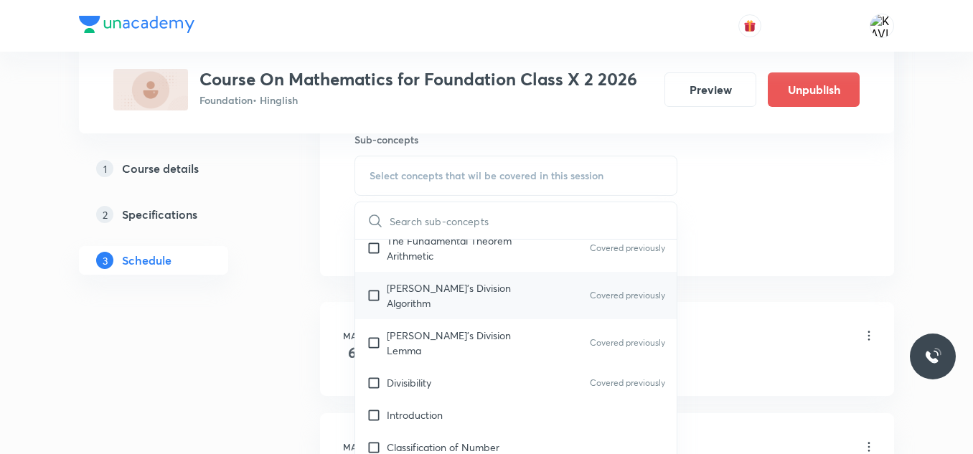
scroll to position [287, 0]
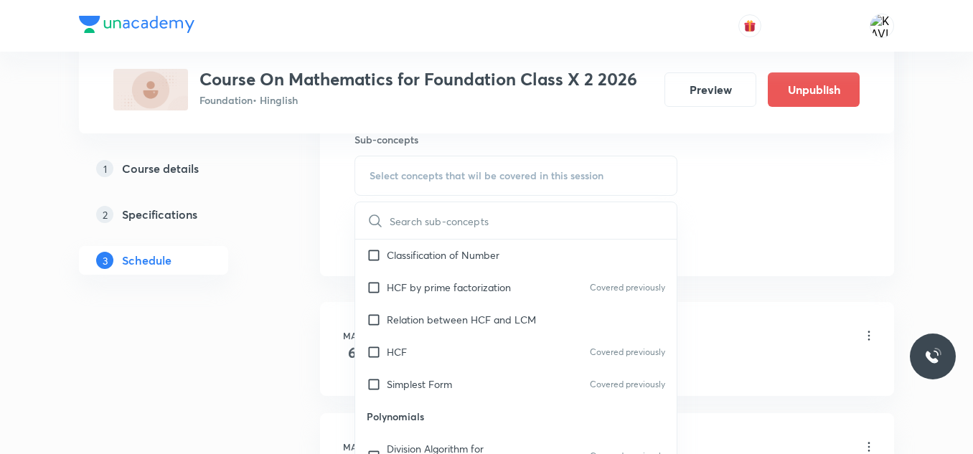
click at [494, 312] on p "Relation between HCF and LCM" at bounding box center [461, 319] width 149 height 15
checkbox input "true"
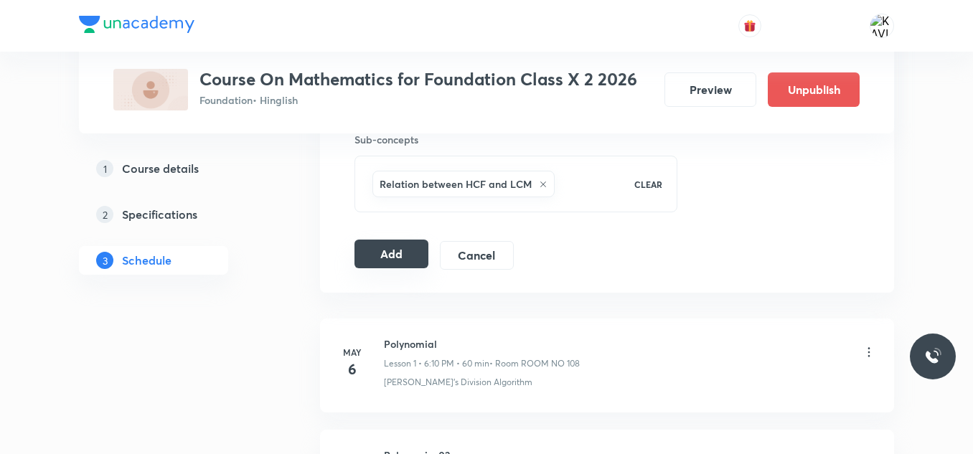
click at [402, 253] on button "Add" at bounding box center [391, 254] width 74 height 29
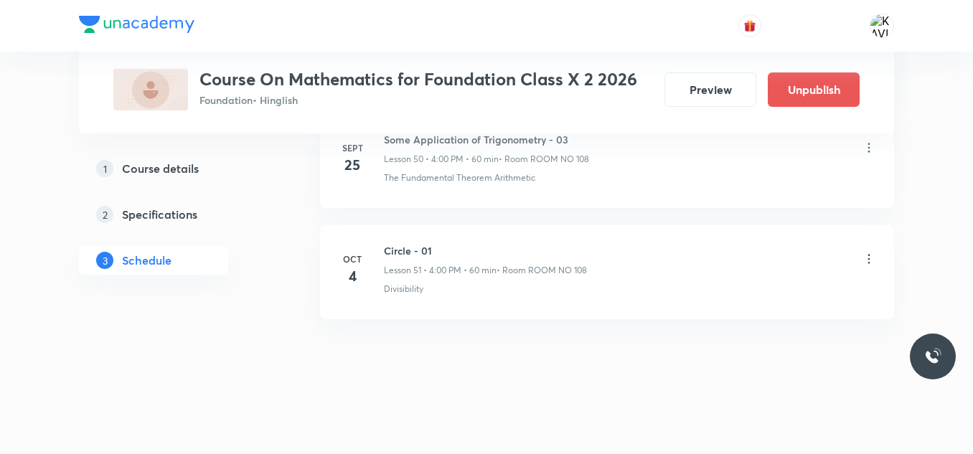
scroll to position [5707, 0]
click at [867, 263] on icon at bounding box center [869, 259] width 14 height 14
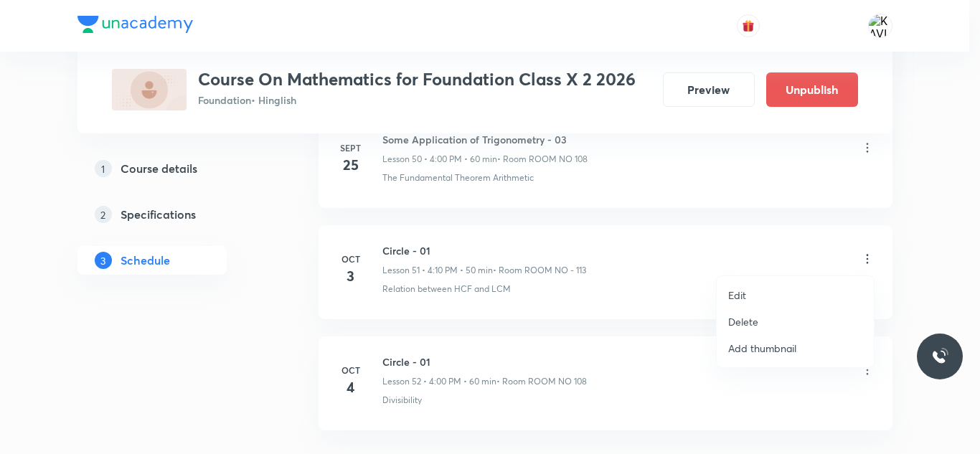
click at [649, 323] on div at bounding box center [490, 227] width 980 height 454
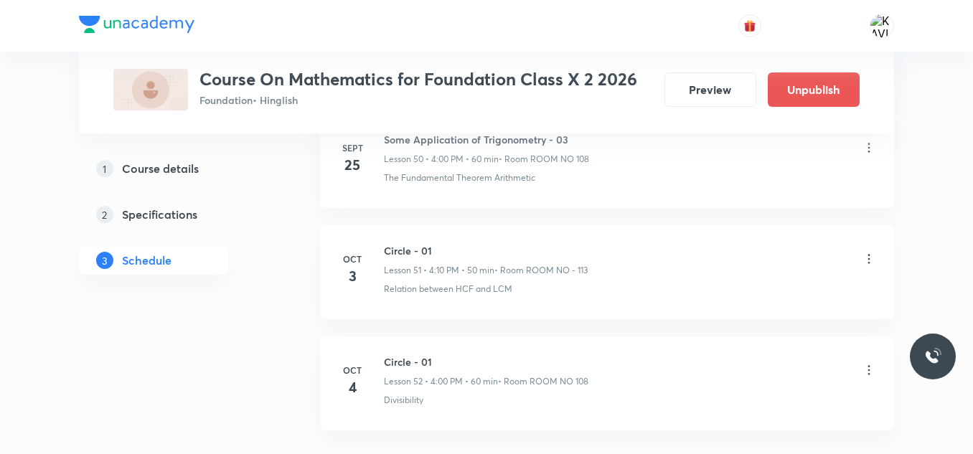
scroll to position [5818, 0]
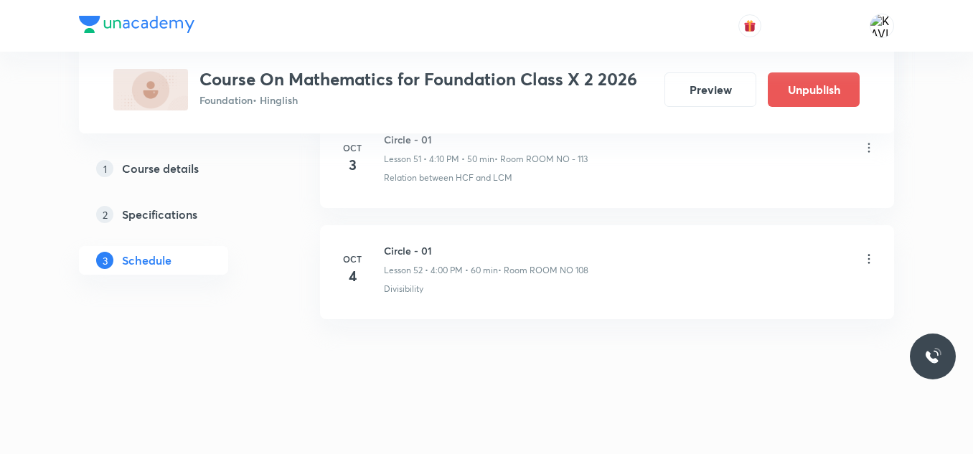
click at [869, 260] on icon at bounding box center [869, 259] width 14 height 14
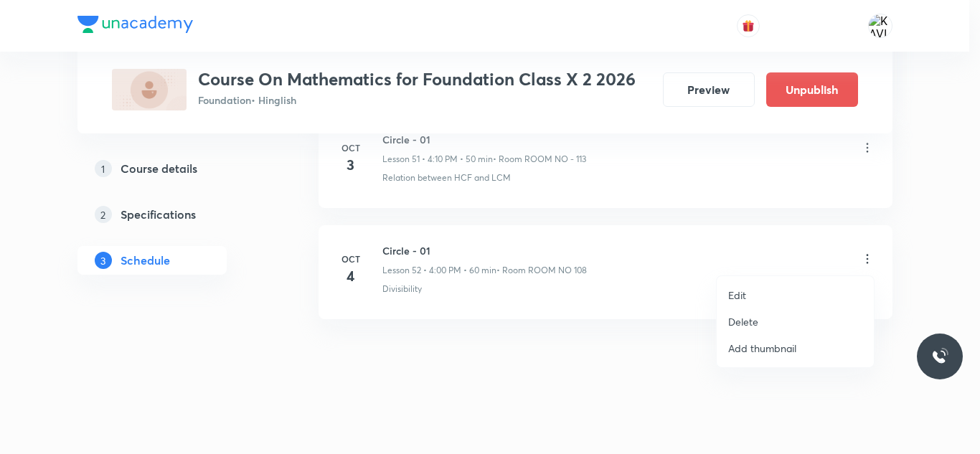
click at [734, 295] on p "Edit" at bounding box center [737, 295] width 18 height 15
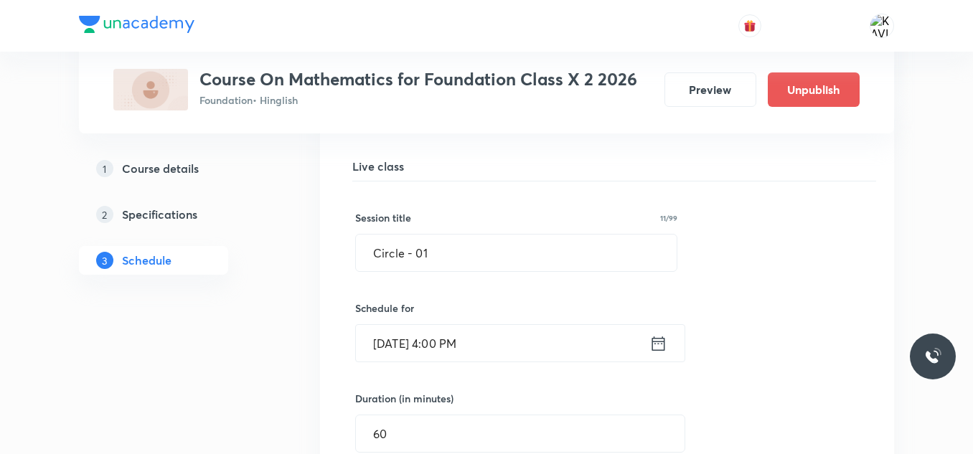
scroll to position [5890, 0]
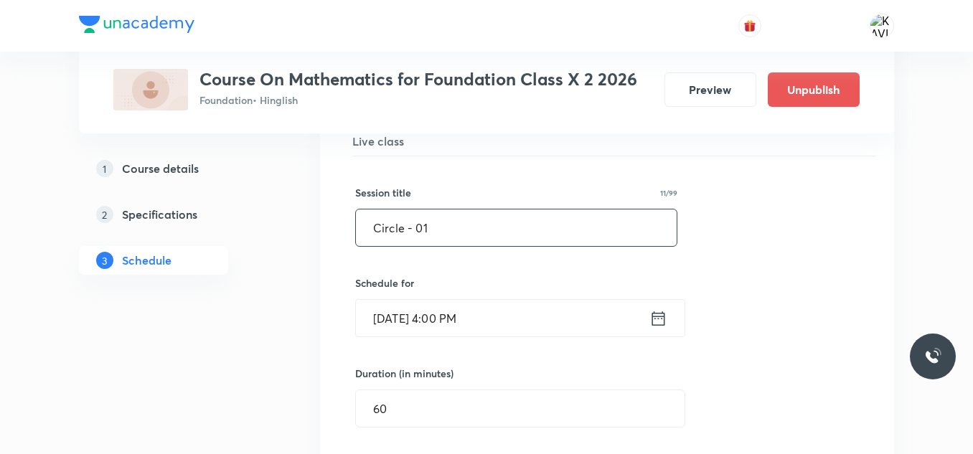
click at [477, 222] on input "Circle - 01" at bounding box center [516, 227] width 321 height 37
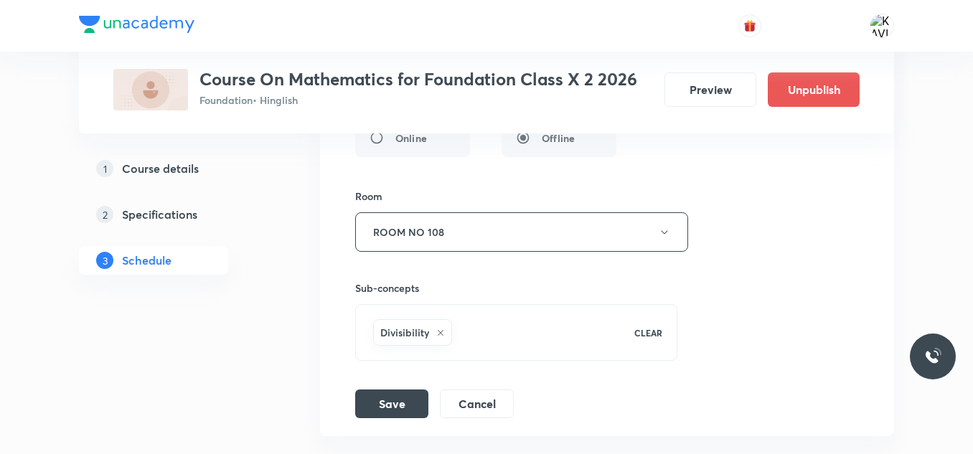
scroll to position [6370, 0]
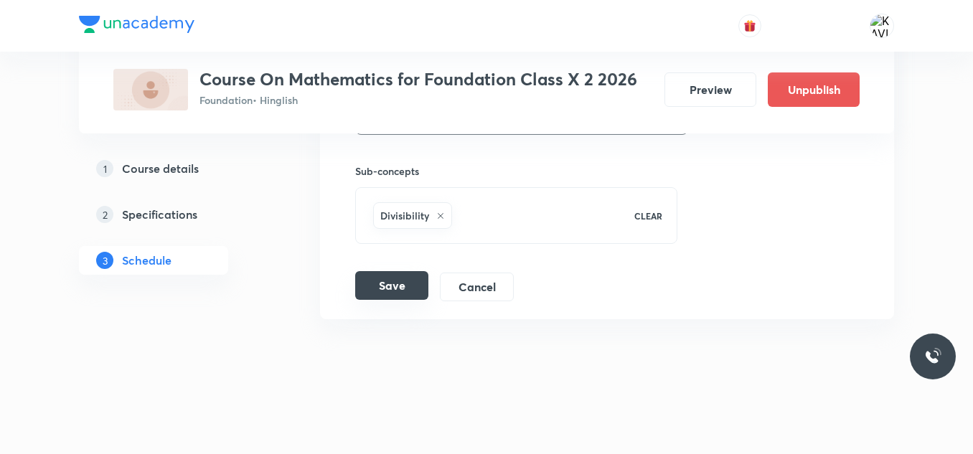
type input "Circle - 02"
click at [380, 291] on button "Save" at bounding box center [391, 285] width 73 height 29
